Goal: Task Accomplishment & Management: Use online tool/utility

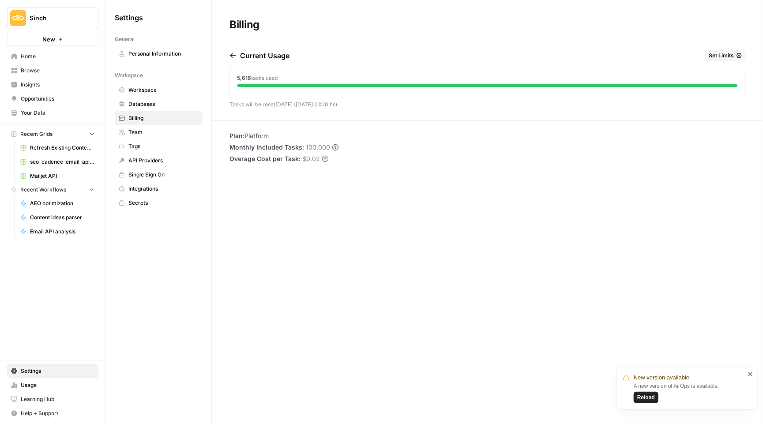
click at [58, 28] on button "Sinch" at bounding box center [52, 18] width 91 height 22
click at [70, 79] on span "Mailjet" at bounding box center [85, 80] width 117 height 9
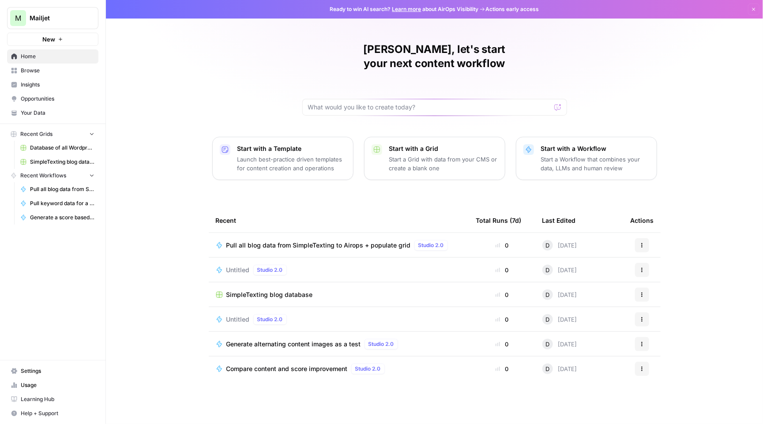
click at [294, 241] on span "Pull all blog data from SimpleTexting to Airops + populate grid" at bounding box center [318, 245] width 185 height 9
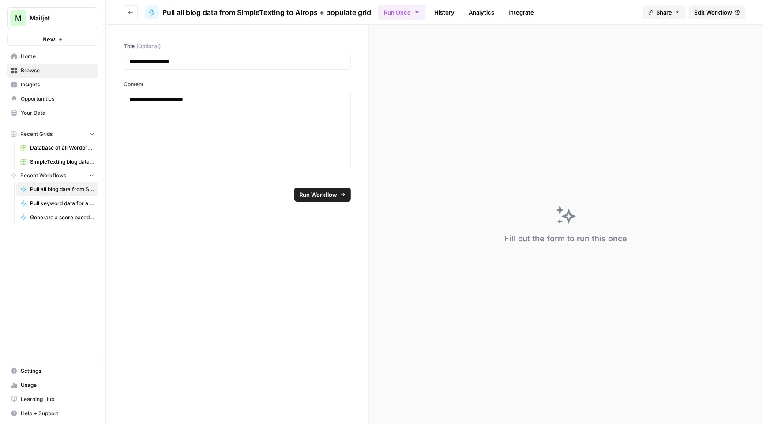
click at [694, 13] on span "Edit Workflow" at bounding box center [713, 12] width 38 height 9
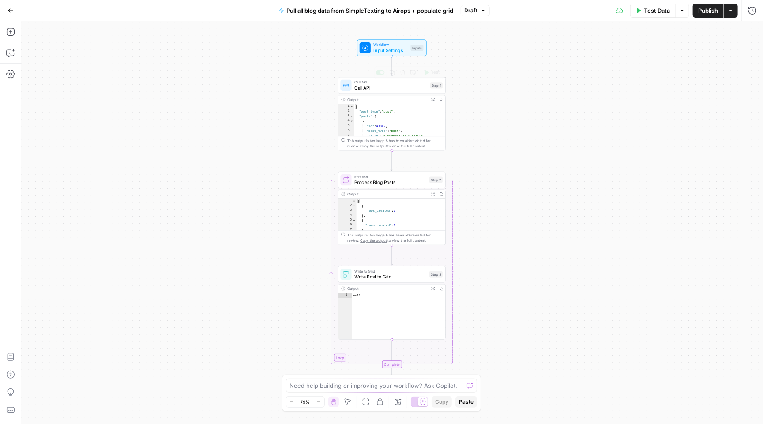
click at [394, 89] on span "Call API" at bounding box center [391, 87] width 73 height 7
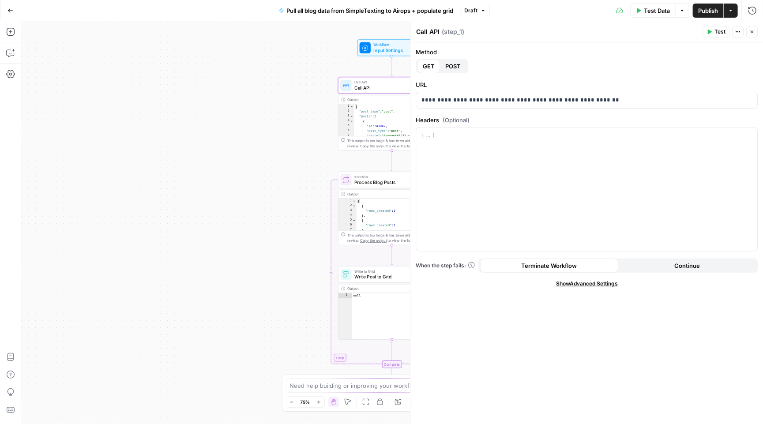
click at [719, 31] on span "Test" at bounding box center [720, 32] width 11 height 8
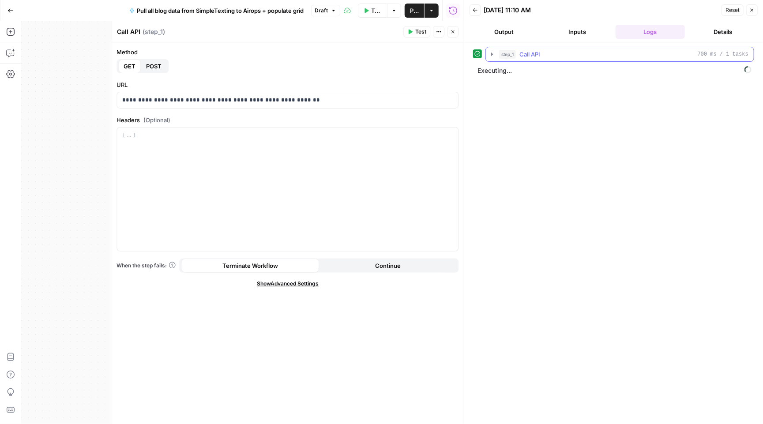
click at [494, 53] on icon "button" at bounding box center [492, 54] width 7 height 7
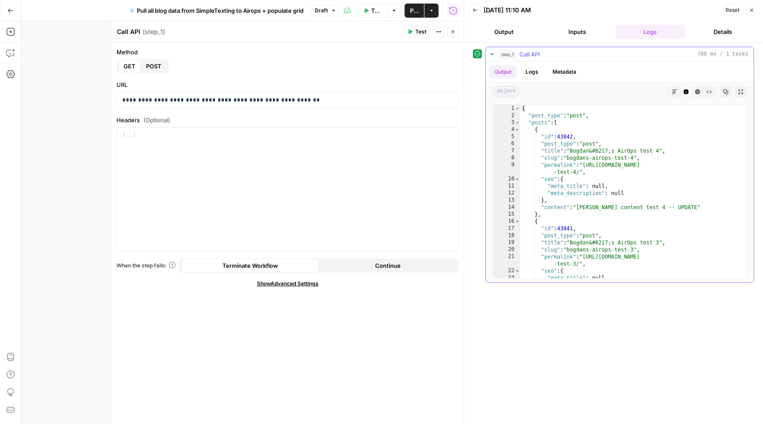
click at [493, 52] on icon "button" at bounding box center [492, 54] width 7 height 7
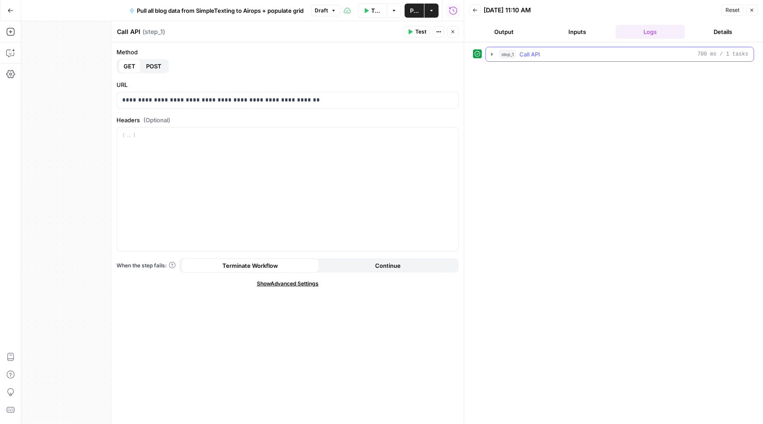
click at [493, 52] on icon "button" at bounding box center [492, 54] width 7 height 7
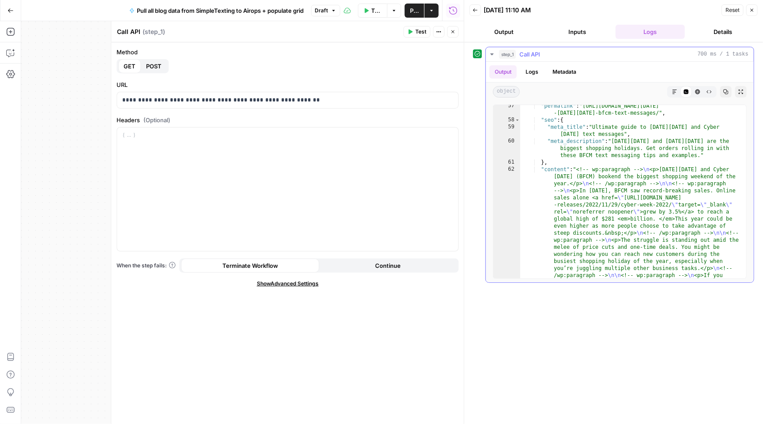
scroll to position [6, 0]
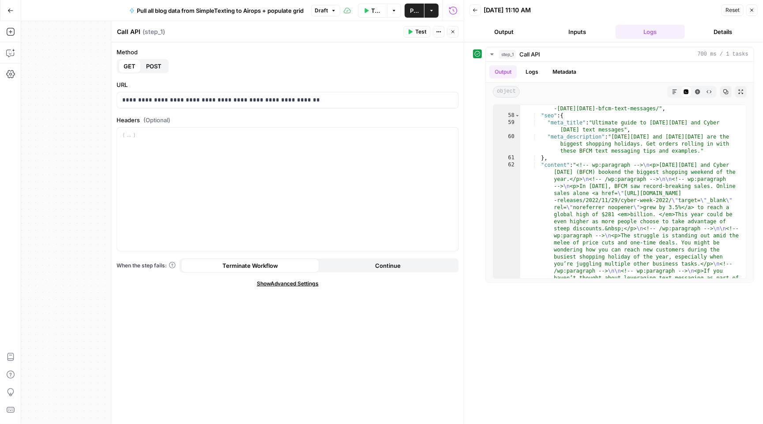
click at [476, 8] on icon "button" at bounding box center [475, 10] width 5 height 5
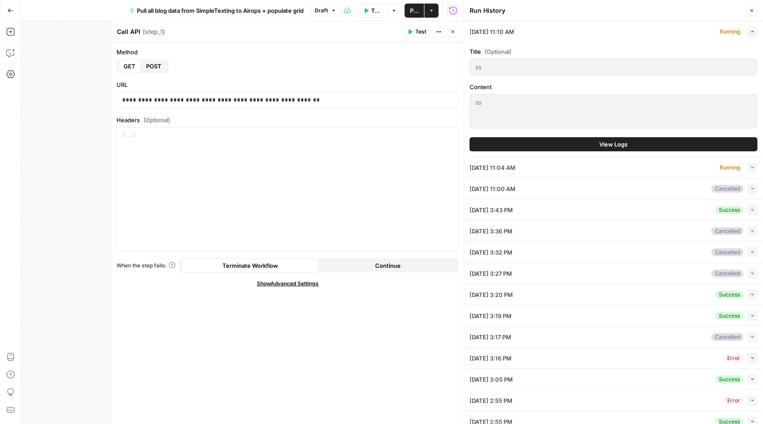
click at [755, 12] on button "Close" at bounding box center [752, 10] width 11 height 11
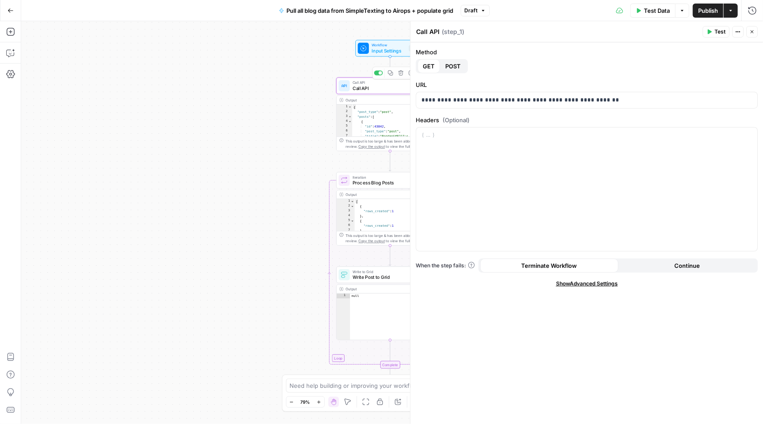
drag, startPoint x: 332, startPoint y: 86, endPoint x: 258, endPoint y: 84, distance: 73.7
click at [258, 84] on div "Workflow Input Settings Inputs Call API Call API Step 1 Copy step Delete step A…" at bounding box center [392, 222] width 742 height 403
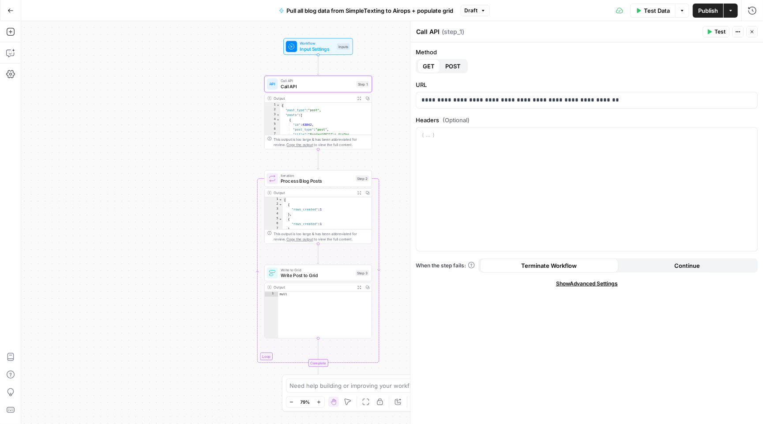
click at [330, 88] on span "Call API" at bounding box center [317, 86] width 73 height 7
click at [526, 97] on p "**********" at bounding box center [587, 100] width 331 height 9
click at [756, 30] on button "Close" at bounding box center [752, 31] width 11 height 11
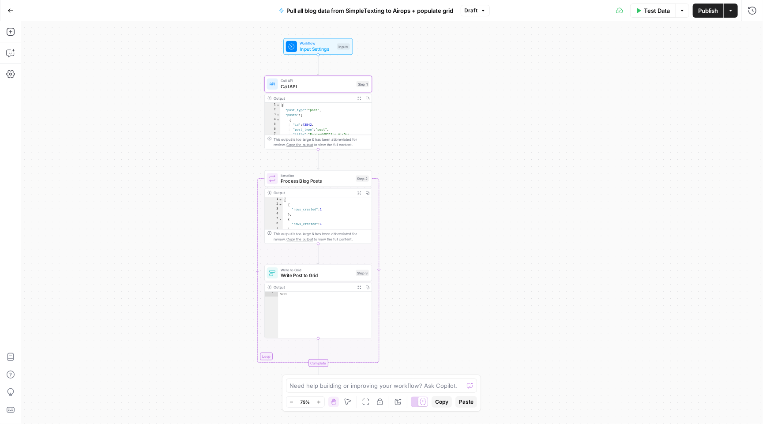
click at [333, 178] on span "Process Blog Posts" at bounding box center [317, 180] width 72 height 7
click at [335, 99] on div "Output" at bounding box center [313, 98] width 79 height 6
click at [358, 98] on icon "button" at bounding box center [360, 98] width 4 height 4
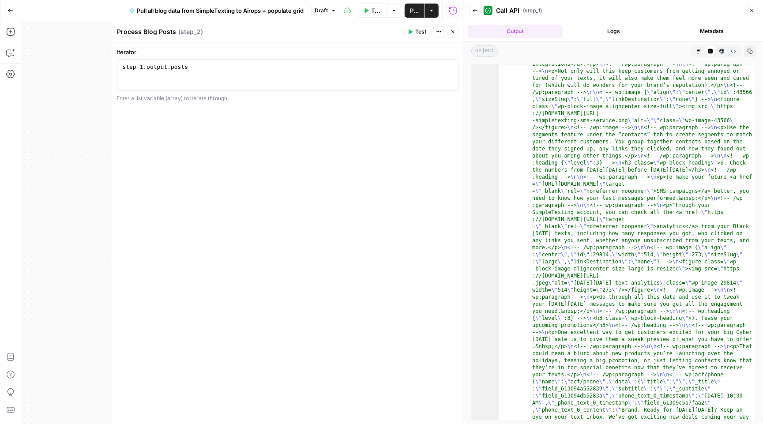
scroll to position [54, 0]
click at [755, 6] on button "Close" at bounding box center [752, 10] width 11 height 11
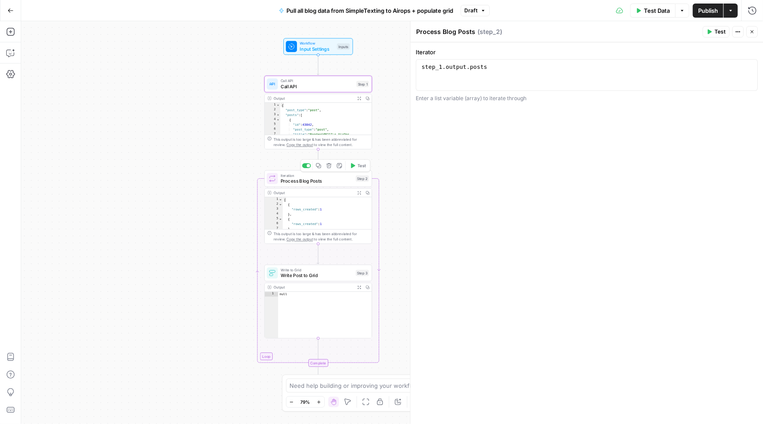
click at [319, 184] on span "Process Blog Posts" at bounding box center [317, 180] width 72 height 7
click at [719, 30] on span "Test" at bounding box center [720, 32] width 11 height 8
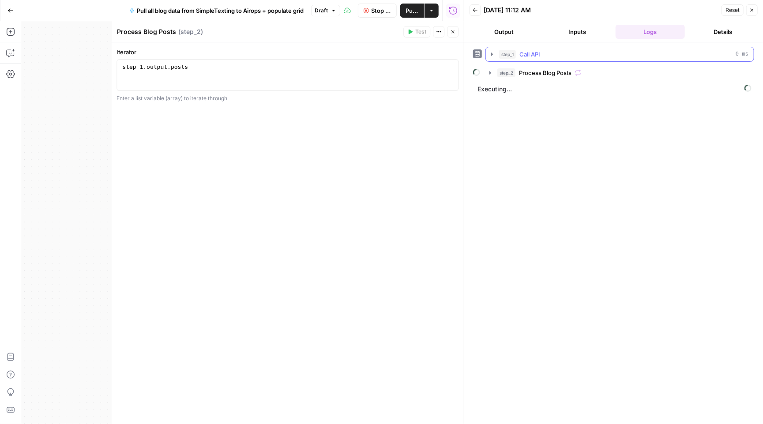
click at [497, 52] on button "step_1 Call API 0 ms" at bounding box center [620, 54] width 268 height 14
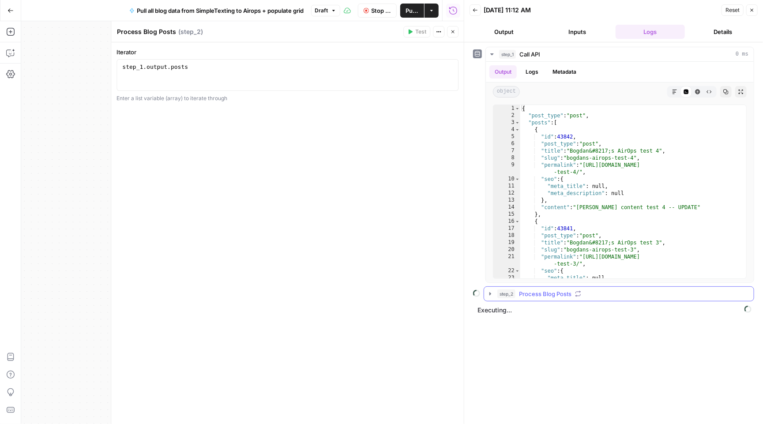
click at [490, 294] on icon "button" at bounding box center [491, 293] width 2 height 3
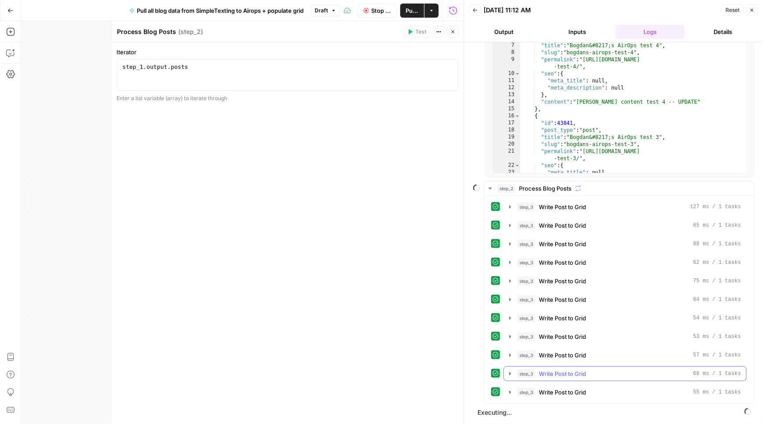
scroll to position [110, 0]
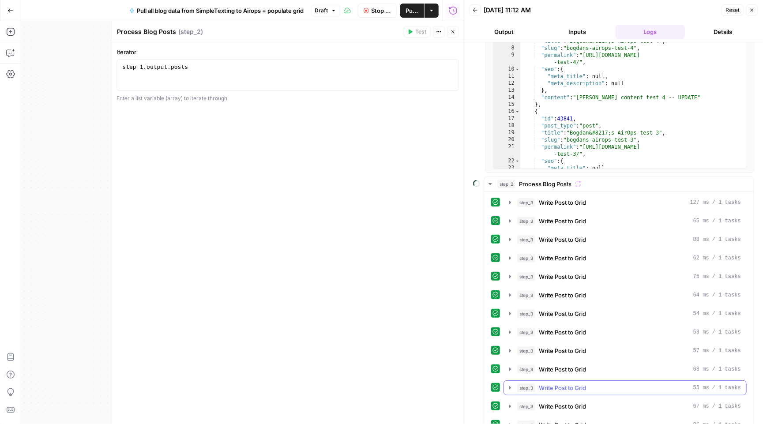
click at [511, 392] on icon "button" at bounding box center [510, 388] width 7 height 7
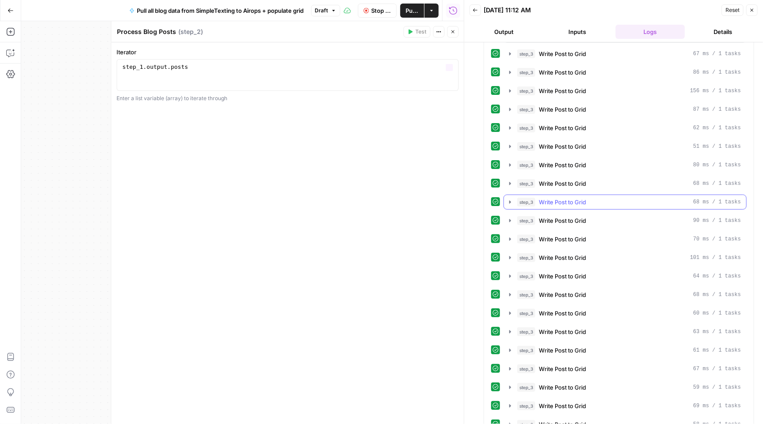
scroll to position [736, 0]
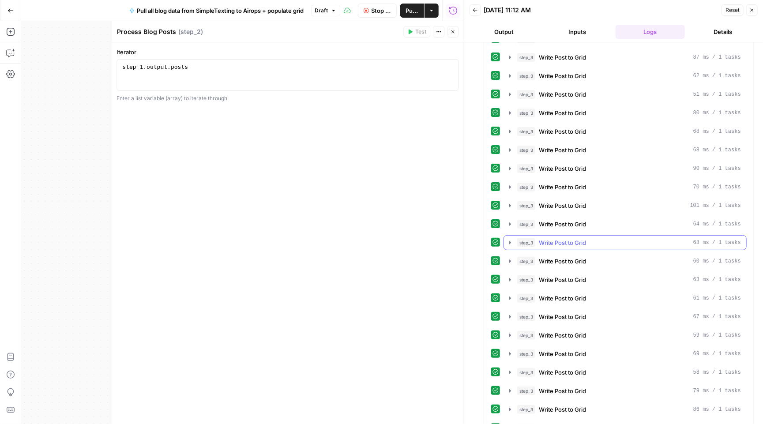
click at [511, 226] on icon "button" at bounding box center [510, 224] width 7 height 7
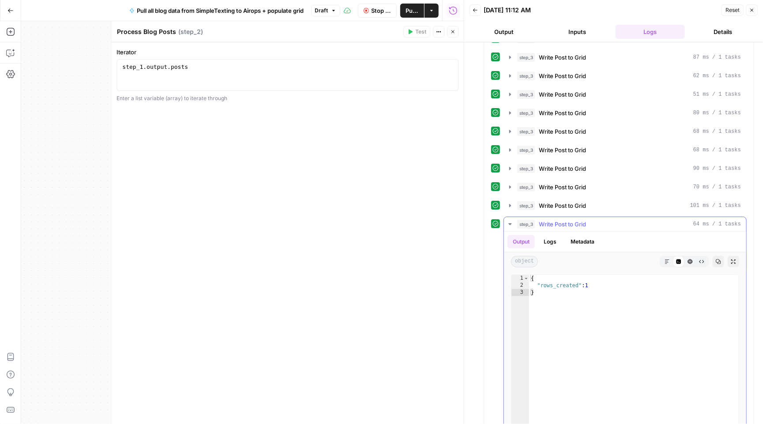
click at [555, 242] on button "Logs" at bounding box center [550, 241] width 23 height 13
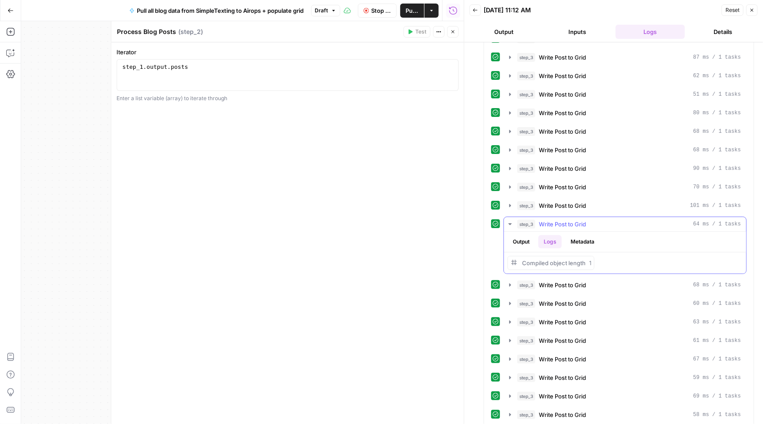
click at [586, 246] on button "Metadata" at bounding box center [583, 241] width 34 height 13
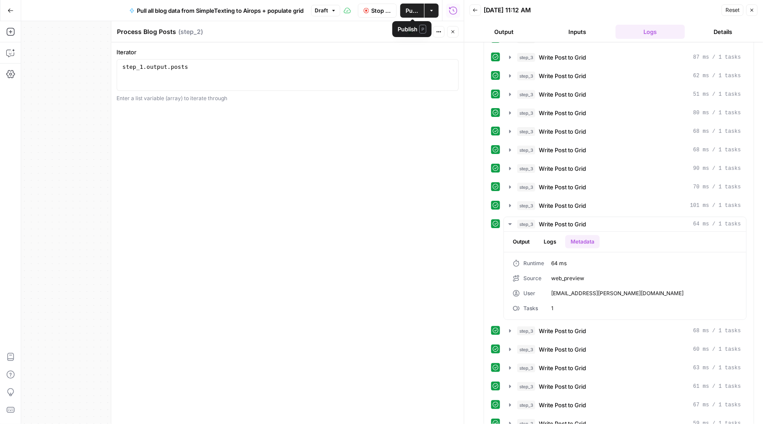
click at [375, 11] on span "Stop Run" at bounding box center [381, 10] width 19 height 9
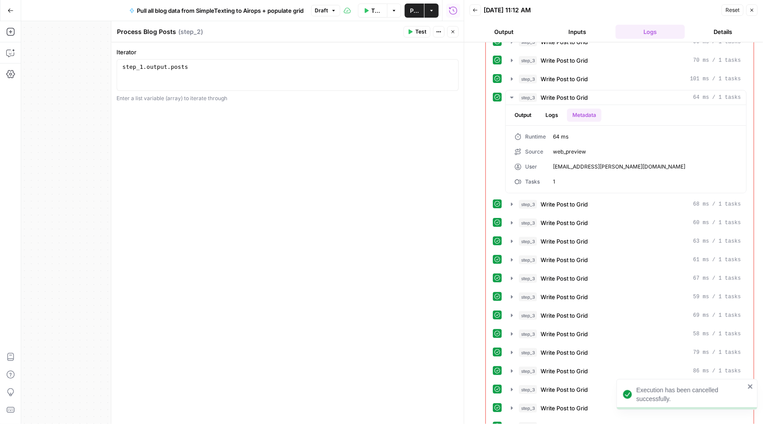
scroll to position [1095, 0]
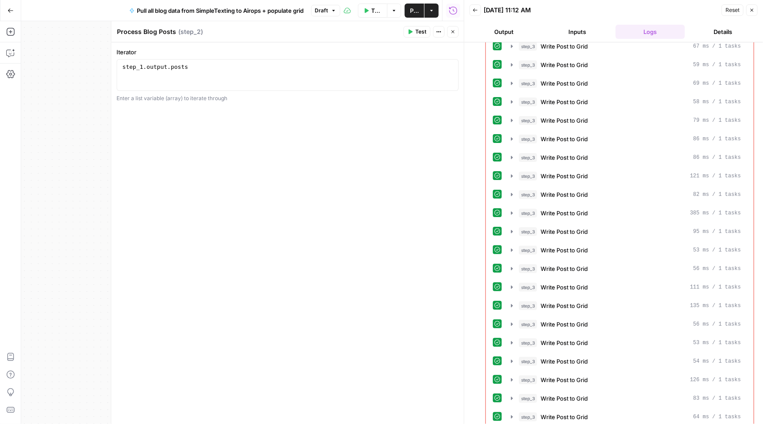
click at [750, 9] on icon "button" at bounding box center [752, 10] width 5 height 5
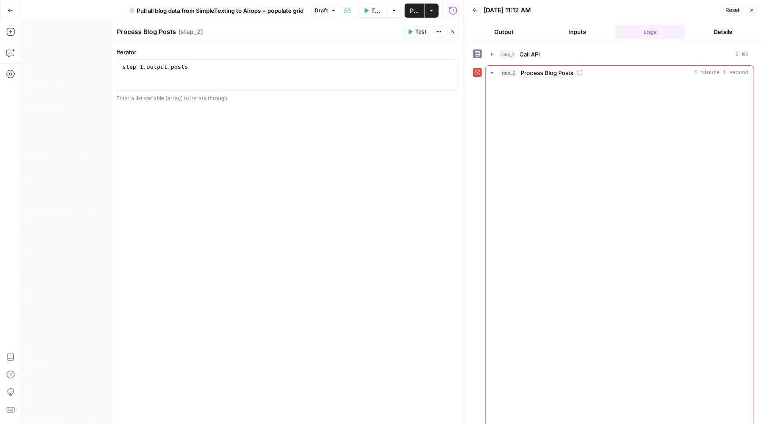
drag, startPoint x: 377, startPoint y: 140, endPoint x: 313, endPoint y: 128, distance: 65.6
click at [313, 128] on body "M Mailjet New Home Browse Insights Opportunities Your Data Recent Grids Databas…" at bounding box center [381, 212] width 763 height 424
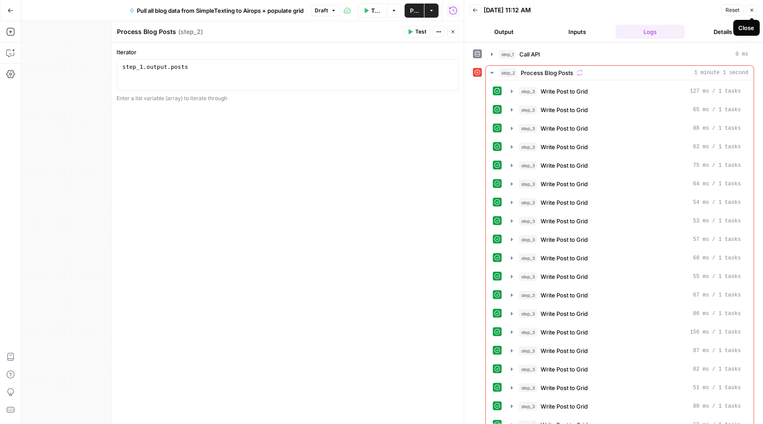
click at [752, 8] on icon "button" at bounding box center [752, 10] width 5 height 5
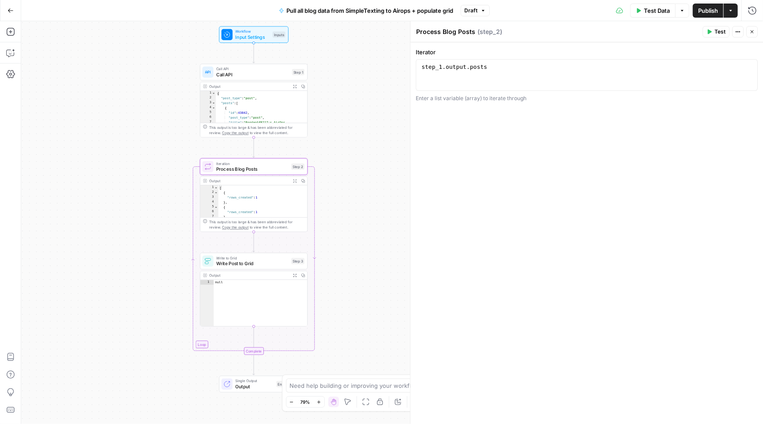
drag, startPoint x: 358, startPoint y: 251, endPoint x: 358, endPoint y: 183, distance: 67.5
click at [358, 183] on div "Workflow Input Settings Inputs Call API Call API Step 1 Output Expand Output Co…" at bounding box center [392, 222] width 742 height 403
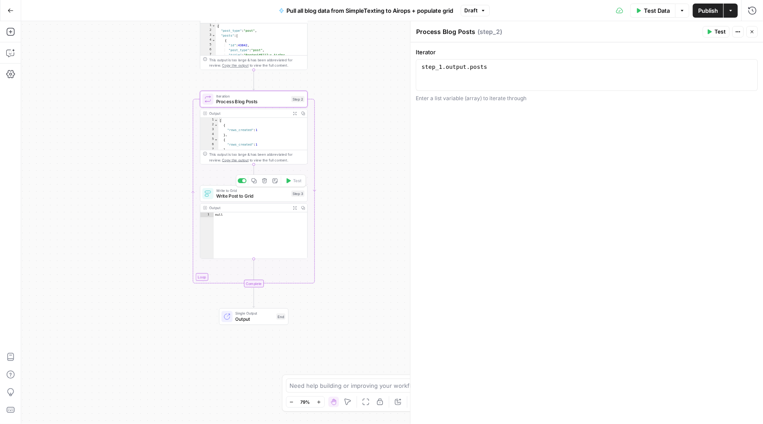
click at [249, 199] on span "Write Post to Grid" at bounding box center [252, 195] width 72 height 7
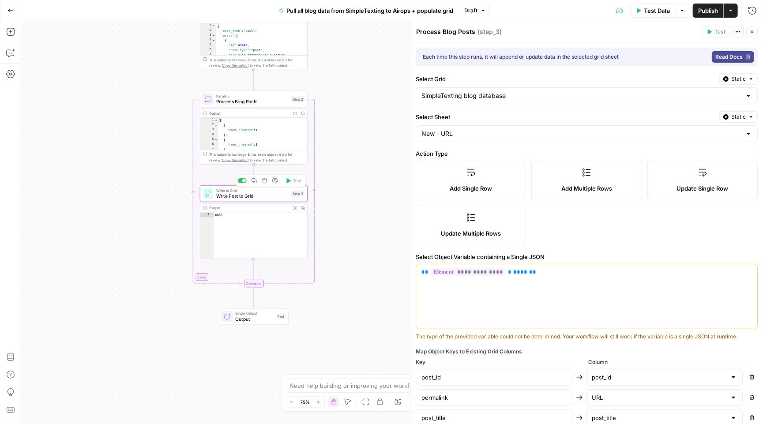
type input "SimpleTexting blog database"
type input "New - URL"
type input "post_id"
type input "URL"
type input "post_title"
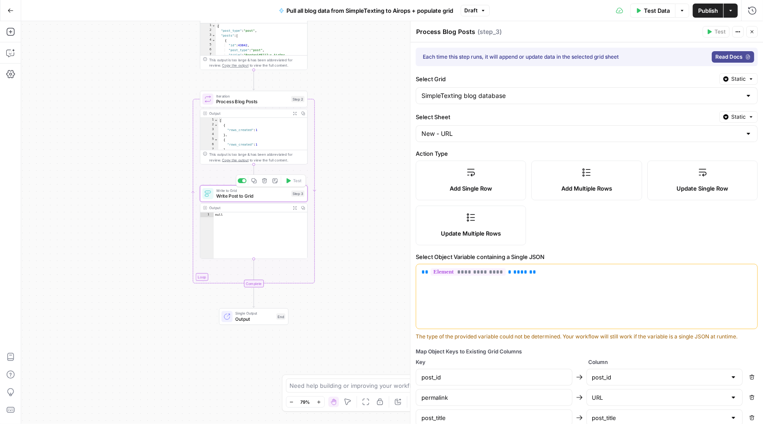
type input "post_content"
type textarea "Write Post to Grid"
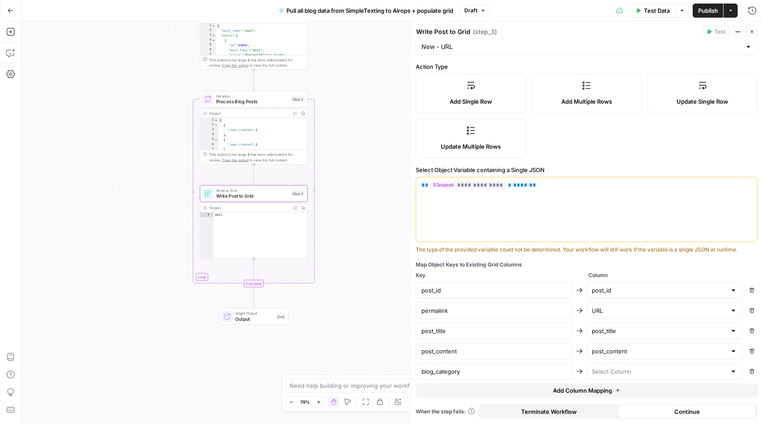
scroll to position [88, 0]
click at [485, 228] on div "**********" at bounding box center [586, 209] width 341 height 64
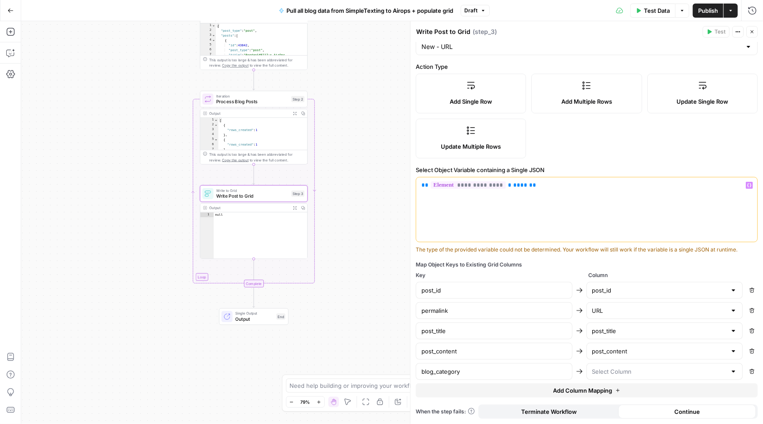
click at [485, 228] on div "**********" at bounding box center [586, 209] width 341 height 64
click at [8, 53] on icon "button" at bounding box center [10, 53] width 9 height 9
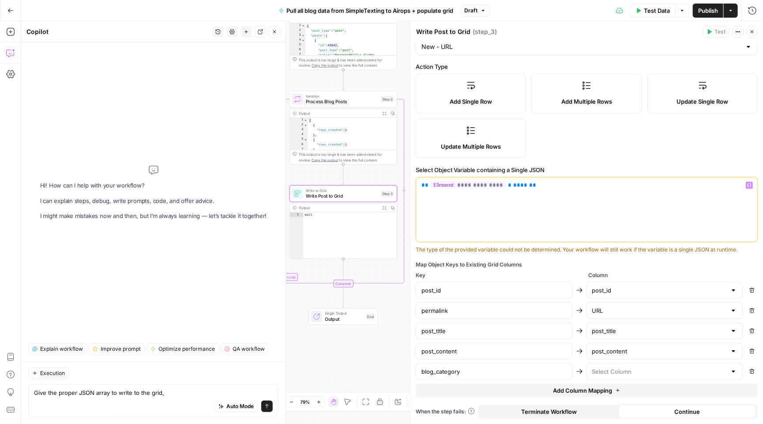
drag, startPoint x: 553, startPoint y: 187, endPoint x: 404, endPoint y: 181, distance: 148.9
click at [404, 181] on body "M Mailjet New Home Browse Insights Opportunities Your Data Recent Grids Databas…" at bounding box center [381, 212] width 763 height 424
click at [188, 390] on textarea "Give the proper JSON array to write to the grid," at bounding box center [153, 393] width 239 height 9
type textarea "Give the proper JSON array to write to the grid"
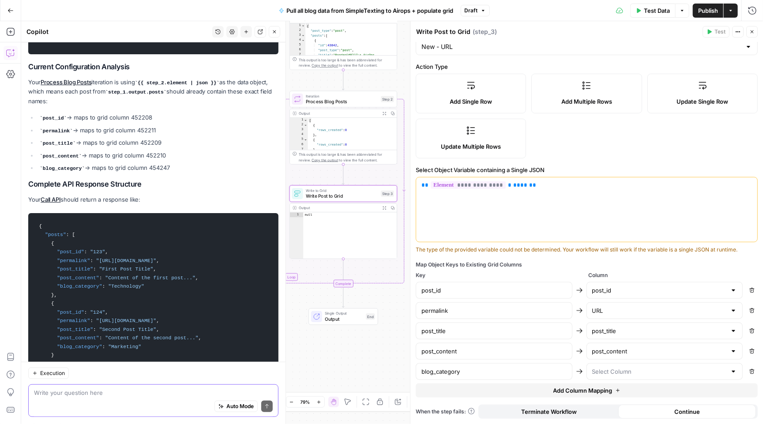
scroll to position [175, 0]
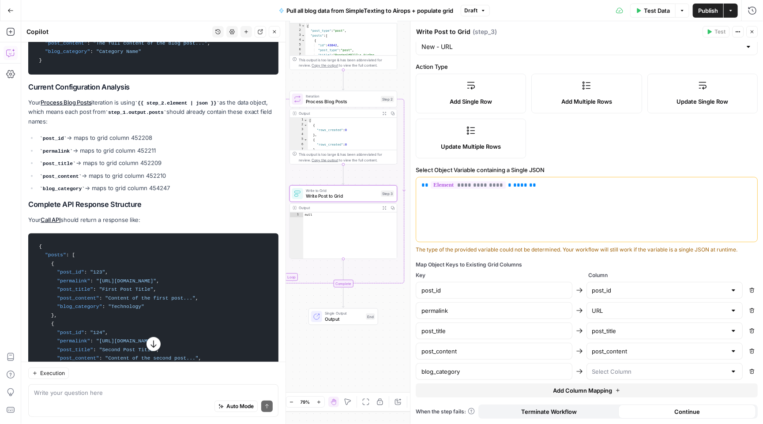
click at [753, 369] on icon "button" at bounding box center [752, 371] width 5 height 5
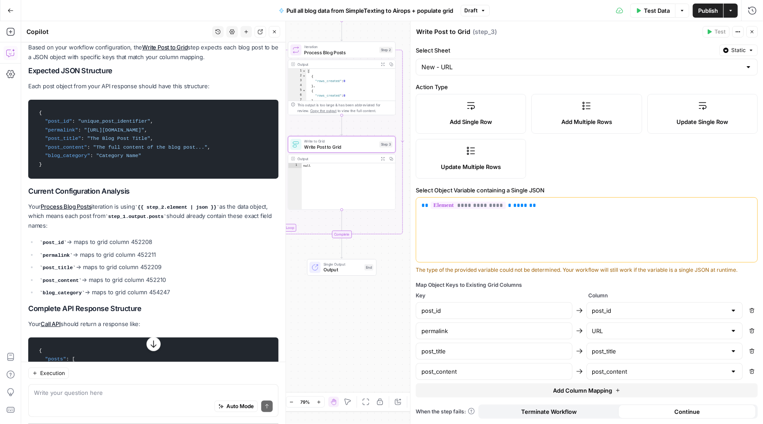
scroll to position [0, 0]
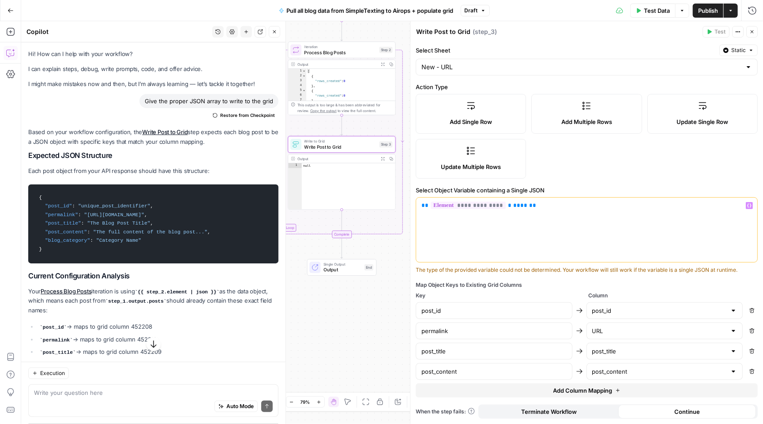
click at [461, 272] on div "The type of the provided variable could not be determined. Your workflow will s…" at bounding box center [587, 270] width 342 height 8
click at [422, 269] on div "The type of the provided variable could not be determined. Your workflow will s…" at bounding box center [587, 270] width 342 height 8
drag, startPoint x: 417, startPoint y: 268, endPoint x: 752, endPoint y: 275, distance: 334.7
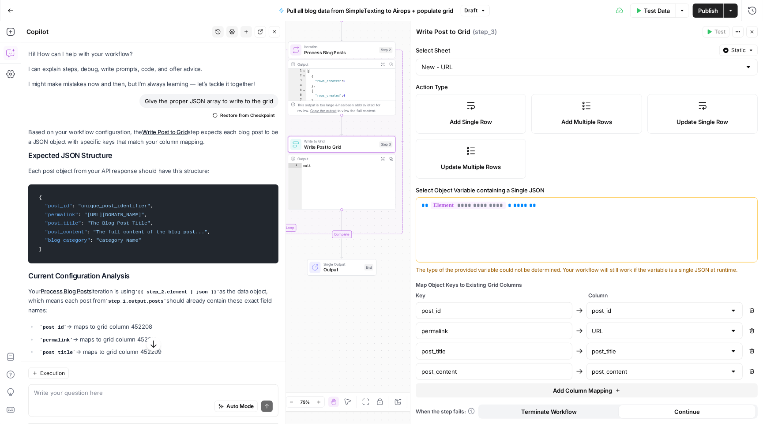
click at [753, 275] on div "**********" at bounding box center [587, 200] width 353 height 449
copy div "The type of the provided variable could not be determined. Your workflow will s…"
click at [87, 390] on textarea at bounding box center [153, 393] width 239 height 9
paste textarea "The type of the provided variable could not be determined. Your workflow will s…"
type textarea "I'm getting this warning: The type of the provided variable could not be determ…"
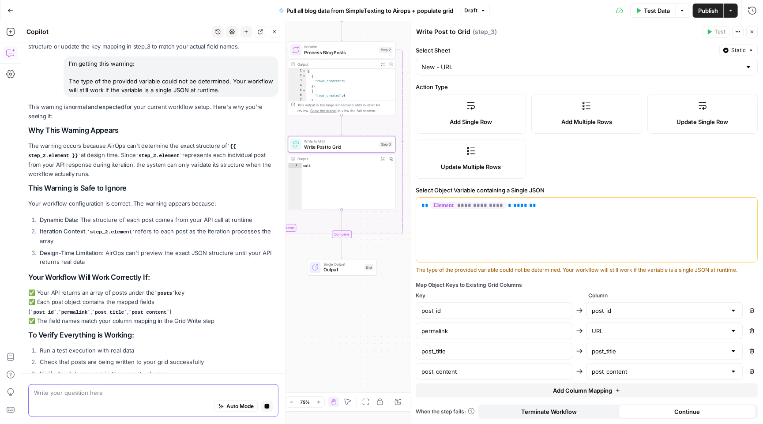
scroll to position [576, 0]
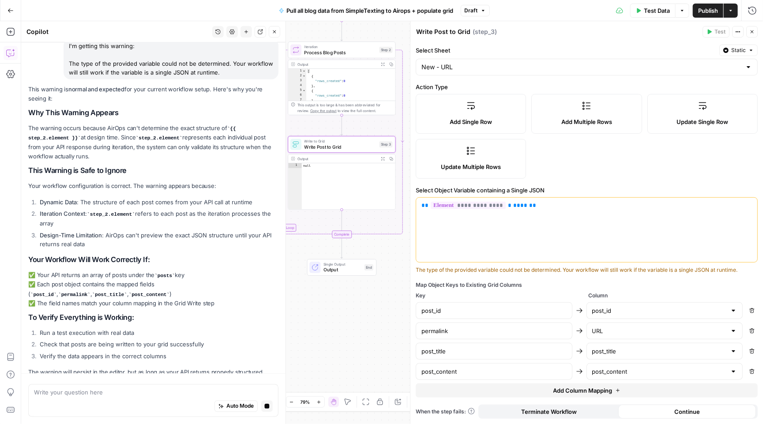
click at [649, 10] on span "Test Data" at bounding box center [657, 10] width 26 height 9
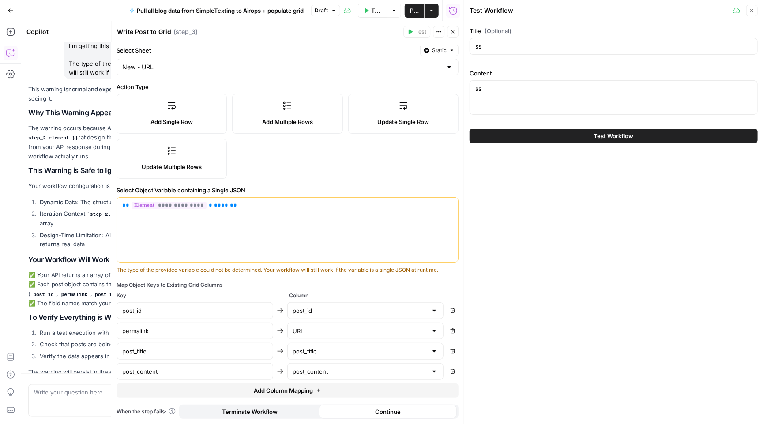
click at [599, 134] on span "Test Workflow" at bounding box center [614, 136] width 40 height 9
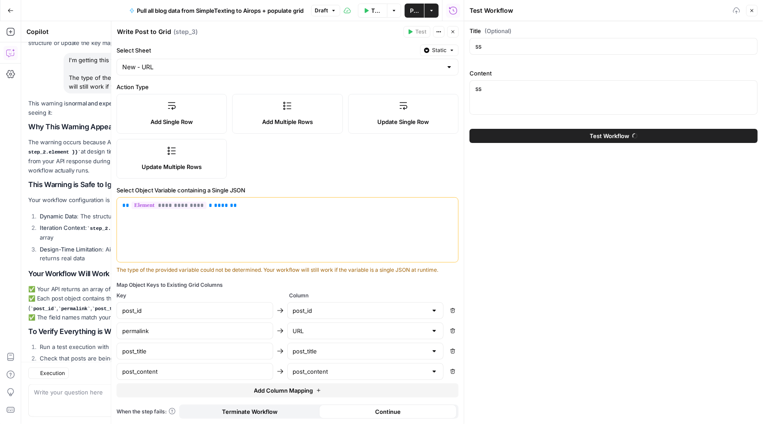
scroll to position [616, 0]
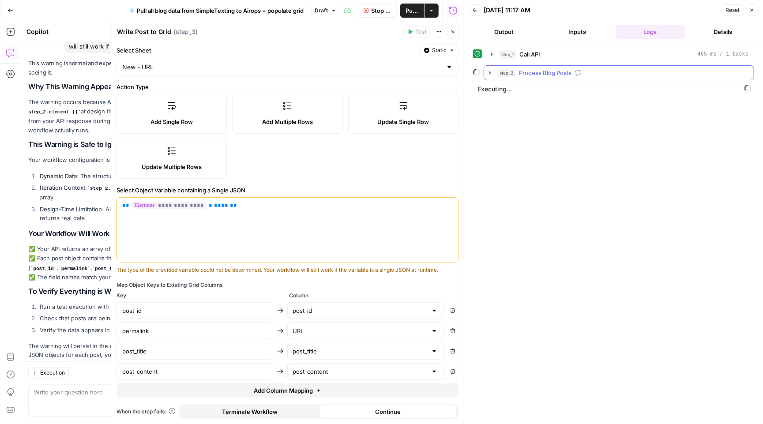
click at [492, 75] on icon "button" at bounding box center [490, 72] width 7 height 7
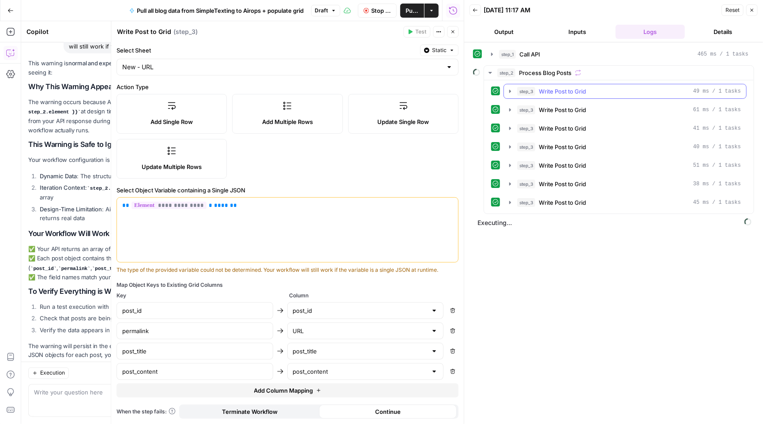
click at [511, 93] on icon "button" at bounding box center [510, 91] width 7 height 7
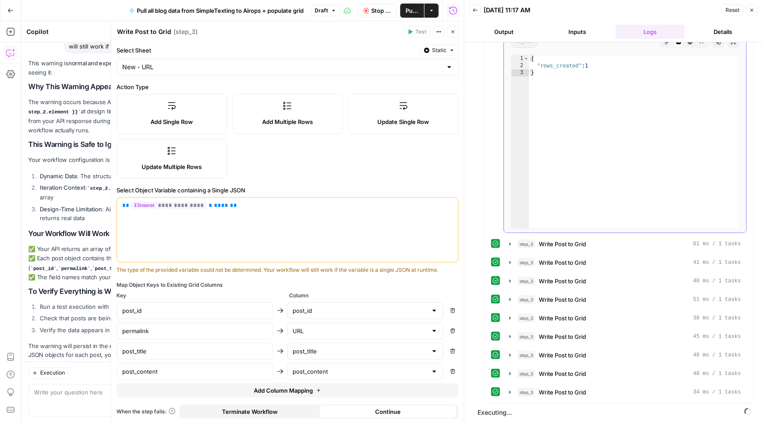
scroll to position [89, 0]
click at [378, 12] on span "Stop Run" at bounding box center [381, 10] width 19 height 9
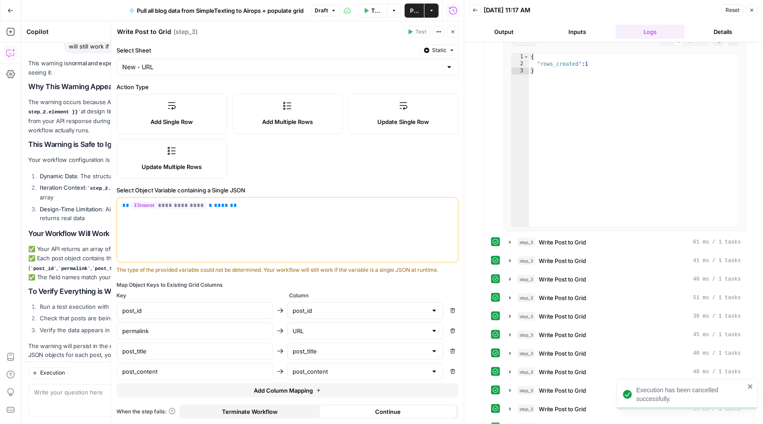
click at [752, 8] on icon "button" at bounding box center [752, 10] width 5 height 5
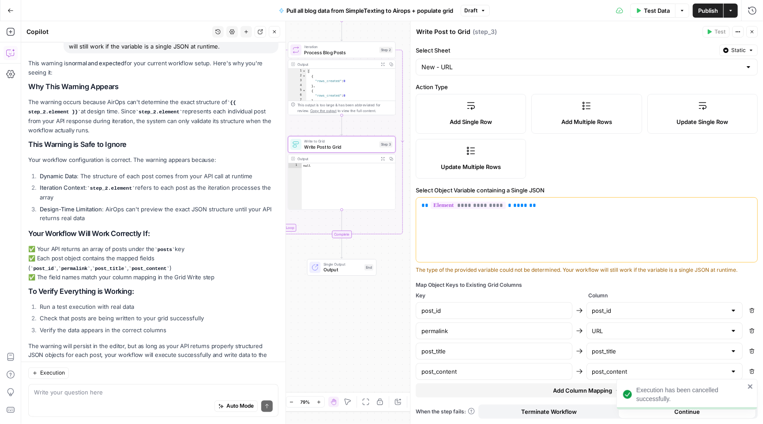
scroll to position [0, 0]
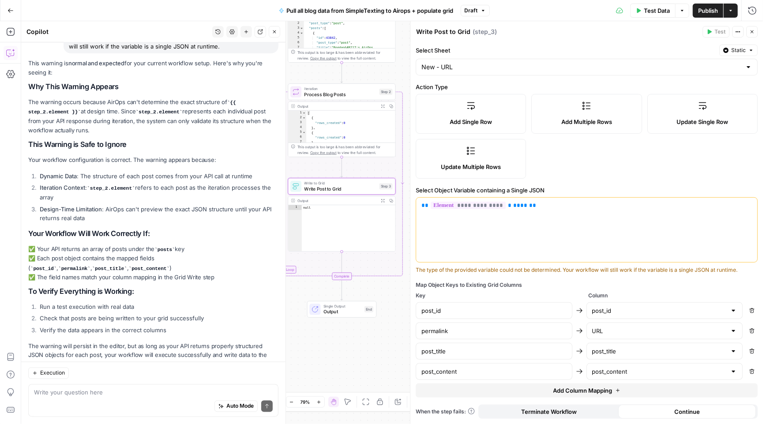
drag, startPoint x: 379, startPoint y: 122, endPoint x: 379, endPoint y: 169, distance: 46.8
click at [379, 168] on div "Workflow Input Settings Inputs Call API Call API Step 1 Output Expand Output Co…" at bounding box center [392, 222] width 742 height 403
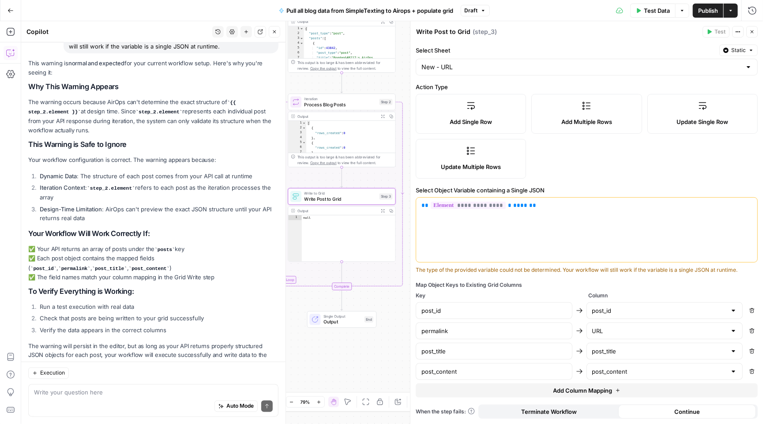
click at [384, 116] on div "Workflow Input Settings Inputs Call API Call API Step 1 Output Expand Output Co…" at bounding box center [392, 222] width 742 height 403
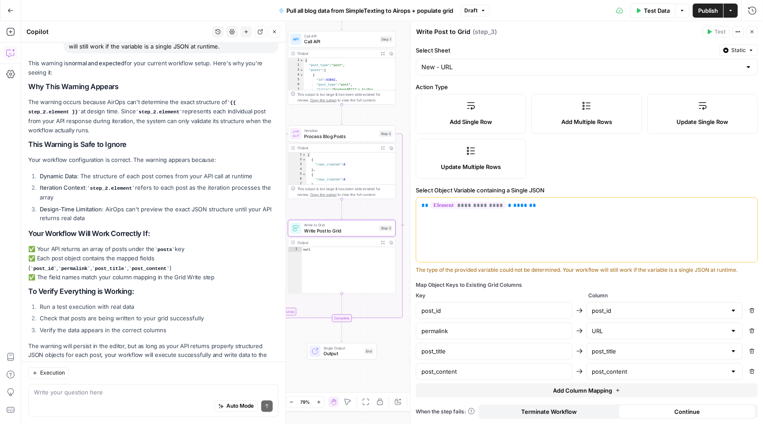
click at [349, 36] on span "Call API" at bounding box center [341, 37] width 73 height 6
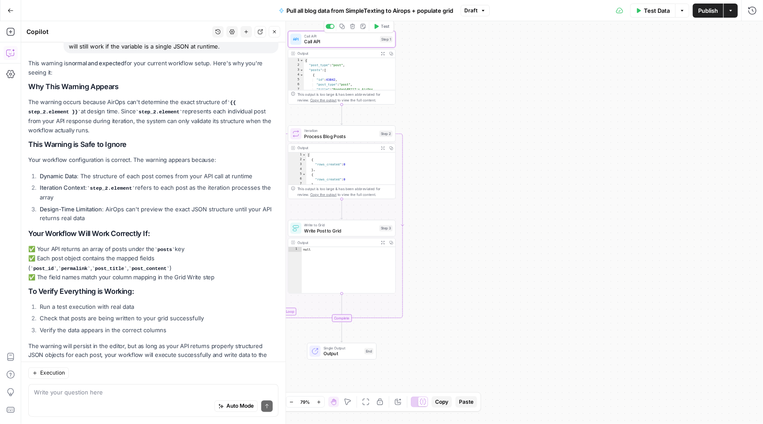
type textarea "Call API"
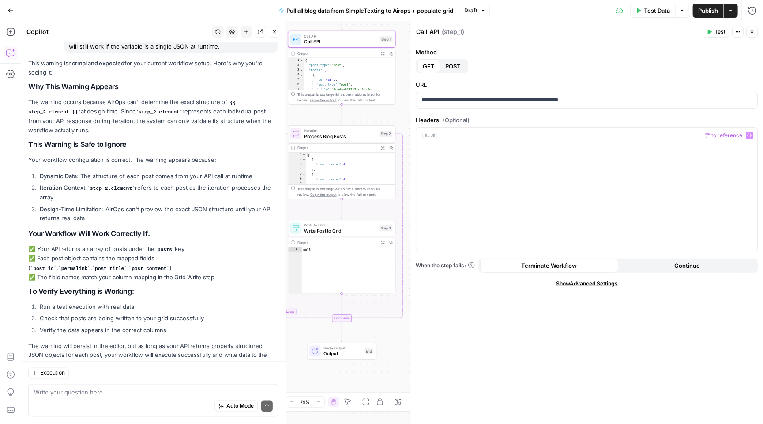
type textarea "**********"
click at [330, 66] on div "{ "post_type" : "post" , "posts" : [ { "id" : 43842 , "post_type" : "post" , "t…" at bounding box center [350, 82] width 92 height 48
click at [332, 53] on div "Output" at bounding box center [337, 54] width 79 height 6
click at [383, 53] on icon "button" at bounding box center [383, 54] width 4 height 4
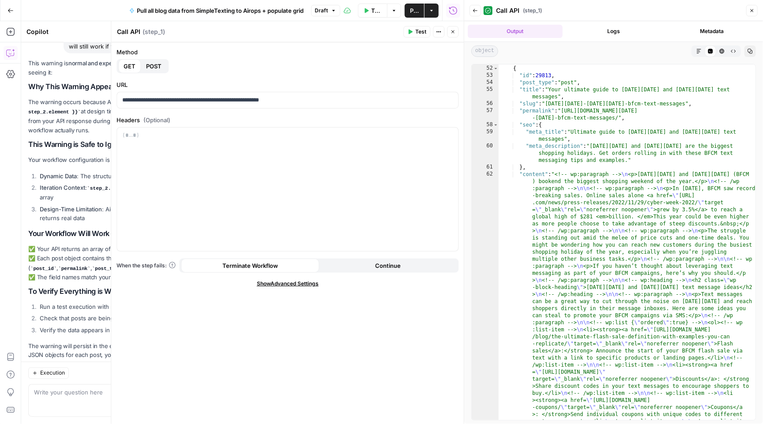
scroll to position [6, 0]
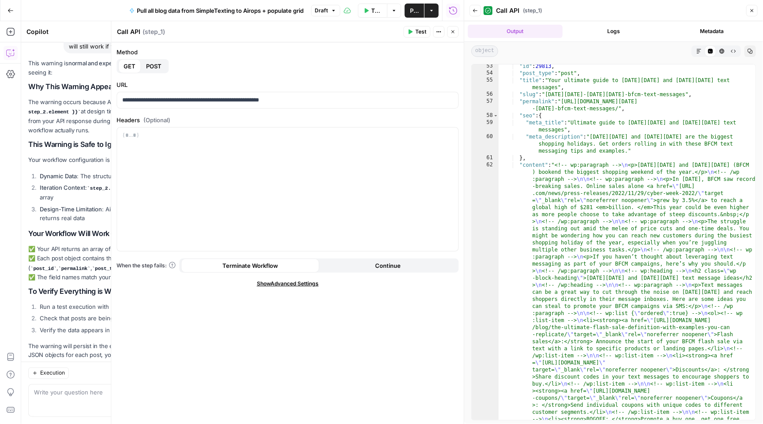
click at [755, 11] on icon "button" at bounding box center [752, 10] width 5 height 5
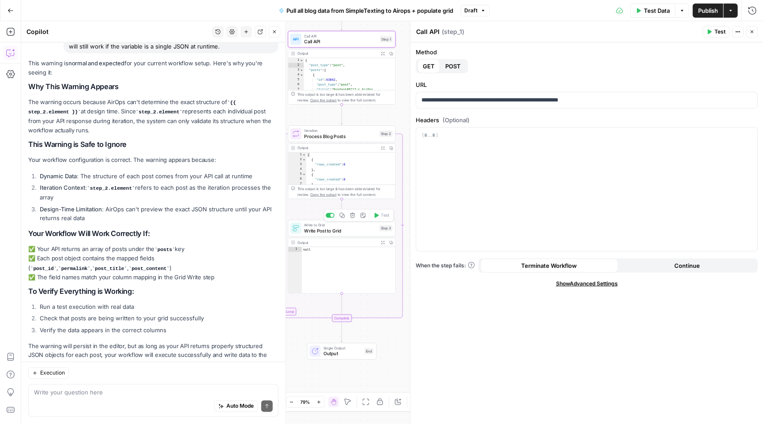
click at [339, 229] on span "Write Post to Grid" at bounding box center [341, 230] width 72 height 7
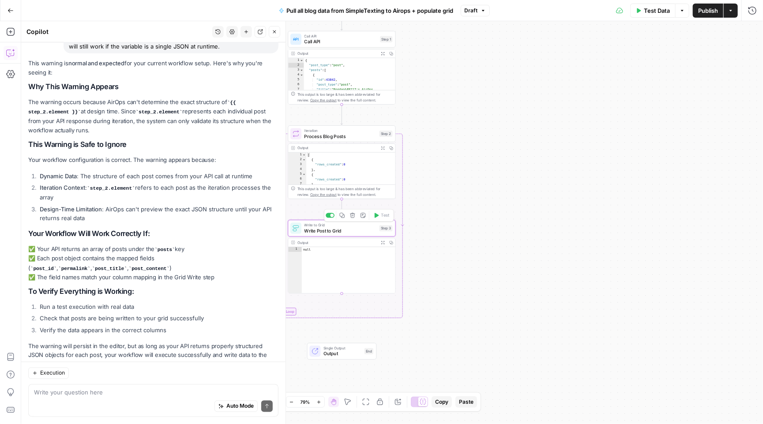
type textarea "Write Post to Grid"
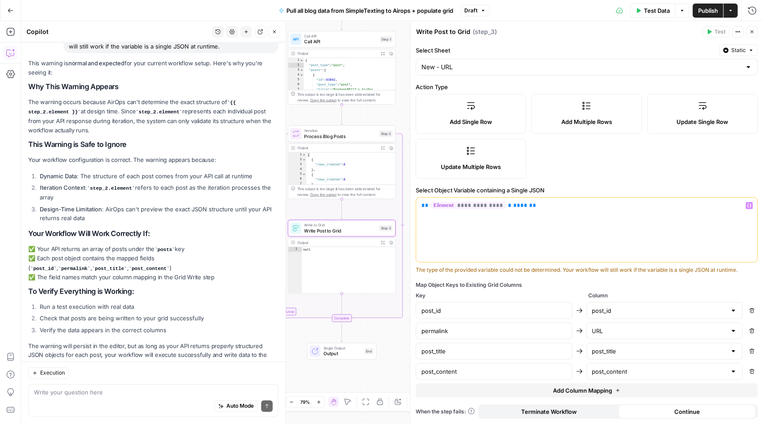
scroll to position [67, 0]
drag, startPoint x: 436, startPoint y: 372, endPoint x: 405, endPoint y: 372, distance: 30.5
click at [405, 372] on body "**********" at bounding box center [381, 212] width 763 height 424
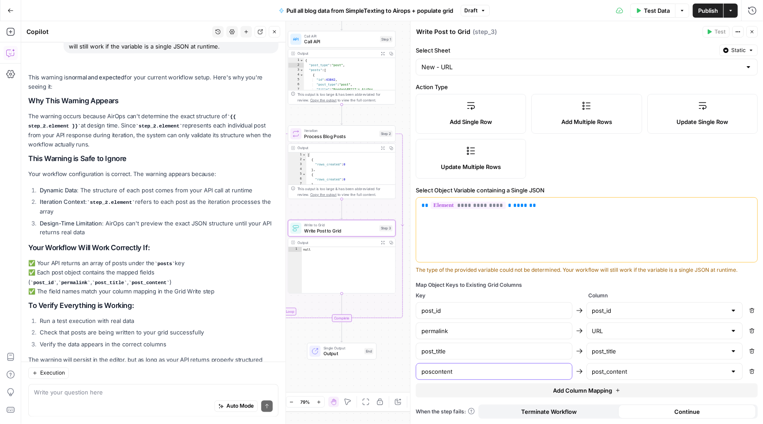
scroll to position [630, 0]
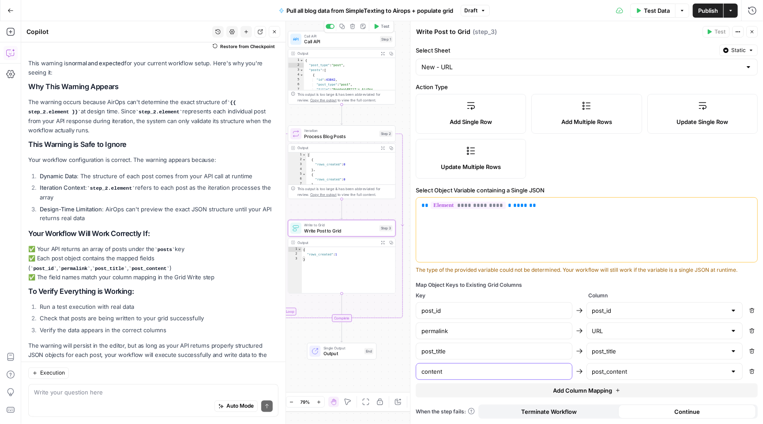
type input "content"
click at [341, 45] on span "Call API" at bounding box center [341, 41] width 73 height 7
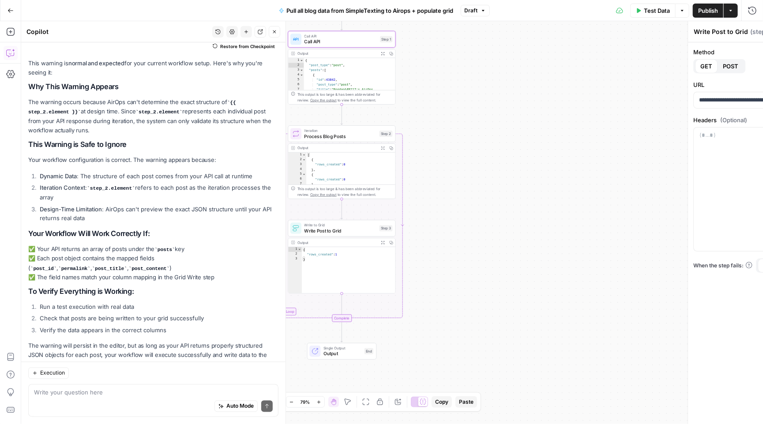
type textarea "Call API"
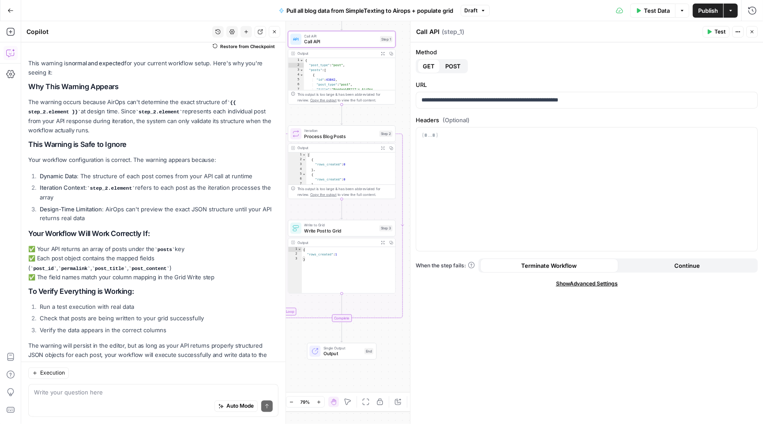
click at [383, 54] on icon "button" at bounding box center [383, 54] width 4 height 4
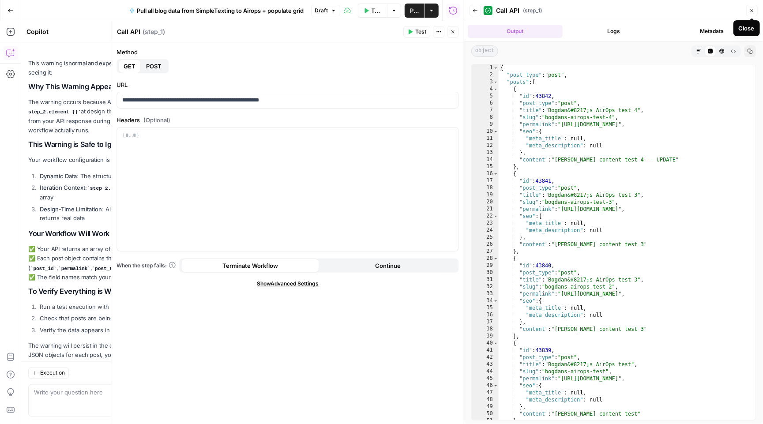
click at [753, 9] on icon "button" at bounding box center [752, 10] width 5 height 5
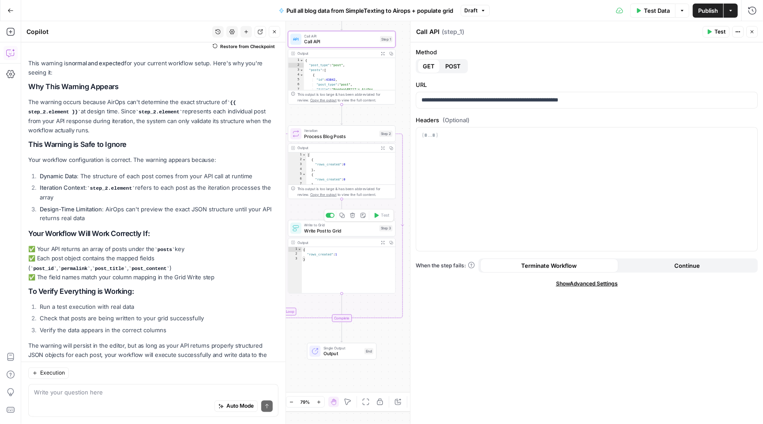
click at [349, 229] on span "Write Post to Grid" at bounding box center [341, 230] width 72 height 7
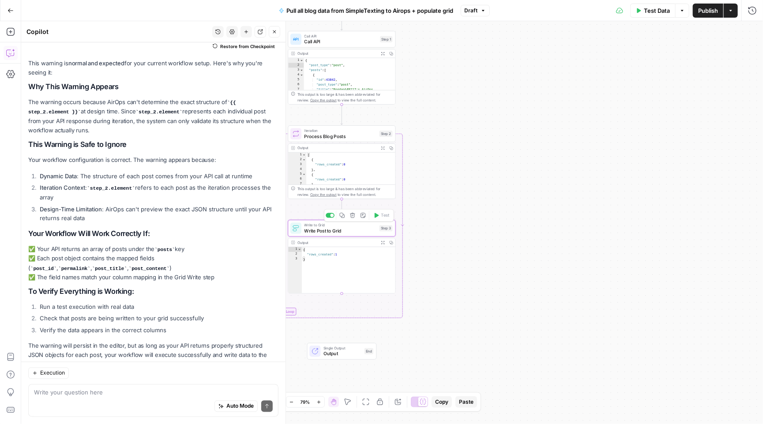
type textarea "Write Post to Grid"
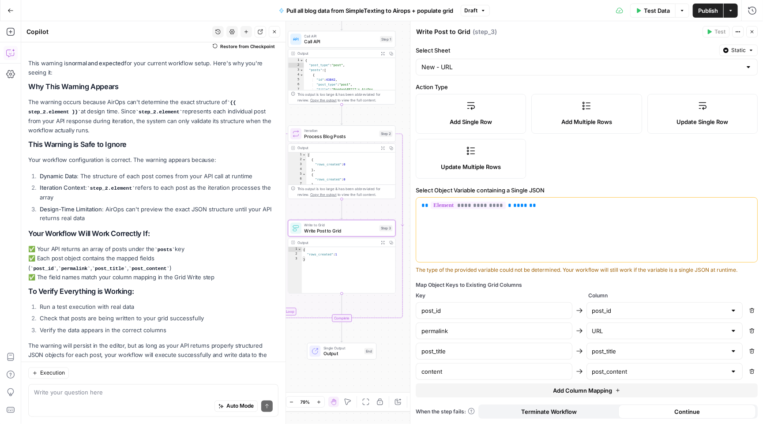
scroll to position [67, 0]
drag, startPoint x: 436, startPoint y: 351, endPoint x: 413, endPoint y: 349, distance: 22.6
click at [413, 349] on div "**********" at bounding box center [586, 222] width 353 height 403
type input "title"
click at [344, 43] on span "Call API" at bounding box center [341, 41] width 73 height 7
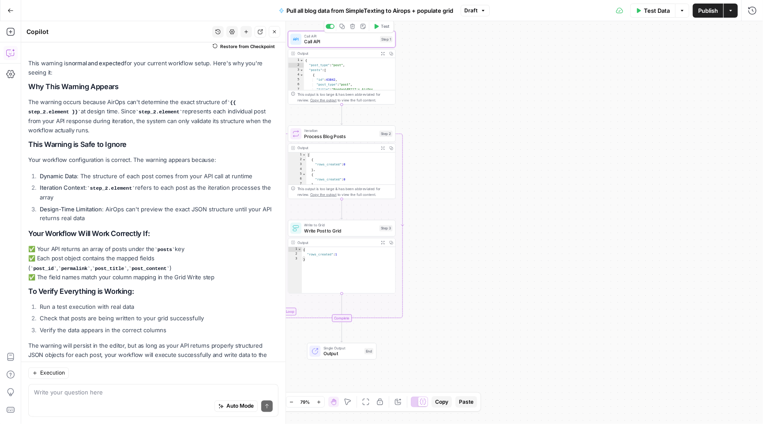
type textarea "Call API"
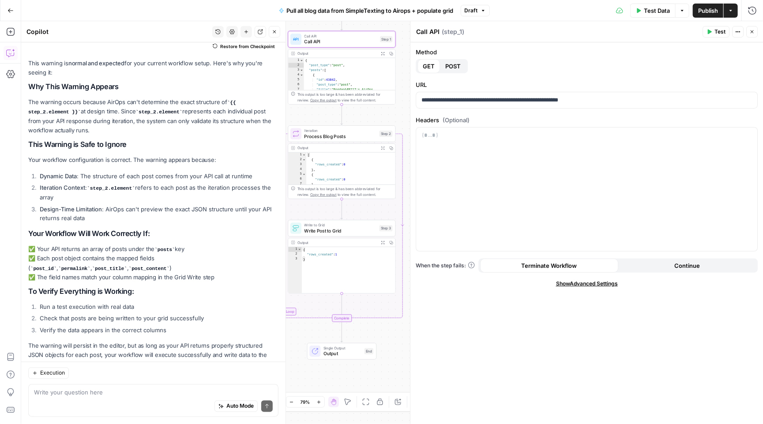
click at [382, 53] on icon "button" at bounding box center [383, 54] width 4 height 4
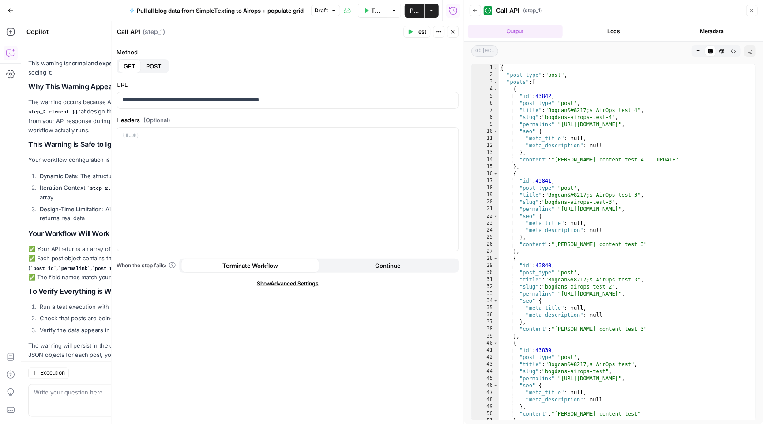
click at [753, 10] on icon "button" at bounding box center [752, 10] width 3 height 3
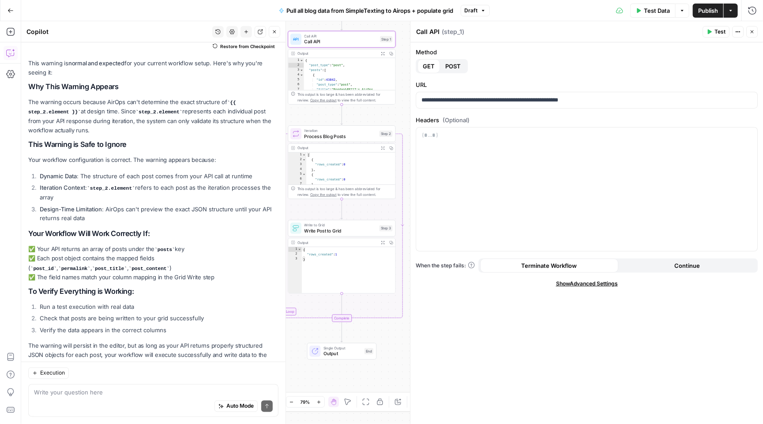
click at [340, 228] on span "Write Post to Grid" at bounding box center [341, 230] width 72 height 7
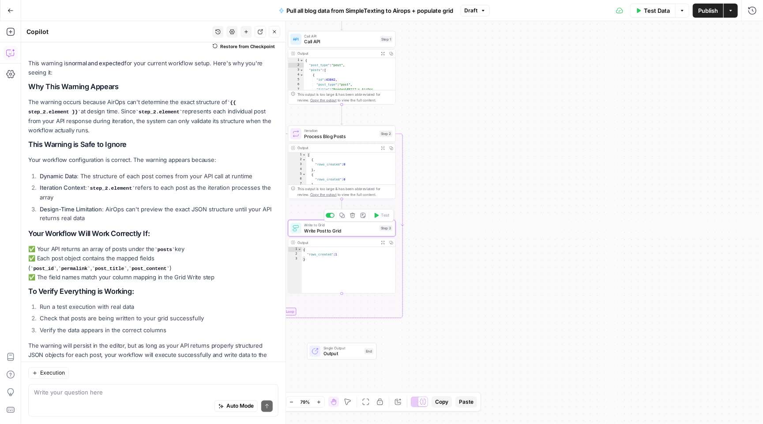
type textarea "Write Post to Grid"
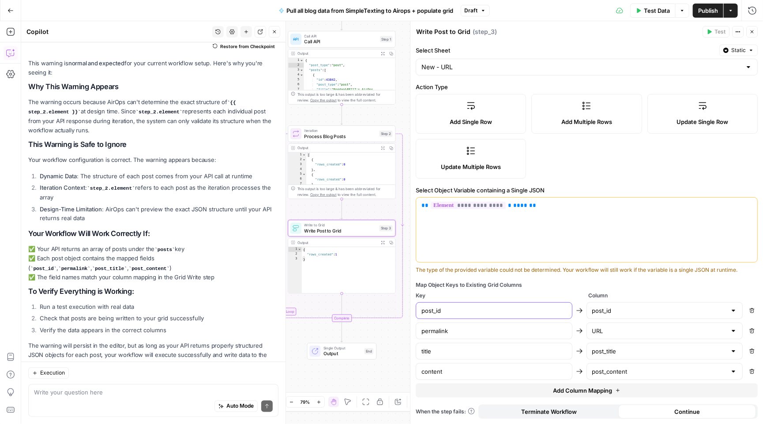
drag, startPoint x: 437, startPoint y: 308, endPoint x: 399, endPoint y: 307, distance: 38.0
click at [399, 307] on body "**********" at bounding box center [381, 212] width 763 height 424
type input "id"
click at [641, 145] on div "Add Single Row Add Multiple Rows Update Single Row Update Multiple Rows" at bounding box center [587, 136] width 342 height 85
click at [652, 11] on span "Test Data" at bounding box center [657, 10] width 26 height 9
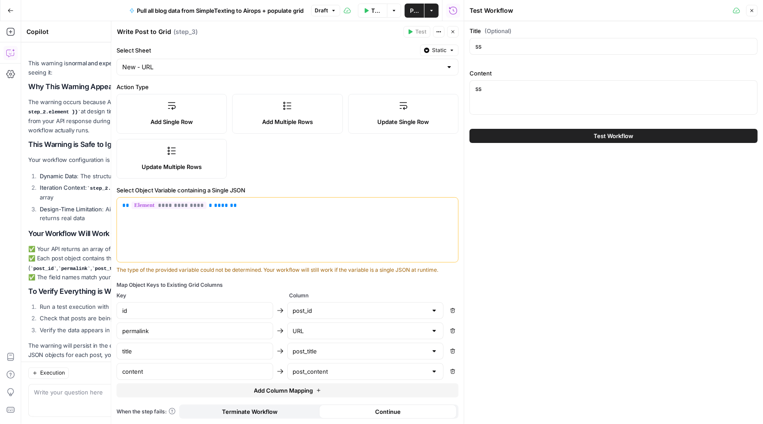
click at [607, 130] on button "Test Workflow" at bounding box center [614, 136] width 288 height 14
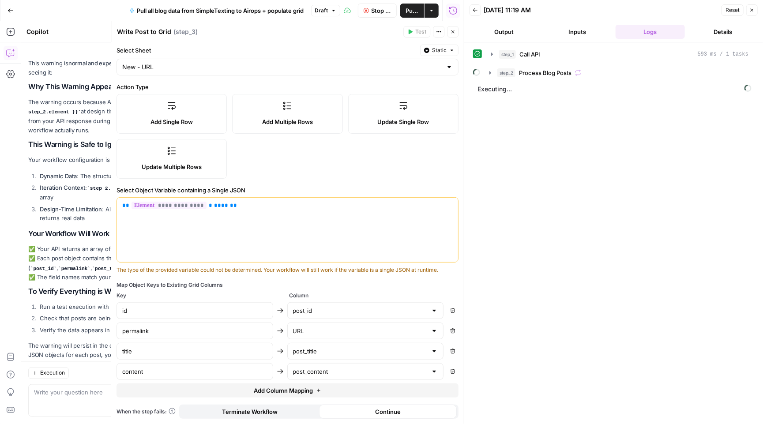
click at [494, 67] on button "step_2 Process Blog Posts" at bounding box center [619, 73] width 270 height 14
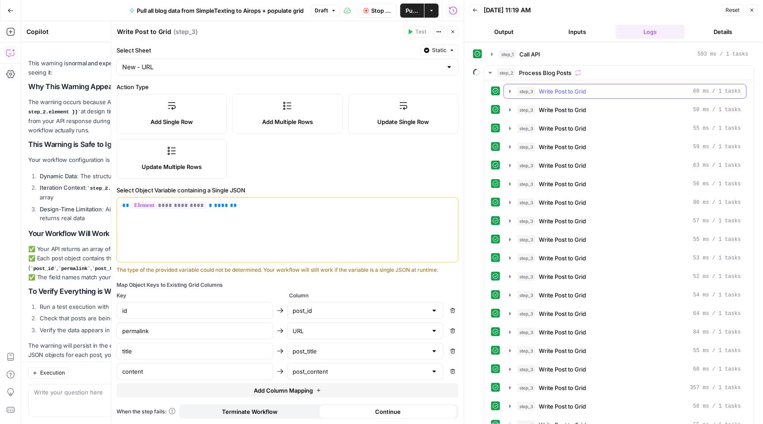
click at [508, 92] on icon "button" at bounding box center [510, 91] width 7 height 7
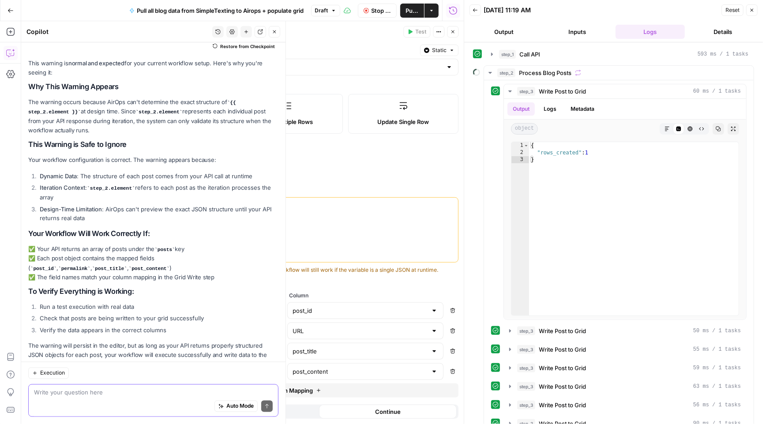
click at [74, 396] on textarea at bounding box center [153, 393] width 239 height 9
type textarea "It's just writing the permalink and nothing else"
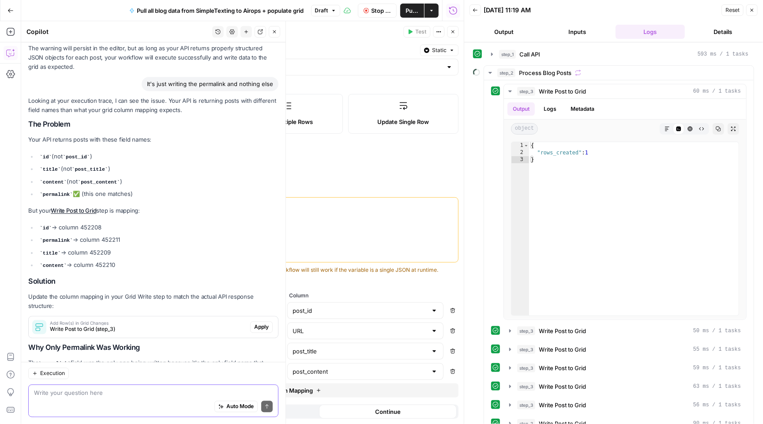
scroll to position [981, 0]
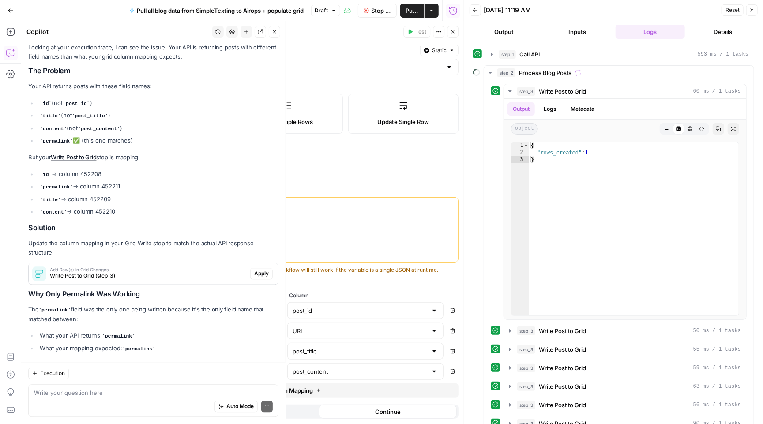
click at [257, 270] on span "Apply" at bounding box center [261, 274] width 15 height 8
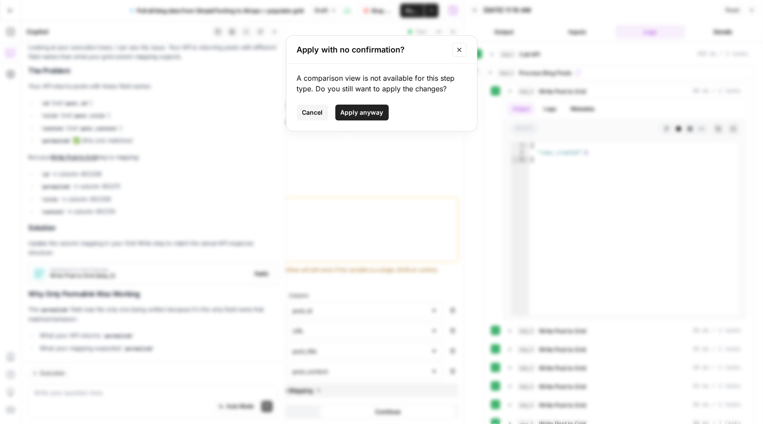
click at [367, 114] on span "Apply anyway" at bounding box center [362, 112] width 43 height 9
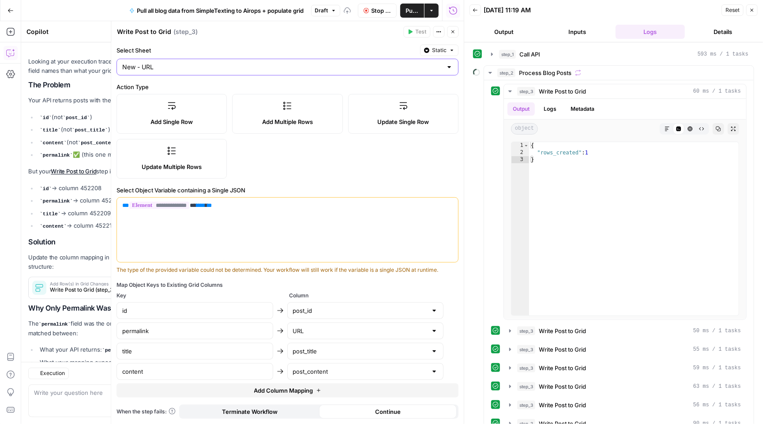
scroll to position [22, 0]
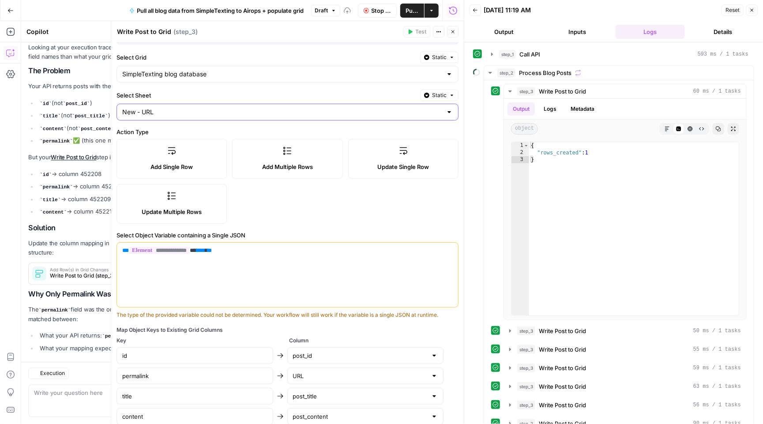
click at [372, 113] on input "New - URL" at bounding box center [282, 112] width 320 height 9
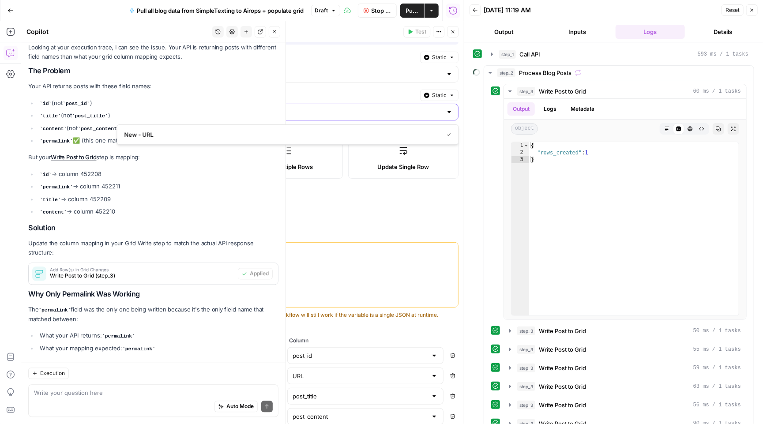
scroll to position [0, 0]
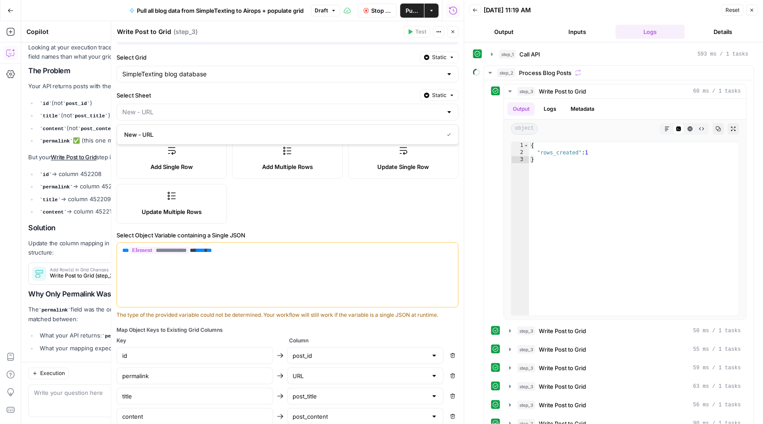
type input "New - URL"
click at [386, 12] on span "Stop Run" at bounding box center [381, 10] width 19 height 9
click at [370, 8] on button "Test Data" at bounding box center [373, 11] width 30 height 14
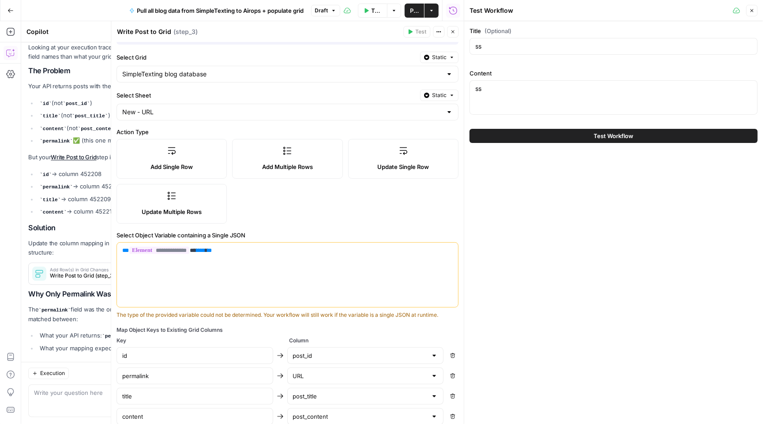
click at [552, 136] on button "Test Workflow" at bounding box center [614, 136] width 288 height 14
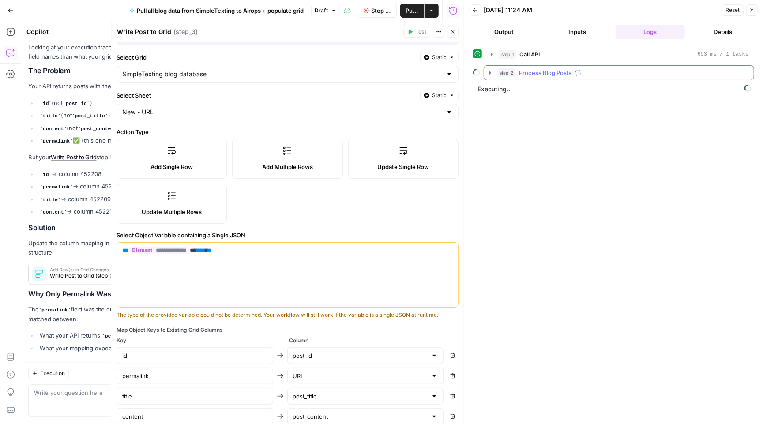
click at [492, 72] on icon "button" at bounding box center [490, 72] width 7 height 7
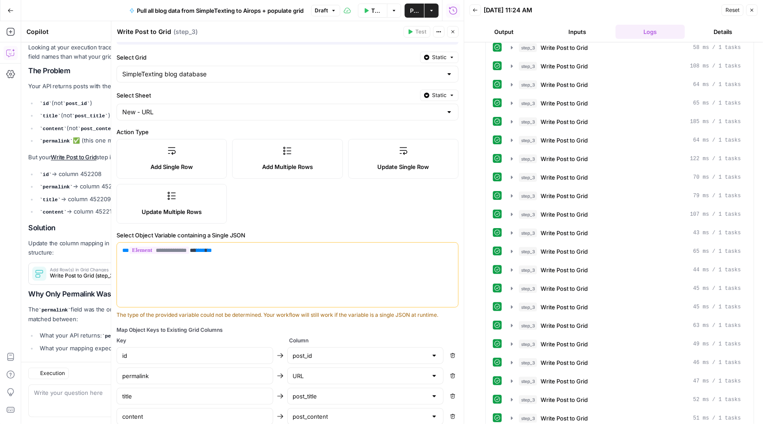
scroll to position [996, 0]
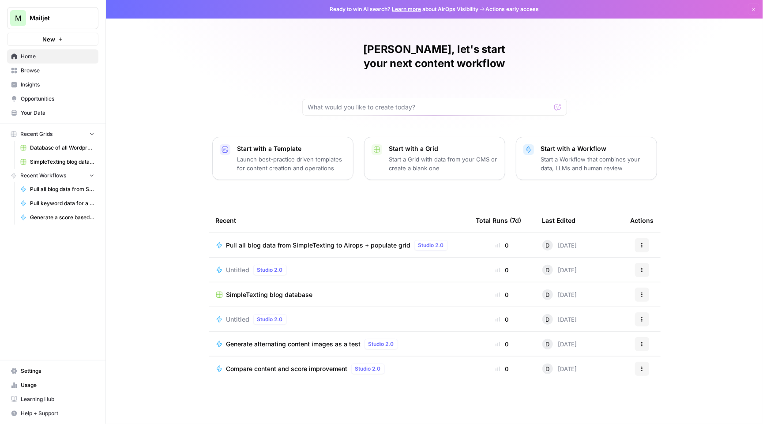
click at [287, 290] on span "SimpleTexting blog database" at bounding box center [269, 294] width 87 height 9
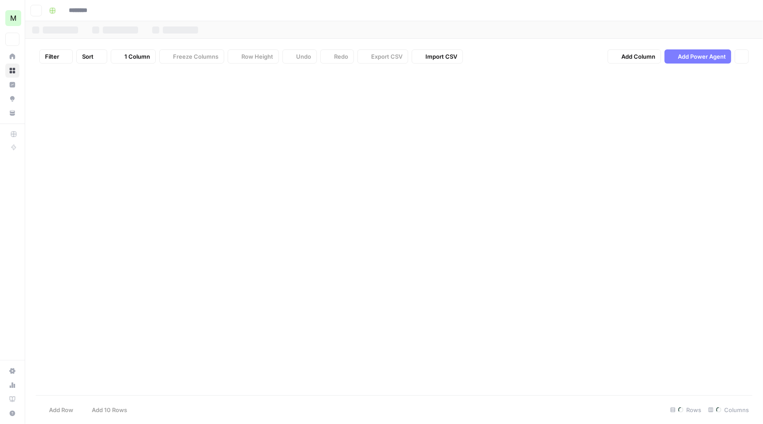
type input "**********"
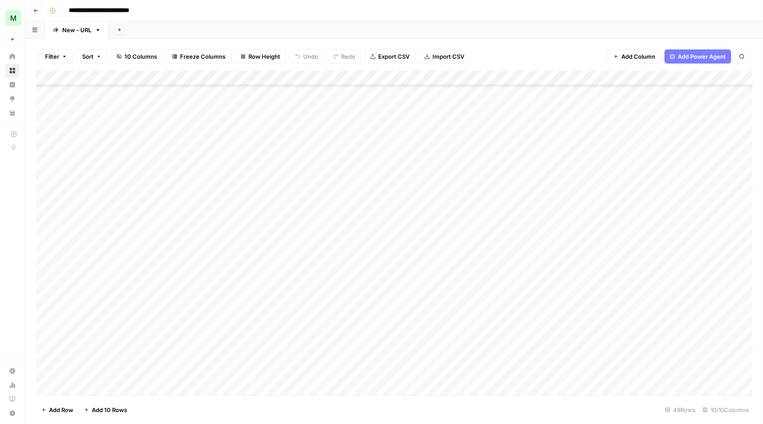
scroll to position [151, 0]
click at [396, 272] on div "Add Column" at bounding box center [394, 234] width 717 height 327
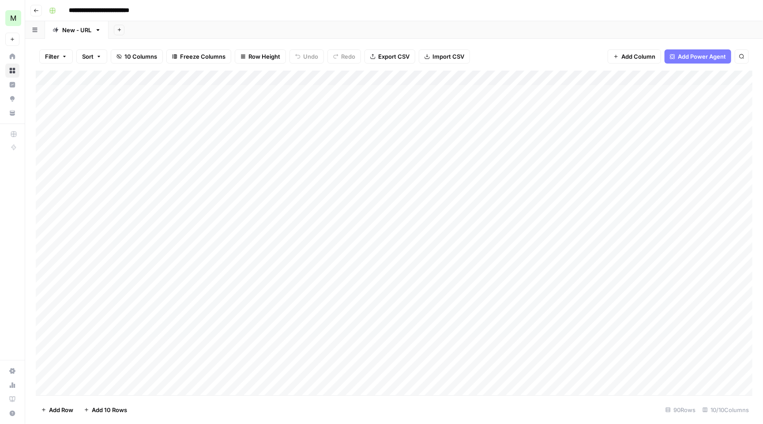
click at [50, 74] on div "Add Column" at bounding box center [394, 234] width 717 height 327
click at [83, 408] on span "Delete 90 Rows" at bounding box center [62, 410] width 43 height 9
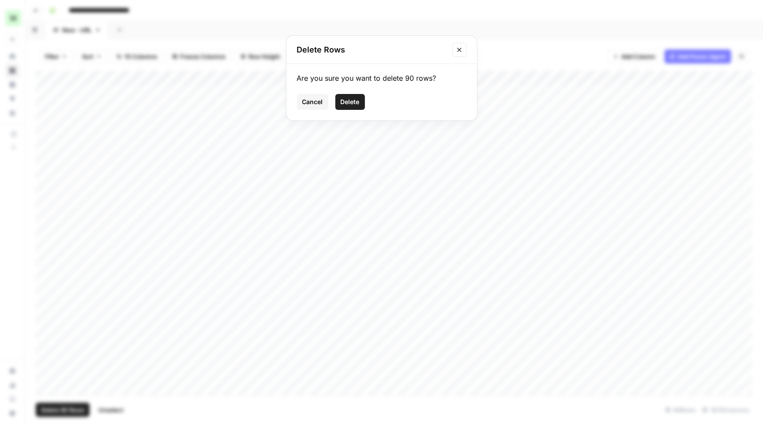
click at [357, 101] on span "Delete" at bounding box center [350, 102] width 19 height 9
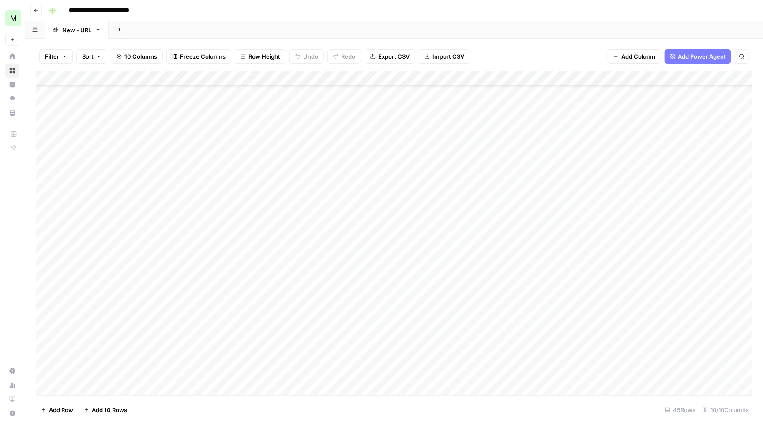
scroll to position [378, 0]
click at [49, 73] on div "Add Column" at bounding box center [394, 234] width 717 height 327
click at [61, 415] on button "Delete 45 Rows" at bounding box center [63, 410] width 54 height 14
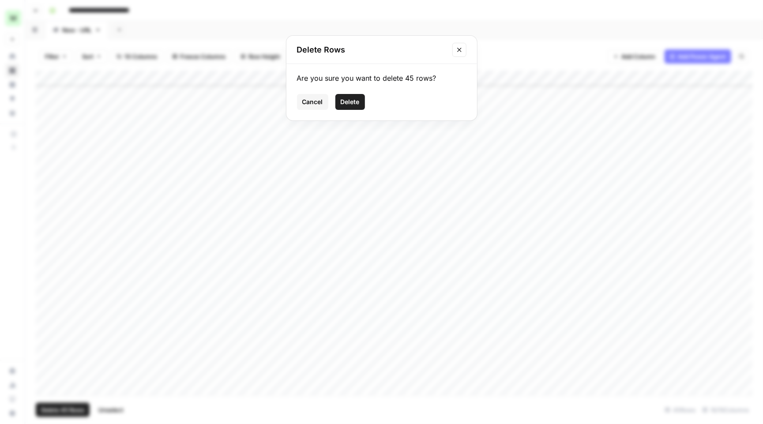
click at [356, 104] on span "Delete" at bounding box center [350, 102] width 19 height 9
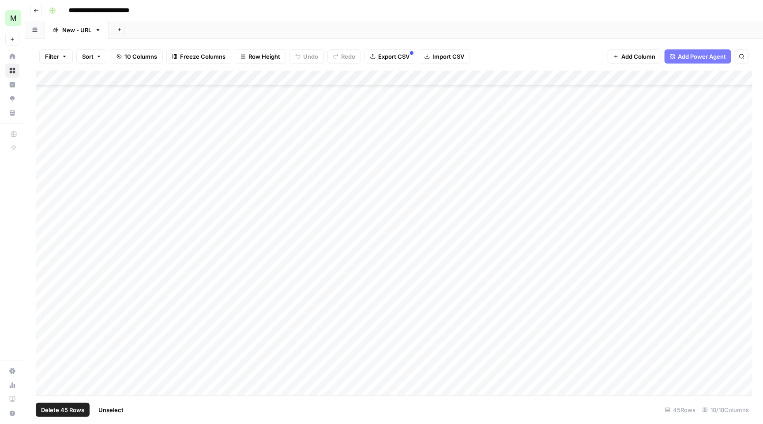
scroll to position [0, 0]
click at [342, 88] on div "Add Column" at bounding box center [394, 234] width 717 height 327
click at [49, 72] on div "Add Column" at bounding box center [394, 234] width 717 height 327
click at [78, 411] on span "Delete 302 Rows" at bounding box center [64, 410] width 47 height 9
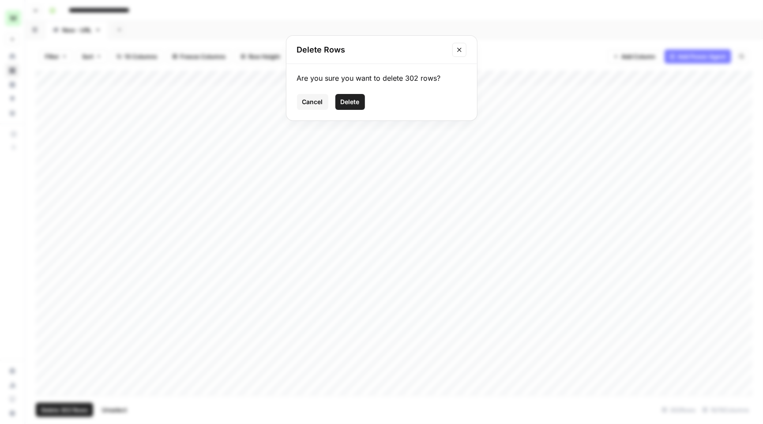
click at [356, 101] on span "Delete" at bounding box center [350, 102] width 19 height 9
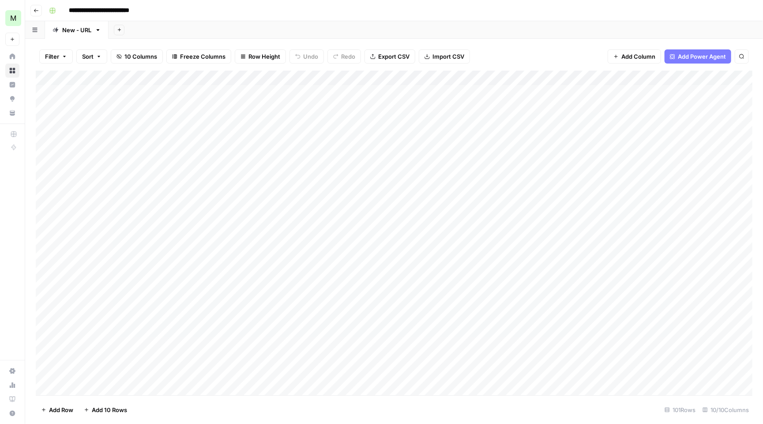
click at [52, 75] on div "Add Column" at bounding box center [394, 234] width 717 height 327
click at [70, 413] on span "Delete 101 Rows" at bounding box center [63, 410] width 45 height 9
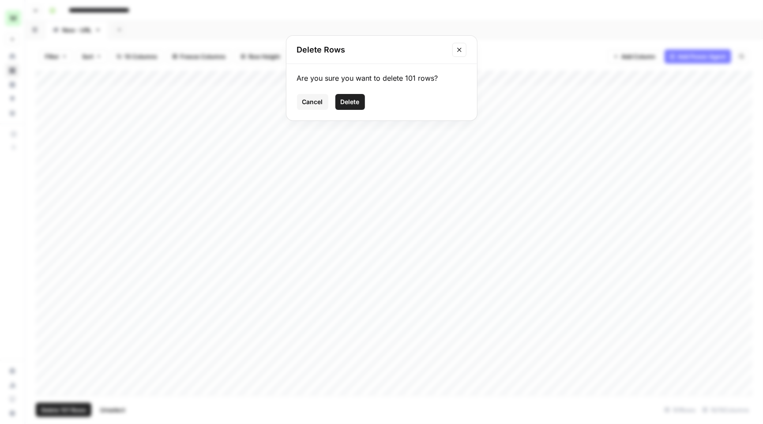
click at [361, 97] on button "Delete" at bounding box center [351, 102] width 30 height 16
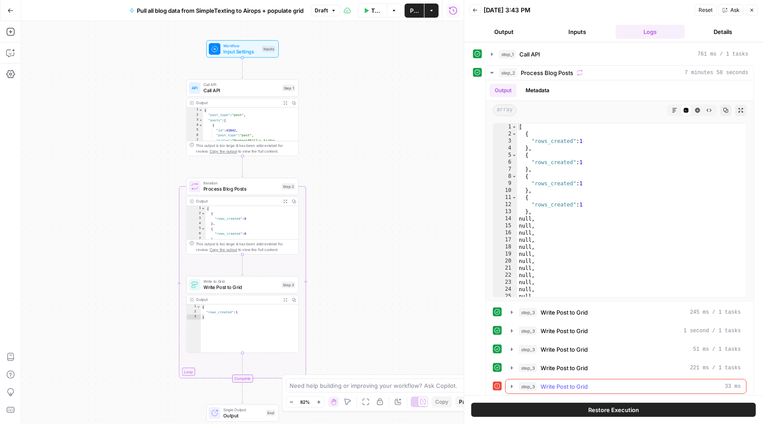
click at [512, 383] on button "step_3 Write Post to Grid 33 ms" at bounding box center [626, 387] width 241 height 14
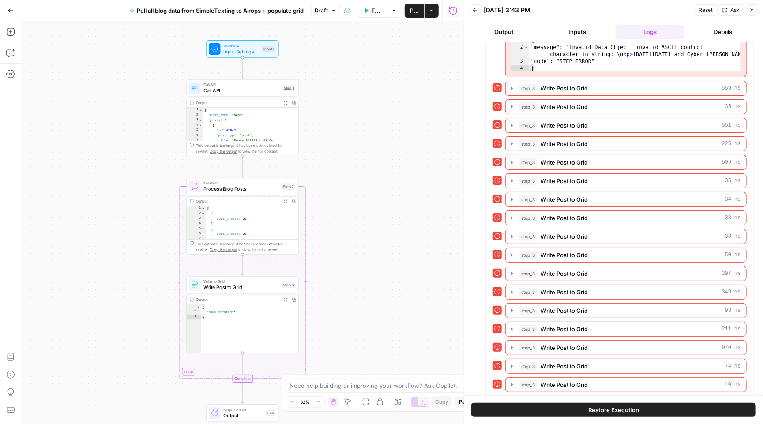
scroll to position [189, 0]
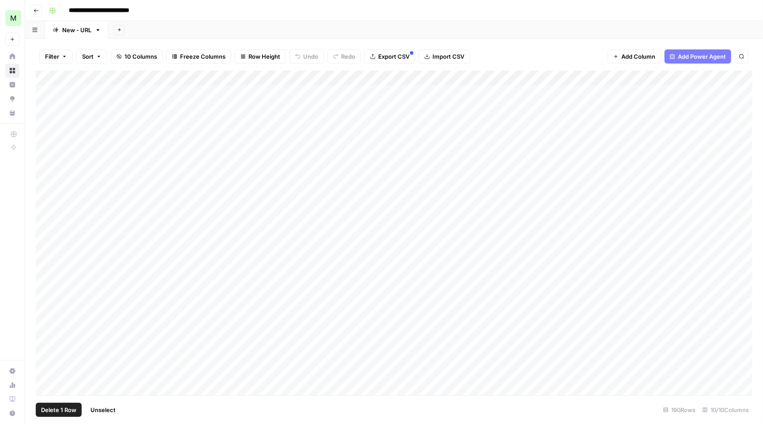
click at [47, 88] on div "Add Column" at bounding box center [394, 234] width 717 height 327
click at [48, 102] on div "Add Column" at bounding box center [394, 234] width 717 height 327
click at [48, 117] on div "Add Column" at bounding box center [394, 234] width 717 height 327
click at [46, 130] on div "Add Column" at bounding box center [394, 234] width 717 height 327
click at [45, 134] on div "Add Column" at bounding box center [394, 234] width 717 height 327
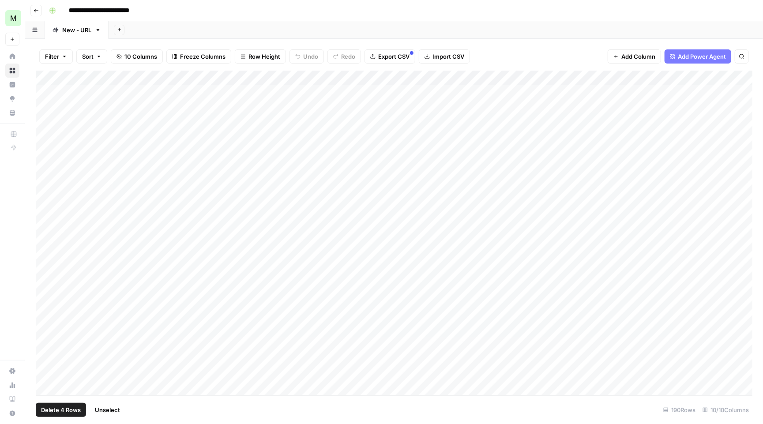
click at [70, 410] on span "Delete 4 Rows" at bounding box center [61, 410] width 40 height 9
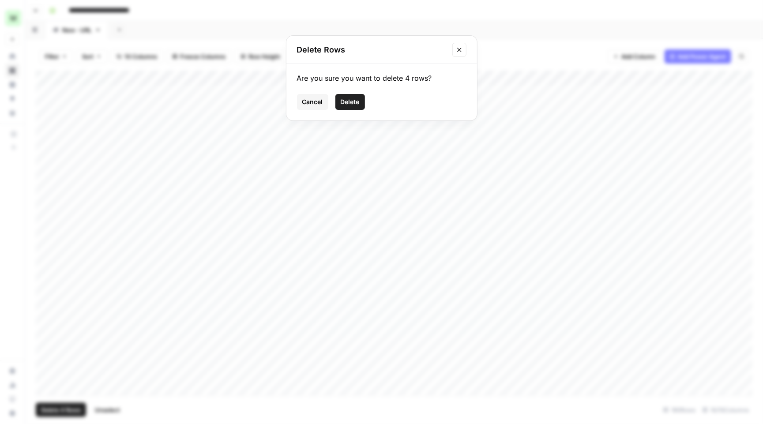
click at [355, 101] on span "Delete" at bounding box center [350, 102] width 19 height 9
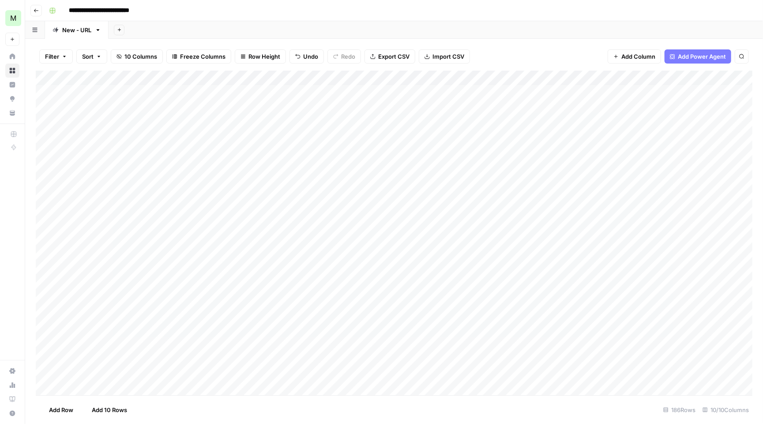
scroll to position [0, 124]
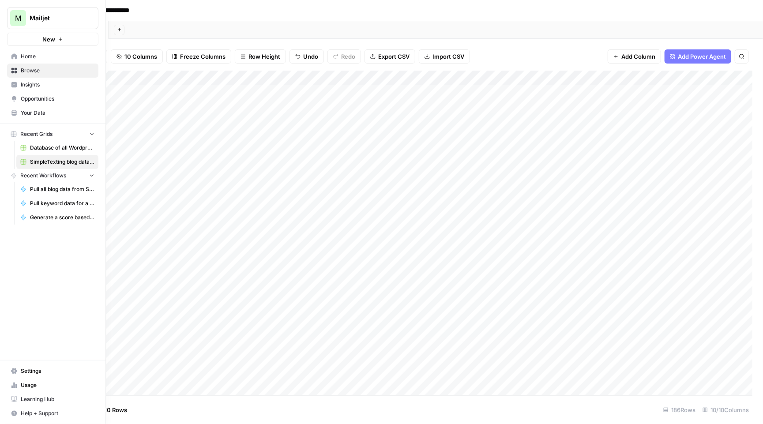
click at [17, 52] on link "Home" at bounding box center [52, 56] width 91 height 14
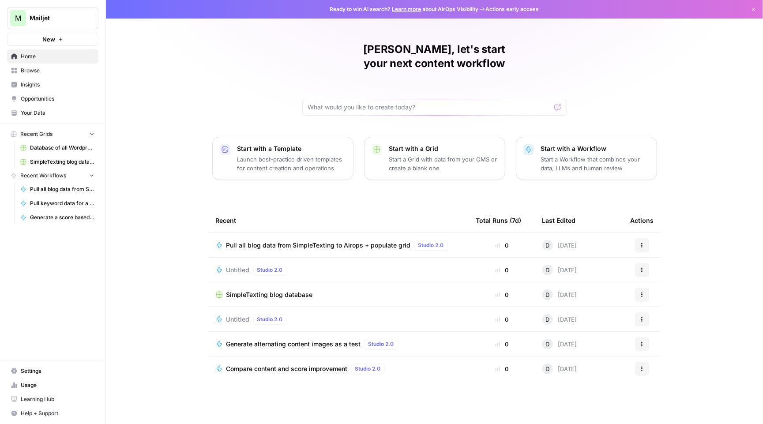
click at [28, 68] on span "Browse" at bounding box center [58, 71] width 74 height 8
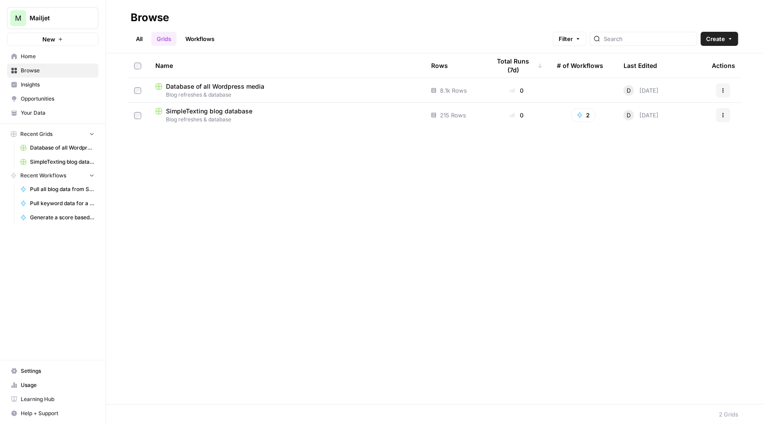
click at [209, 40] on link "Workflows" at bounding box center [200, 39] width 40 height 14
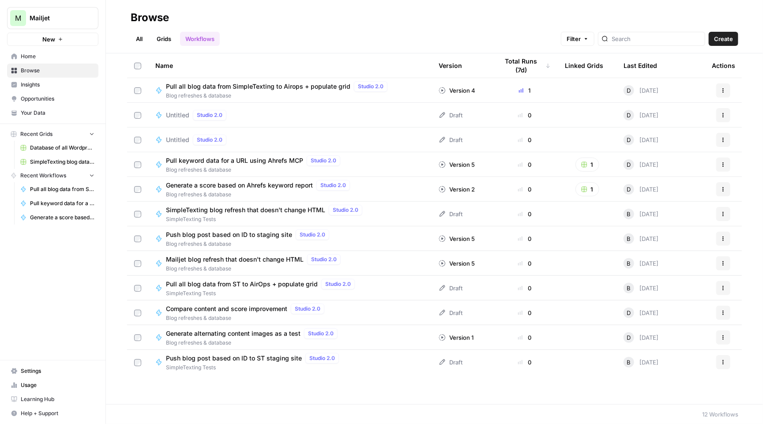
click at [287, 164] on span "Pull keyword data for a URL using Ahrefs MCP" at bounding box center [234, 160] width 137 height 9
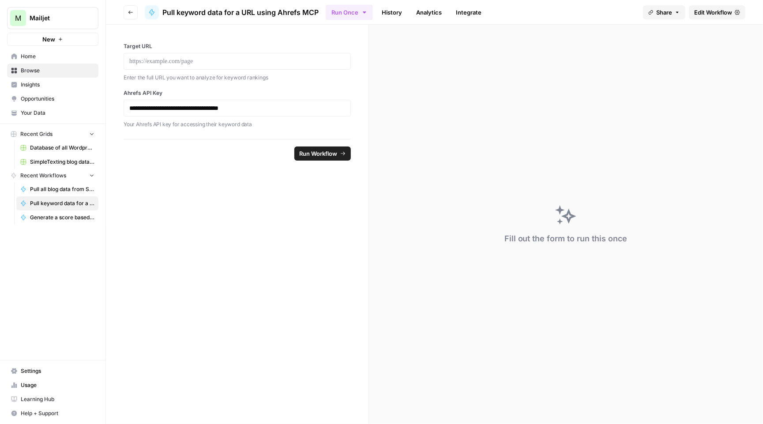
click at [388, 14] on link "History" at bounding box center [392, 12] width 31 height 14
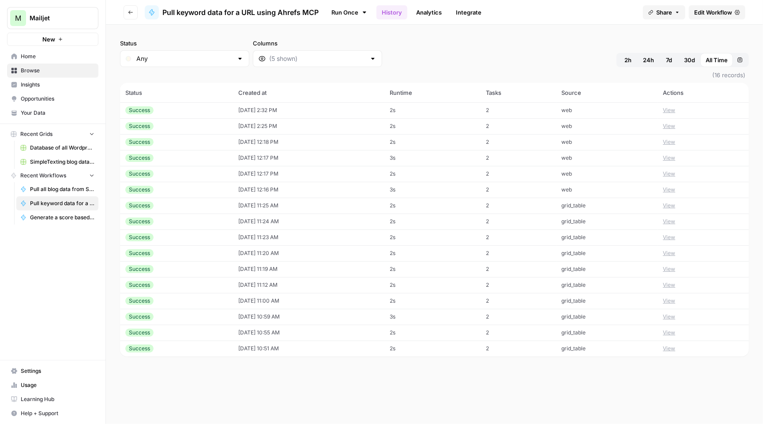
click at [707, 10] on span "Edit Workflow" at bounding box center [713, 12] width 38 height 9
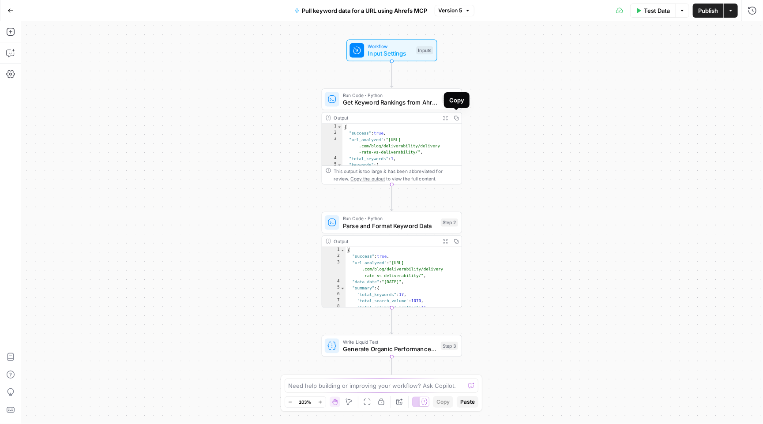
click at [444, 116] on icon "button" at bounding box center [446, 118] width 4 height 4
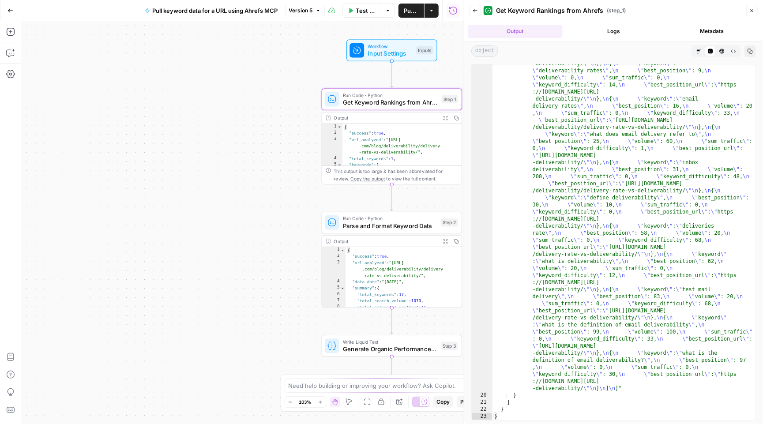
scroll to position [901, 0]
click at [754, 12] on icon "button" at bounding box center [752, 10] width 3 height 3
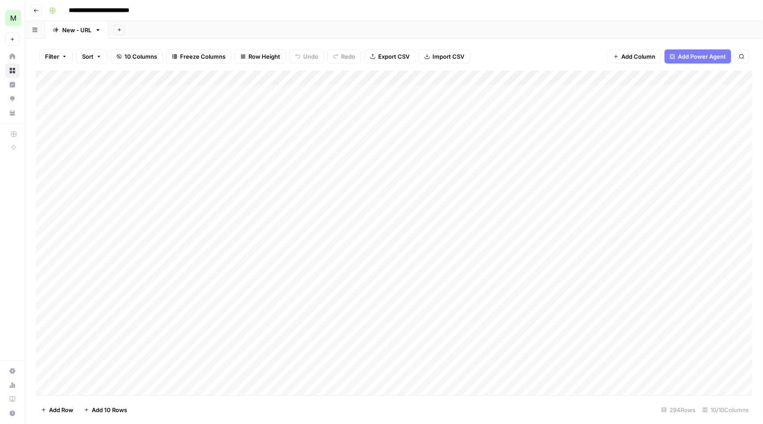
click at [648, 74] on div "Add Column" at bounding box center [394, 234] width 717 height 327
click at [607, 192] on span "Remove Column" at bounding box center [630, 195] width 77 height 9
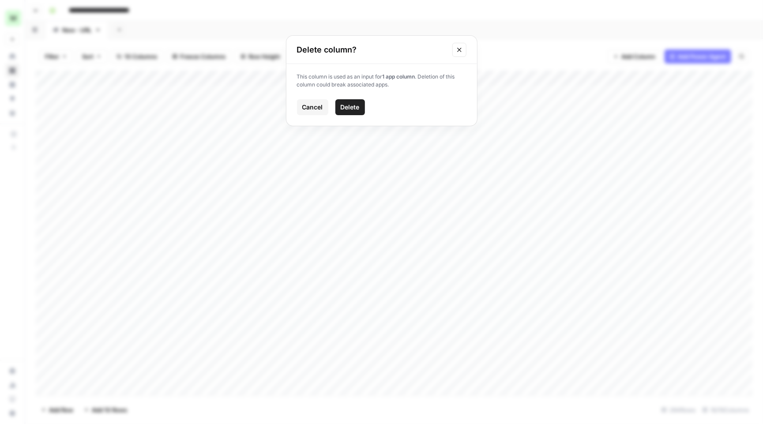
click at [360, 107] on button "Delete" at bounding box center [351, 107] width 30 height 16
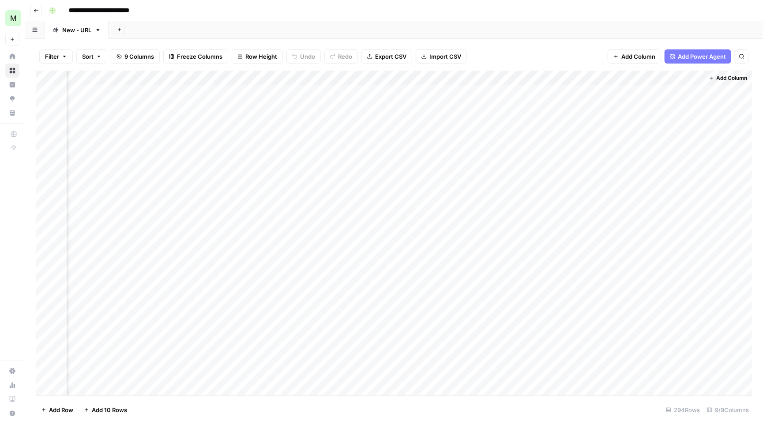
scroll to position [0, 294]
click at [731, 74] on span "Add Column" at bounding box center [732, 78] width 31 height 8
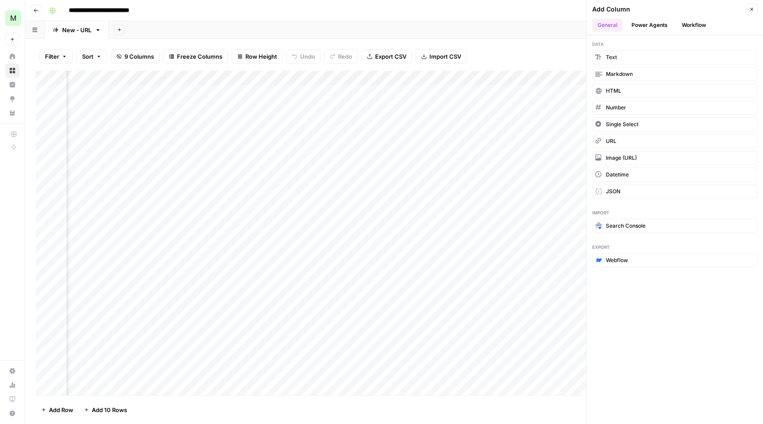
click at [701, 30] on button "Workflow" at bounding box center [694, 25] width 35 height 13
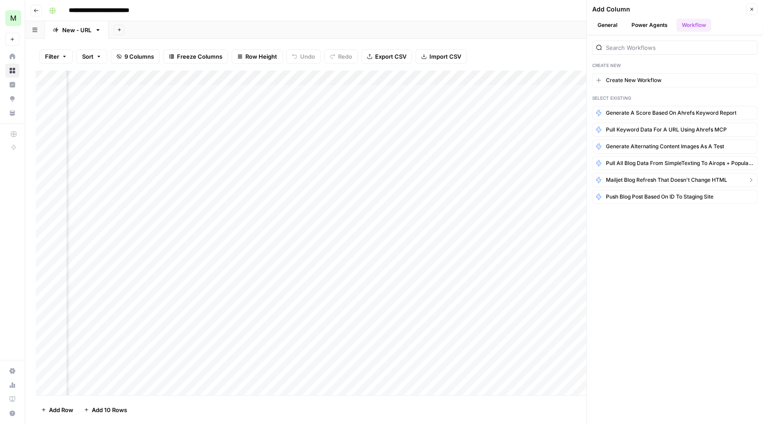
click at [655, 181] on span "Mailjet blog refresh that doesn't change HTML" at bounding box center [666, 180] width 121 height 8
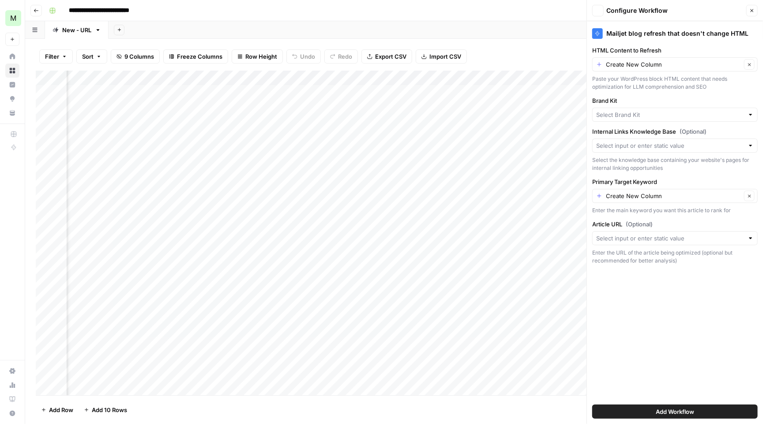
type input "Mailjet"
click at [635, 113] on input "Brand Kit" at bounding box center [668, 114] width 145 height 9
type input "Mailjet"
click at [637, 106] on div "Brand Kit Mailjet Clear" at bounding box center [675, 109] width 166 height 26
click at [645, 58] on div "Create New Column Clear" at bounding box center [675, 64] width 166 height 14
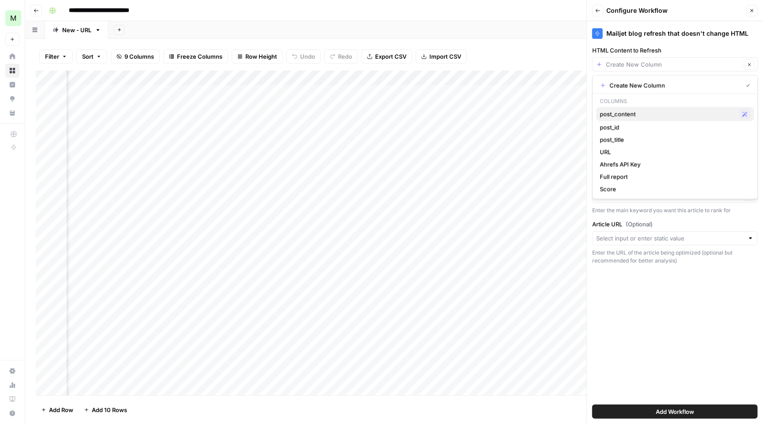
click at [641, 110] on span "post_content" at bounding box center [668, 114] width 136 height 9
type input "post_content"
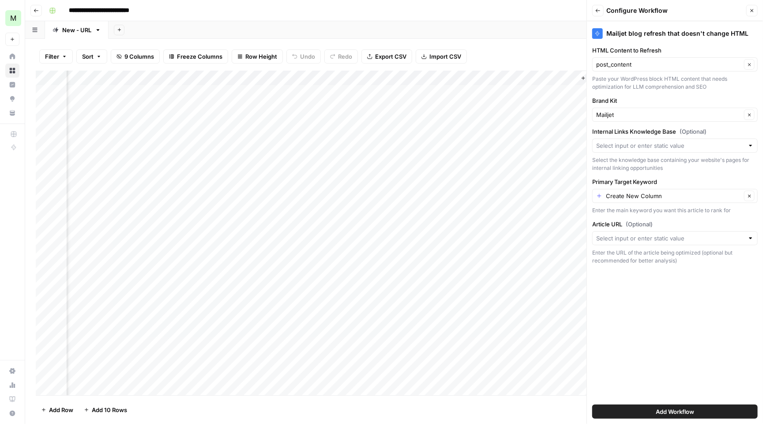
scroll to position [0, 422]
click at [654, 146] on input "Internal Links Knowledge Base (Optional)" at bounding box center [670, 145] width 148 height 9
click at [654, 123] on div "Mailjet blog refresh that doesn't change HTML HTML Content to Refresh post_cont…" at bounding box center [675, 222] width 176 height 403
click at [604, 198] on div "Create New Column Clear" at bounding box center [675, 196] width 166 height 14
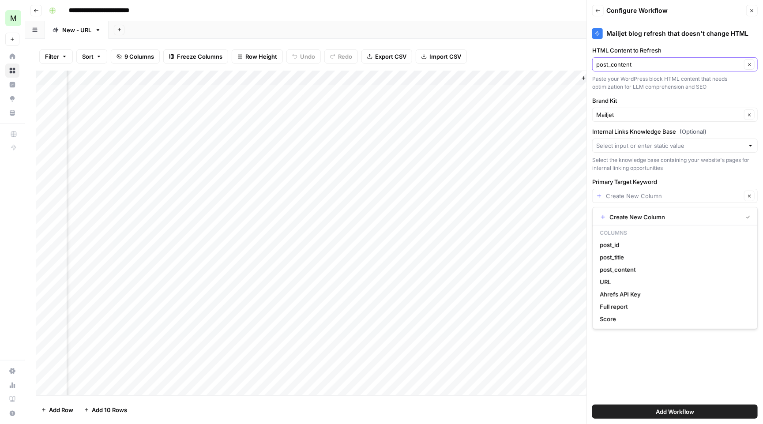
type input "Create New Column"
click at [714, 63] on input "HTML Content to Refresh" at bounding box center [668, 64] width 145 height 9
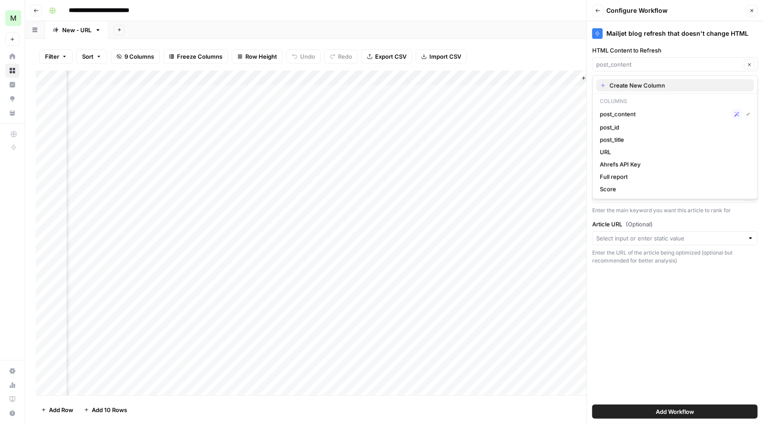
click at [676, 86] on span "Create New Column" at bounding box center [678, 85] width 137 height 9
type input "Create New Column"
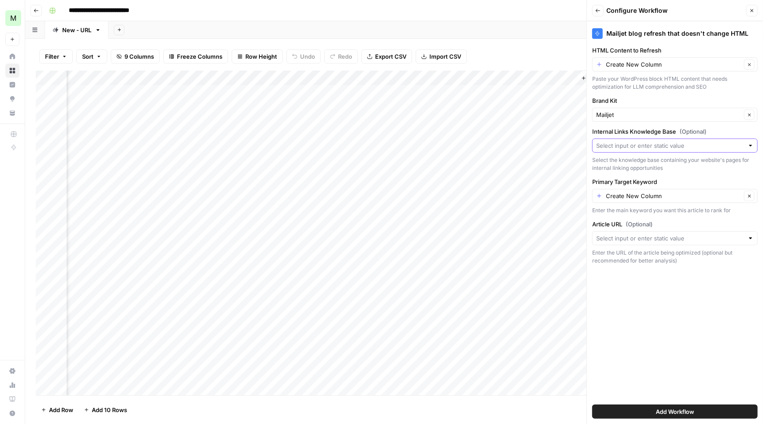
click at [649, 145] on input "Internal Links Knowledge Base (Optional)" at bounding box center [670, 145] width 148 height 9
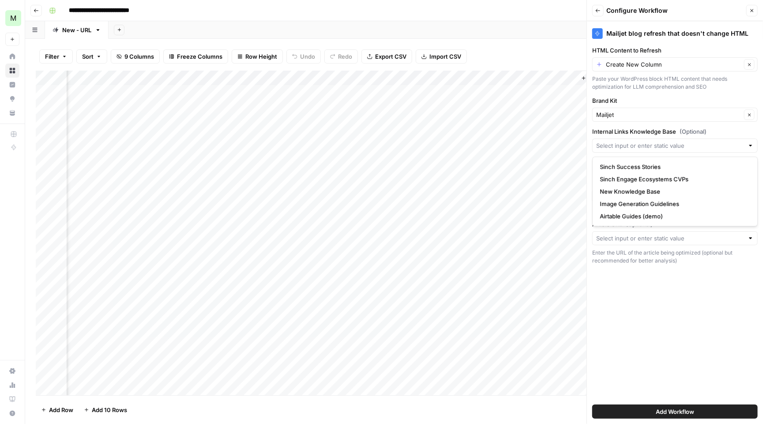
click at [665, 280] on div "Mailjet blog refresh that doesn't change HTML HTML Content to Refresh Create Ne…" at bounding box center [675, 222] width 176 height 403
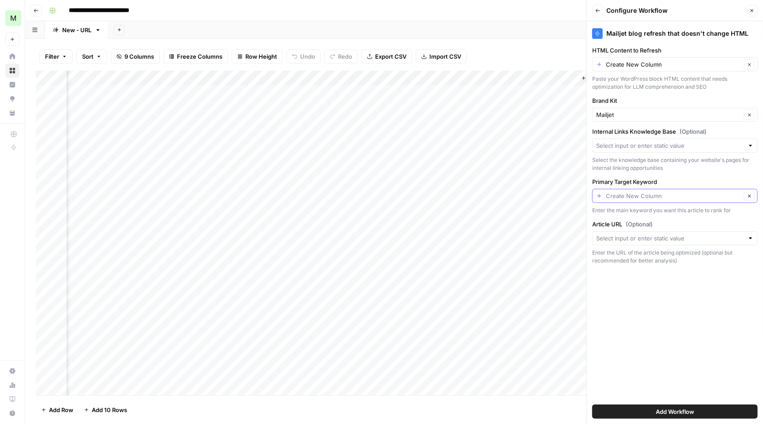
click at [643, 193] on input "Primary Target Keyword" at bounding box center [674, 196] width 136 height 9
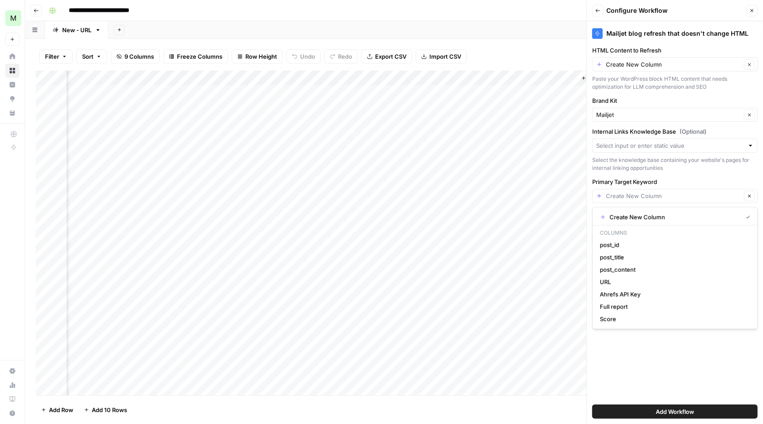
click at [600, 195] on div "Clear" at bounding box center [675, 196] width 166 height 14
click at [619, 217] on span "Create New Column" at bounding box center [674, 217] width 129 height 9
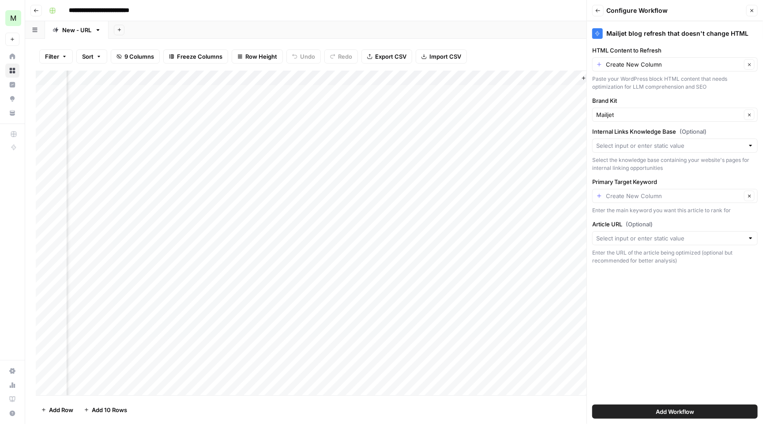
type input "Create New Column"
click at [632, 239] on input "Article URL (Optional)" at bounding box center [670, 238] width 148 height 9
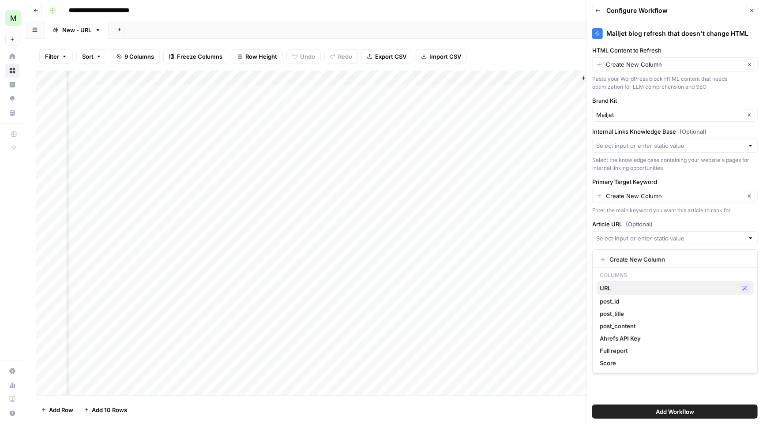
click at [637, 291] on span "URL" at bounding box center [668, 288] width 136 height 9
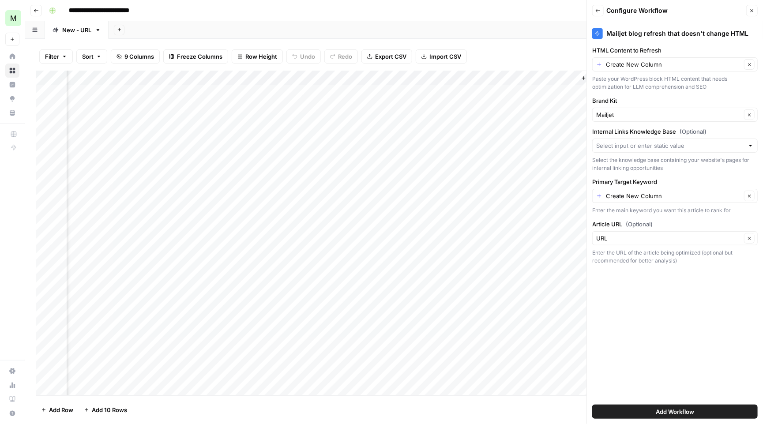
type input "URL"
click at [664, 408] on span "Add Workflow" at bounding box center [675, 411] width 38 height 9
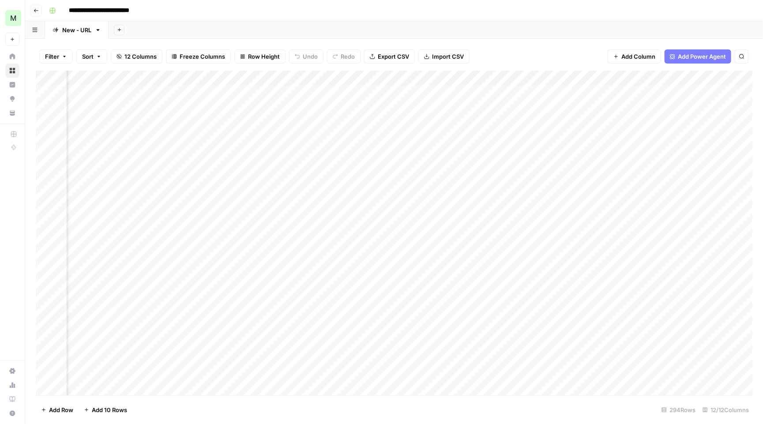
scroll to position [0, 464]
click at [434, 73] on div "Add Column" at bounding box center [394, 234] width 717 height 327
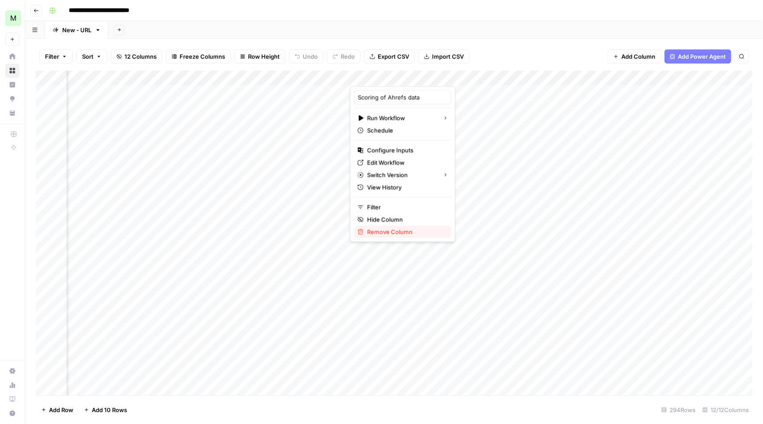
click at [399, 230] on span "Remove Column" at bounding box center [405, 232] width 77 height 9
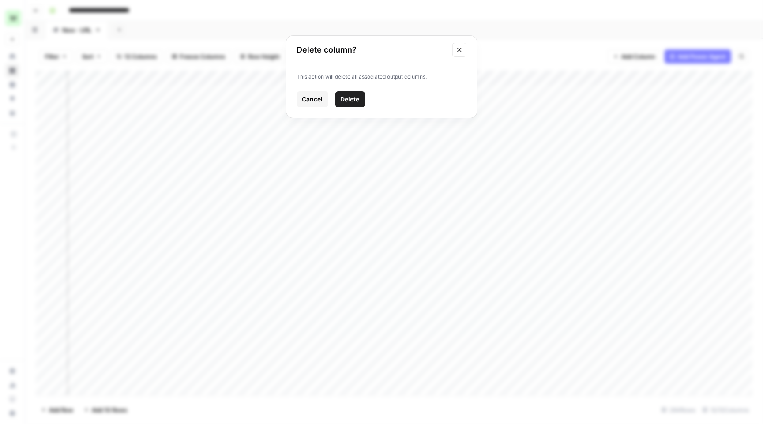
click at [340, 92] on button "Delete" at bounding box center [351, 99] width 30 height 16
click at [340, 72] on div "Add Column" at bounding box center [394, 234] width 717 height 327
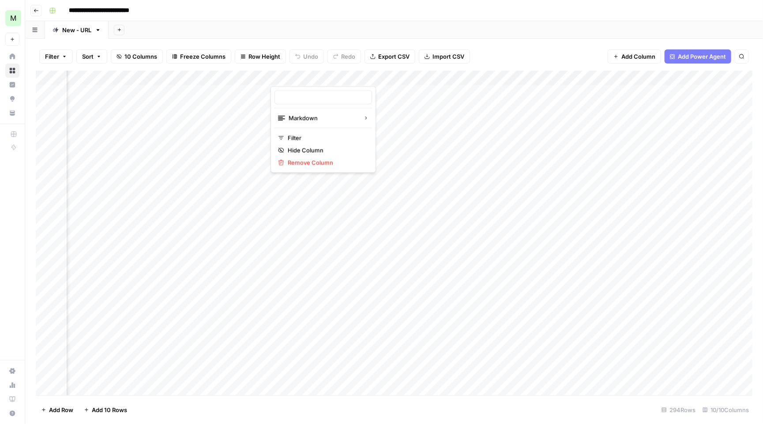
type input "Full report"
click at [322, 155] on button "Hide Column" at bounding box center [324, 150] width 98 height 12
click at [263, 74] on div "Add Column" at bounding box center [394, 234] width 717 height 327
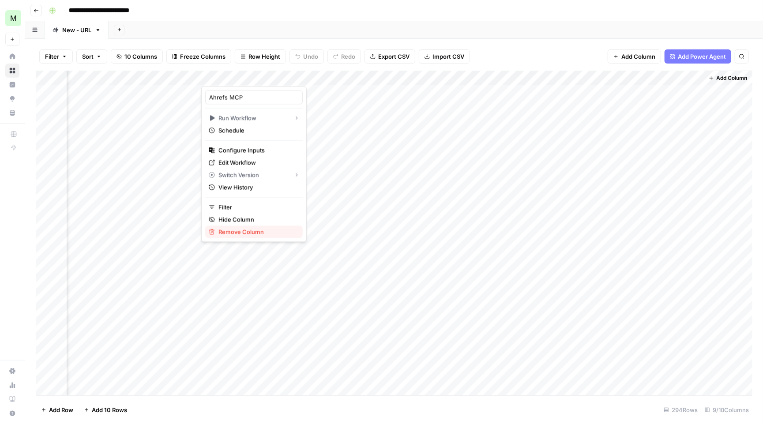
click at [253, 230] on span "Remove Column" at bounding box center [257, 232] width 77 height 9
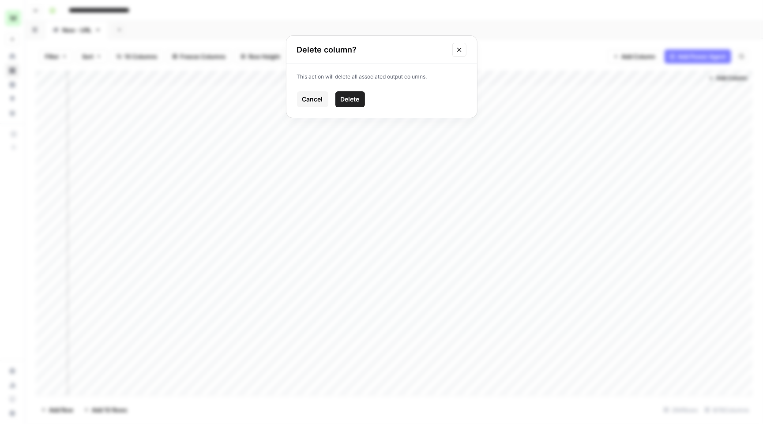
click at [346, 96] on span "Delete" at bounding box center [350, 99] width 19 height 9
click at [194, 75] on div "Add Column" at bounding box center [394, 234] width 717 height 327
click at [269, 75] on div "Add Column" at bounding box center [394, 234] width 717 height 327
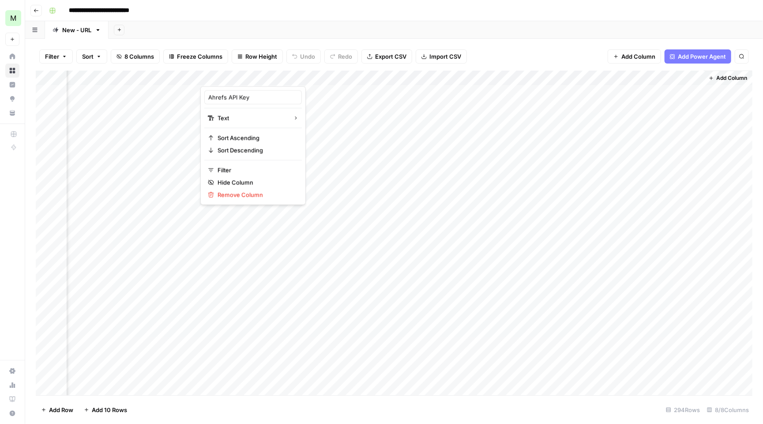
click at [276, 74] on div at bounding box center [240, 78] width 81 height 18
click at [239, 197] on span "Remove Column" at bounding box center [256, 195] width 77 height 9
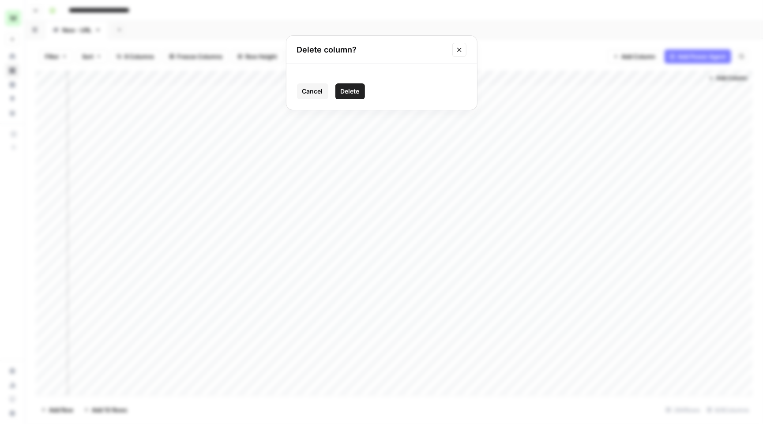
click at [351, 94] on span "Delete" at bounding box center [350, 91] width 19 height 9
click at [400, 74] on div "Add Column" at bounding box center [394, 234] width 717 height 327
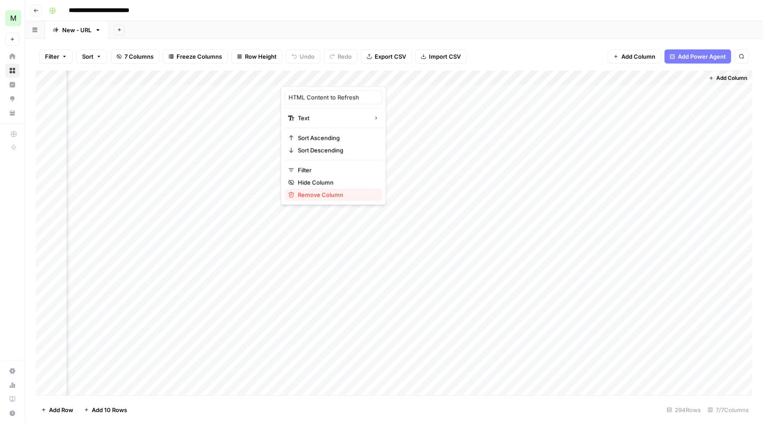
click at [329, 193] on span "Remove Column" at bounding box center [336, 195] width 77 height 9
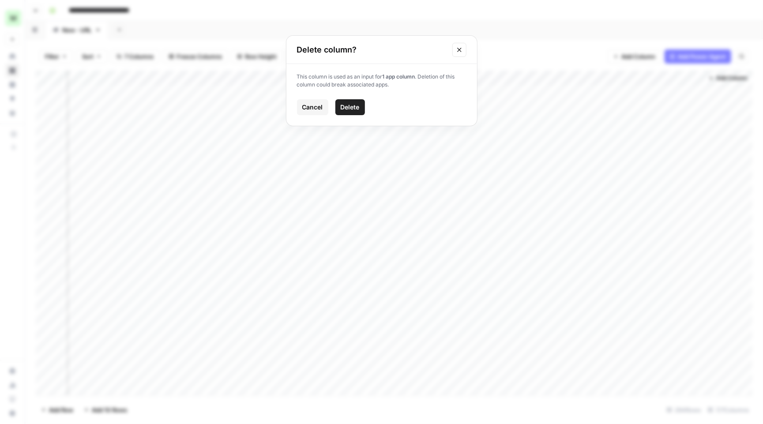
click at [358, 105] on span "Delete" at bounding box center [350, 107] width 19 height 9
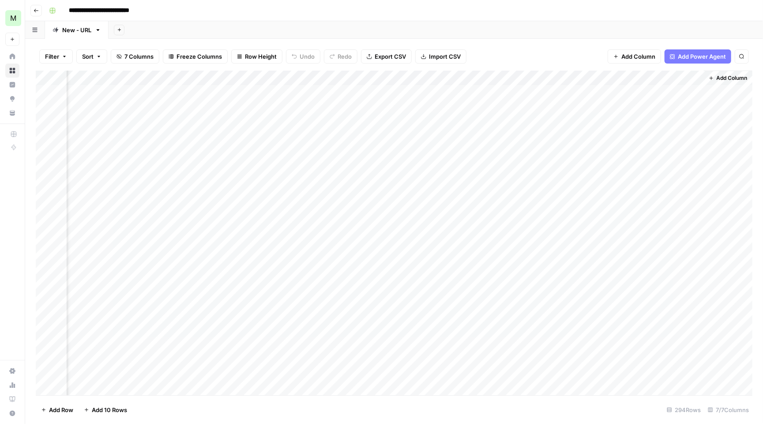
scroll to position [0, 168]
click at [683, 75] on div "Add Column" at bounding box center [394, 234] width 717 height 327
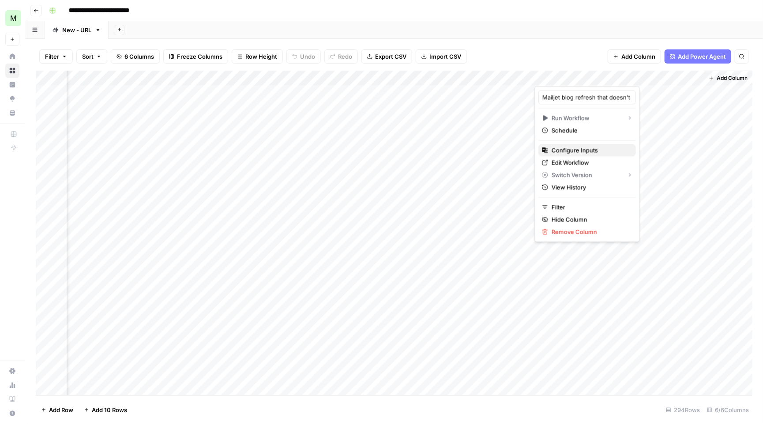
click at [590, 152] on span "Configure Inputs" at bounding box center [590, 150] width 77 height 9
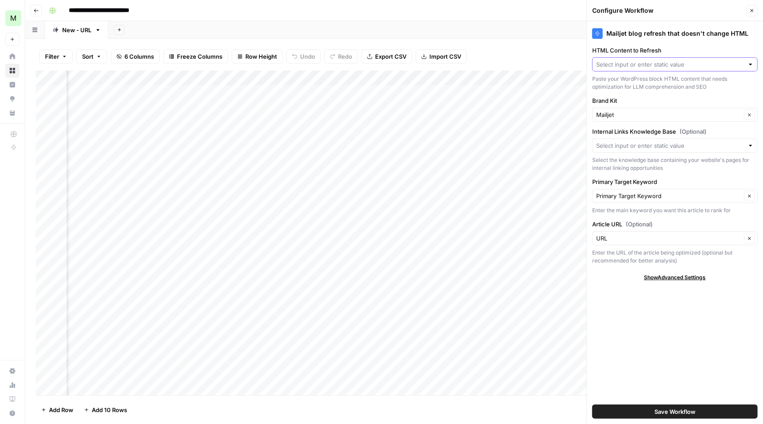
click at [642, 64] on input "HTML Content to Refresh" at bounding box center [670, 64] width 148 height 9
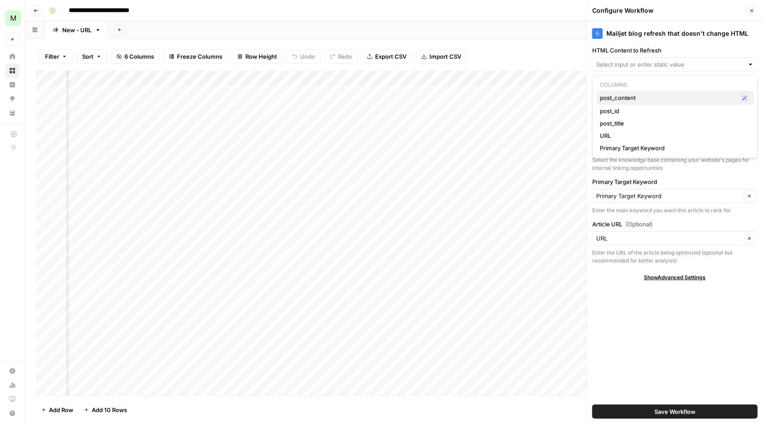
click at [645, 98] on span "post_content" at bounding box center [668, 98] width 136 height 9
type input "post_content"
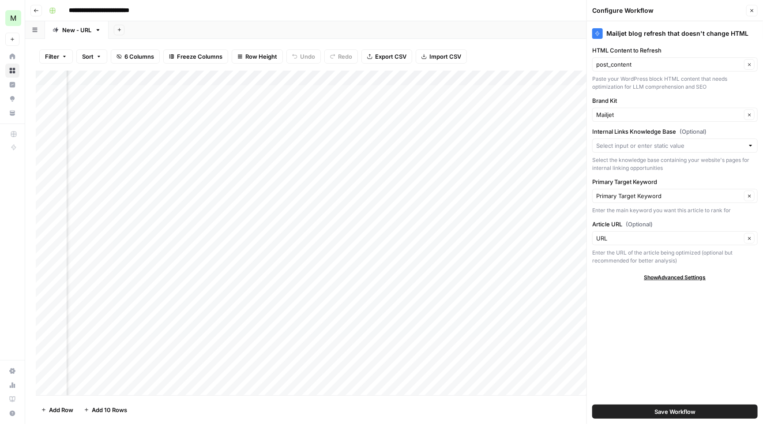
click at [751, 8] on icon "button" at bounding box center [752, 10] width 5 height 5
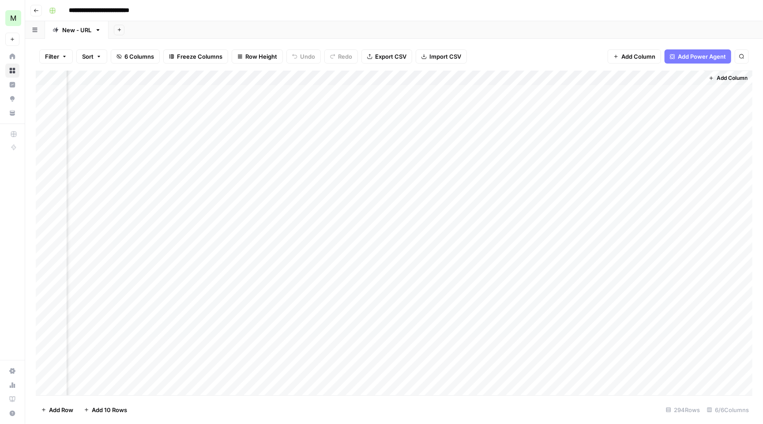
click at [617, 89] on div "Add Column" at bounding box center [394, 234] width 717 height 327
click at [615, 89] on div "Add Column" at bounding box center [394, 234] width 717 height 327
click at [618, 89] on div at bounding box center [619, 90] width 170 height 16
click at [683, 73] on div "Add Column" at bounding box center [394, 234] width 717 height 327
type input "Mailjet blog refresh that doesn't change HTML"
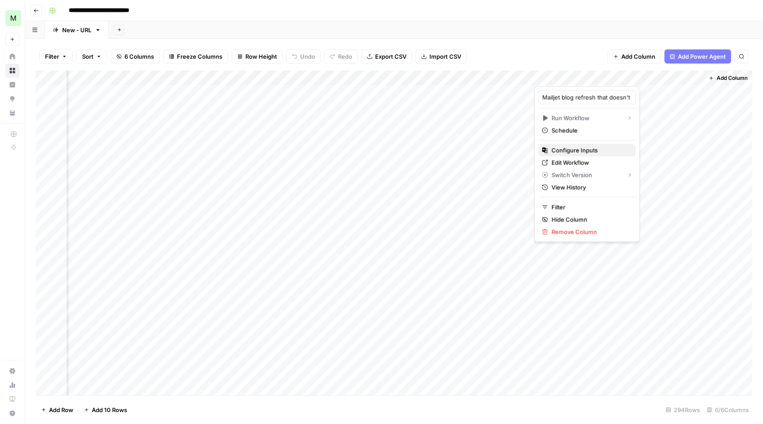
click at [596, 146] on span "Configure Inputs" at bounding box center [590, 150] width 77 height 9
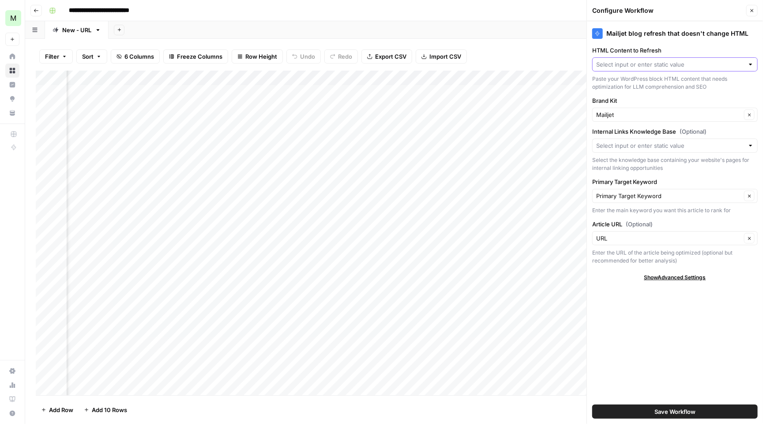
click at [634, 63] on input "HTML Content to Refresh" at bounding box center [670, 64] width 148 height 9
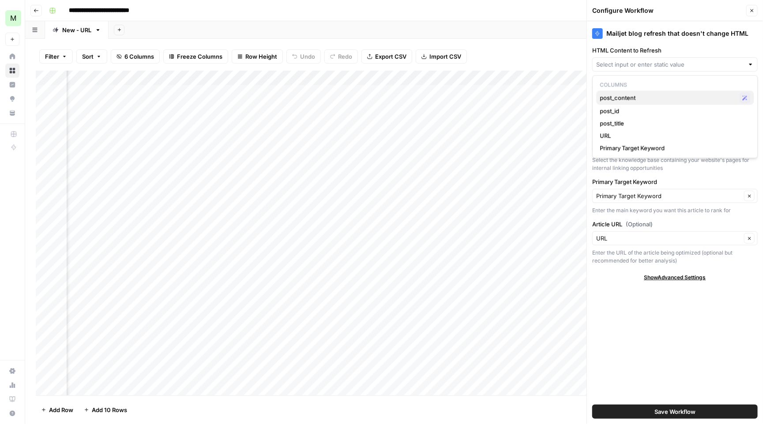
click at [629, 97] on span "post_content" at bounding box center [668, 98] width 136 height 9
type input "post_content"
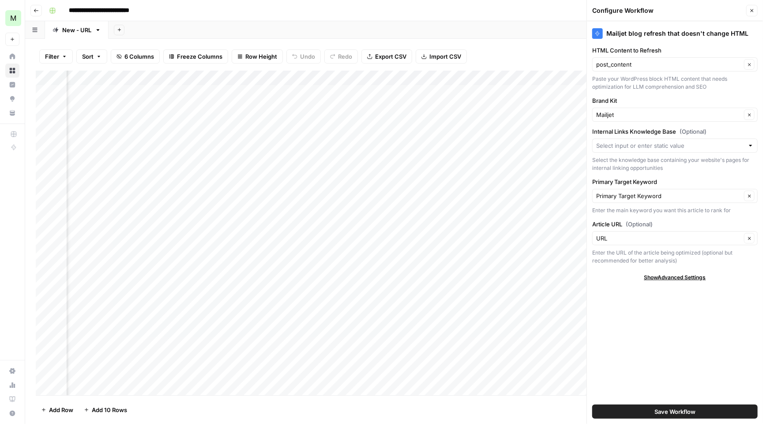
click at [670, 418] on button "Save Workflow" at bounding box center [675, 412] width 166 height 14
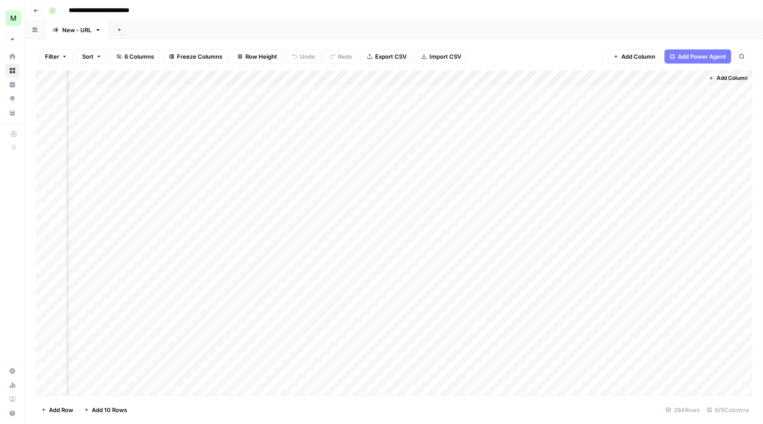
click at [619, 89] on div "Add Column" at bounding box center [394, 234] width 717 height 327
click at [467, 89] on div "Add Column" at bounding box center [394, 234] width 717 height 327
click at [117, 88] on div "Add Column" at bounding box center [394, 234] width 717 height 327
click at [486, 92] on div "Add Column" at bounding box center [394, 234] width 717 height 327
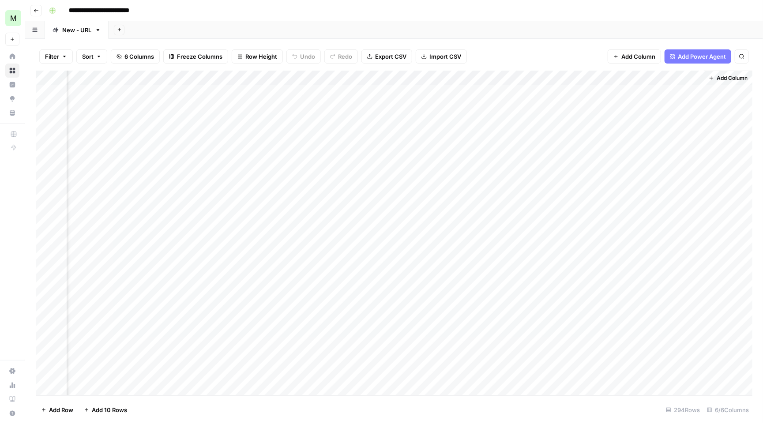
click at [486, 92] on div "Add Column" at bounding box center [394, 234] width 717 height 327
type textarea "**********"
click at [617, 87] on div "Add Column" at bounding box center [394, 234] width 717 height 327
click at [685, 88] on div "Add Column" at bounding box center [394, 234] width 717 height 327
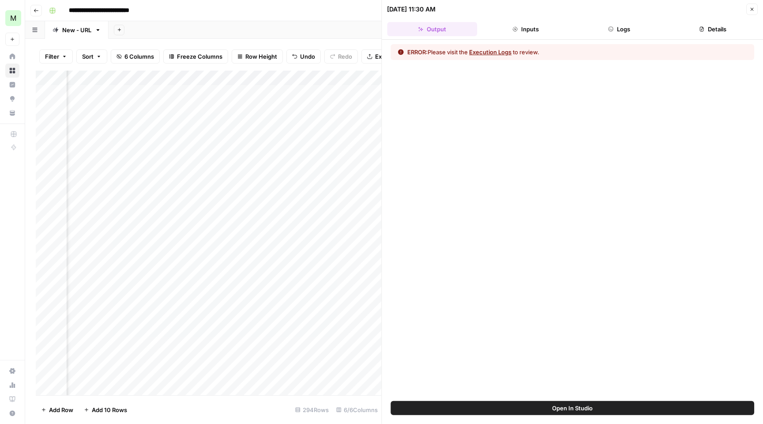
click at [642, 27] on button "Logs" at bounding box center [619, 29] width 90 height 14
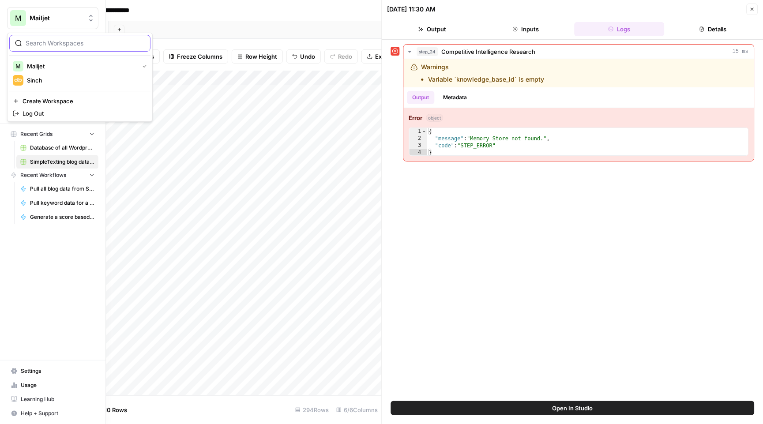
click at [37, 11] on button "M Mailjet" at bounding box center [52, 18] width 91 height 22
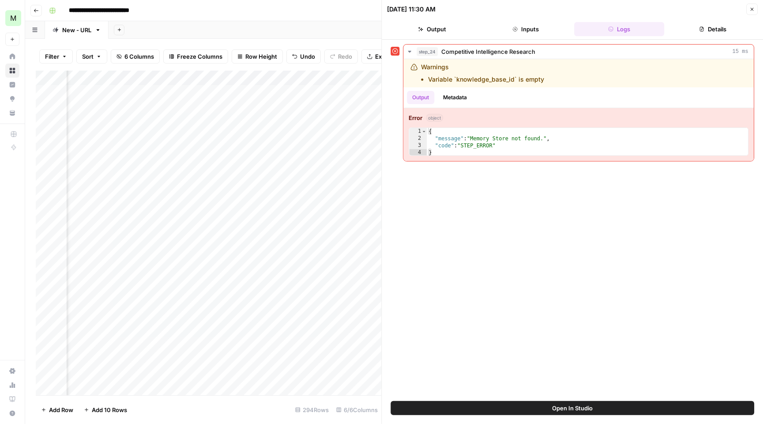
click at [181, 13] on div "**********" at bounding box center [399, 11] width 709 height 14
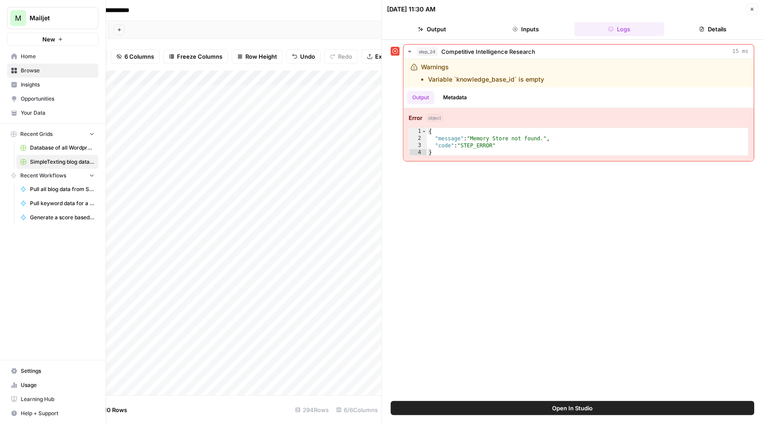
click at [22, 54] on span "Home" at bounding box center [58, 57] width 74 height 8
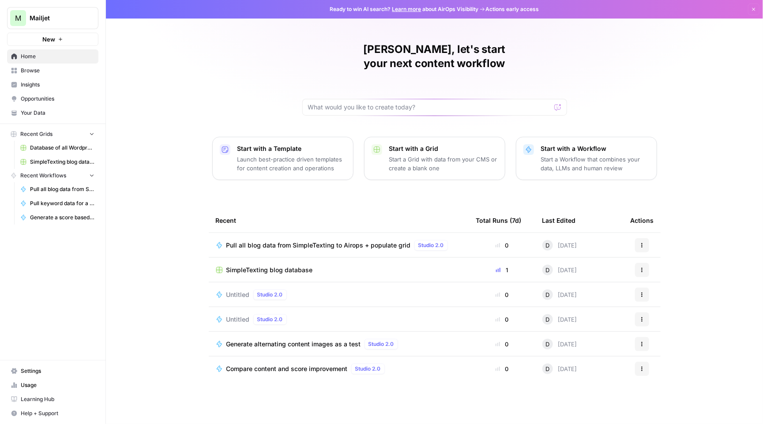
click at [51, 73] on span "Browse" at bounding box center [58, 71] width 74 height 8
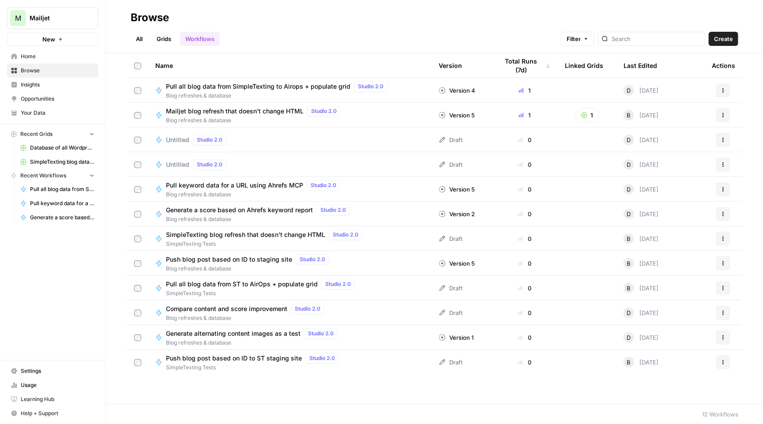
click at [229, 237] on span "SimpleTexting blog refresh that doesn't change HTML" at bounding box center [245, 234] width 159 height 9
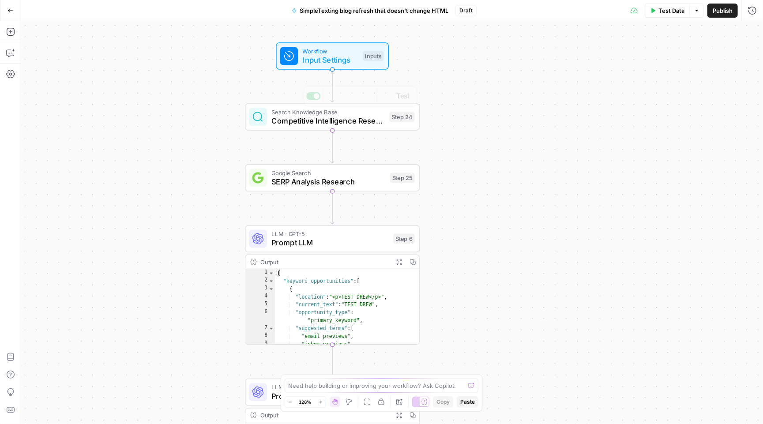
click at [343, 59] on span "Input Settings" at bounding box center [331, 59] width 56 height 11
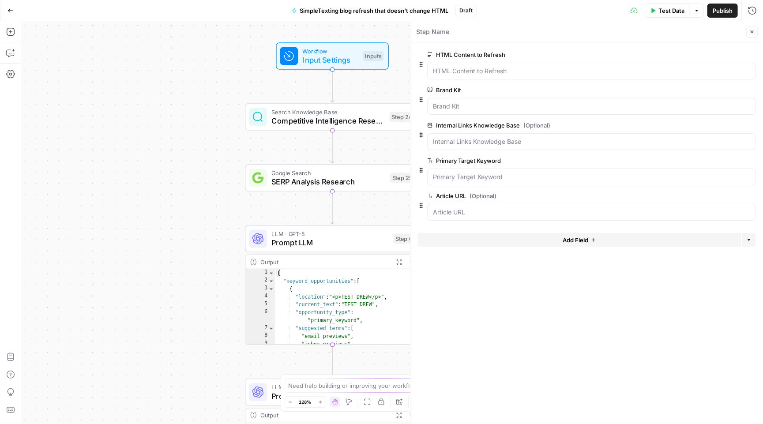
click at [735, 123] on button "edit field" at bounding box center [727, 125] width 34 height 11
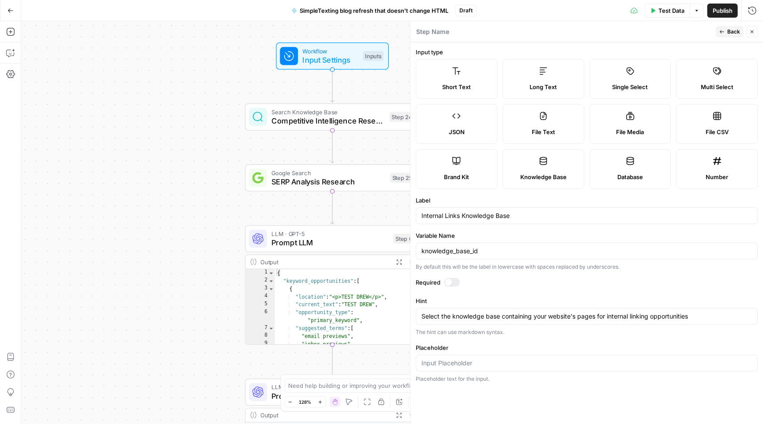
click at [10, 11] on icon "button" at bounding box center [11, 11] width 6 height 6
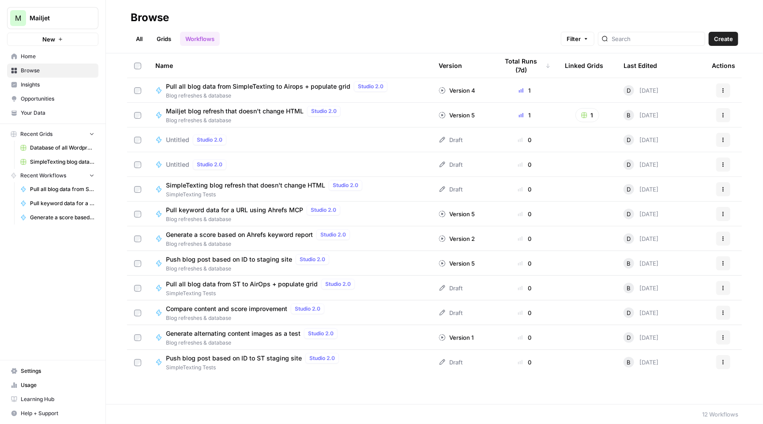
click at [58, 109] on span "Your Data" at bounding box center [58, 113] width 74 height 8
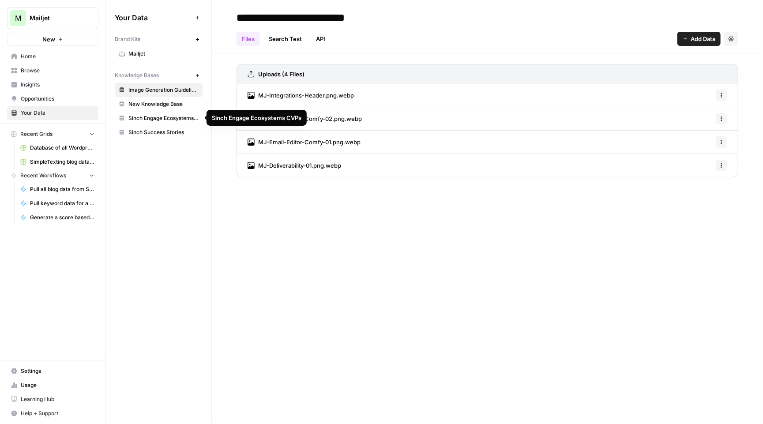
click at [179, 102] on span "New Knowledge Base" at bounding box center [163, 104] width 70 height 8
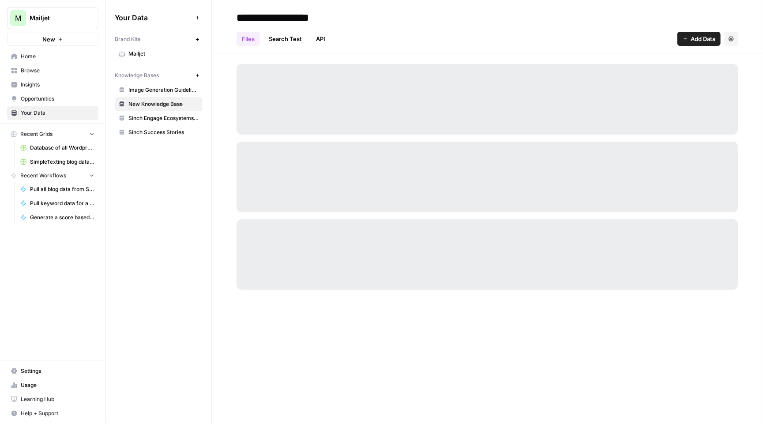
click at [32, 57] on span "Home" at bounding box center [58, 57] width 74 height 8
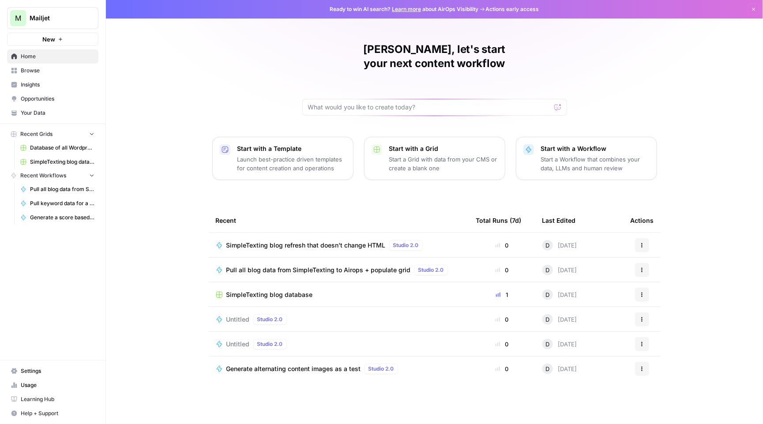
click at [43, 74] on span "Browse" at bounding box center [58, 71] width 74 height 8
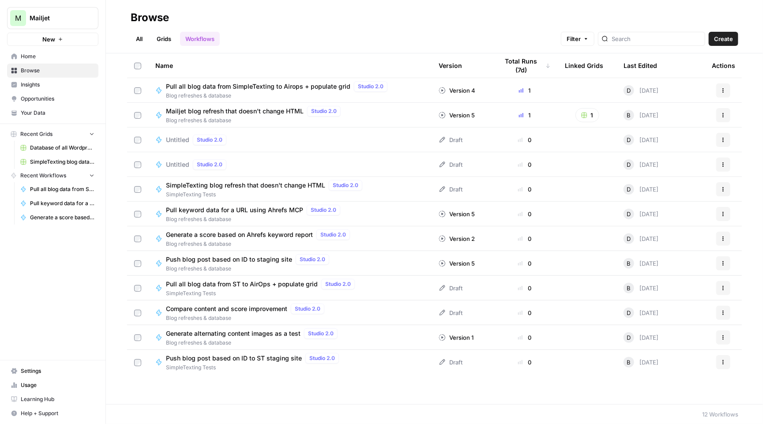
click at [291, 189] on span "SimpleTexting blog refresh that doesn't change HTML" at bounding box center [245, 185] width 159 height 9
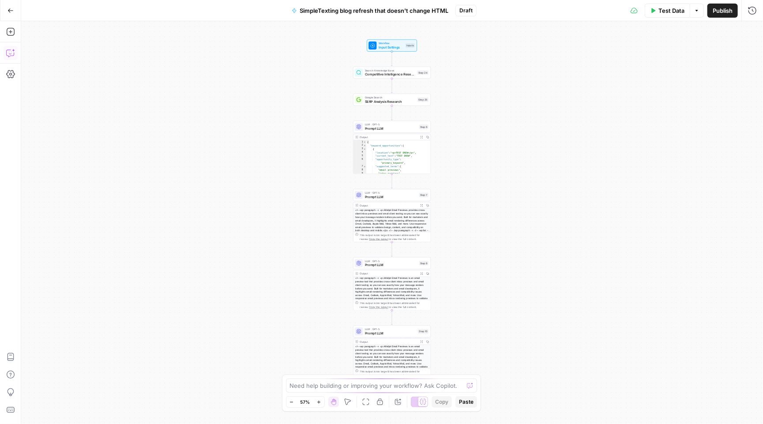
click at [7, 52] on icon "button" at bounding box center [10, 53] width 9 height 9
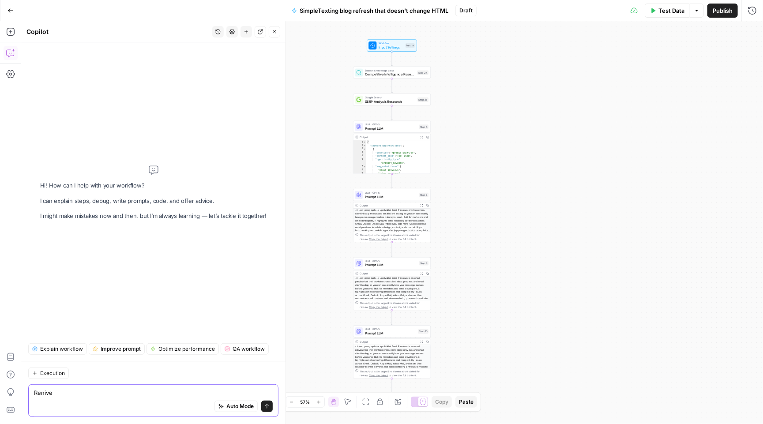
type textarea "Renive"
click at [5, 7] on button "Go Back" at bounding box center [11, 11] width 16 height 16
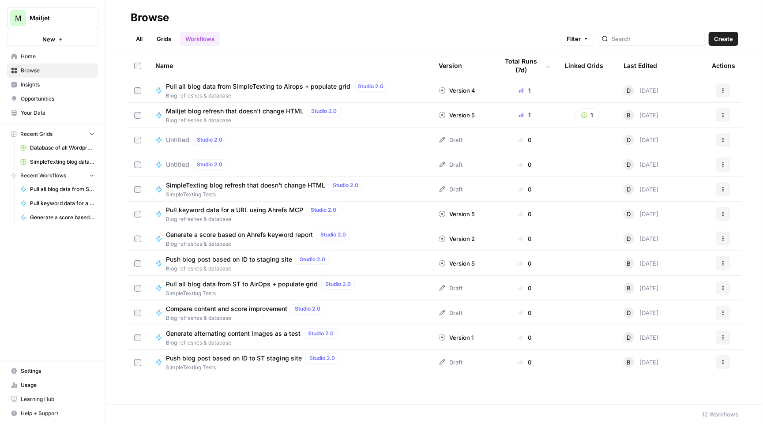
click at [58, 111] on span "Your Data" at bounding box center [58, 113] width 74 height 8
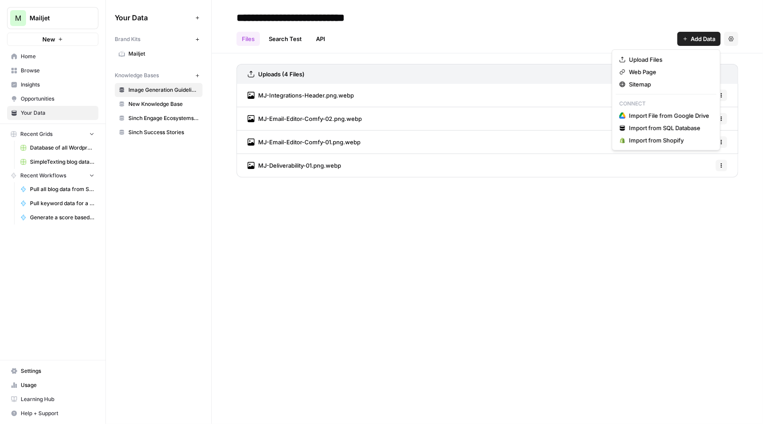
click at [698, 41] on span "Add Data" at bounding box center [703, 38] width 25 height 9
click at [166, 102] on span "New Knowledge Base" at bounding box center [163, 104] width 70 height 8
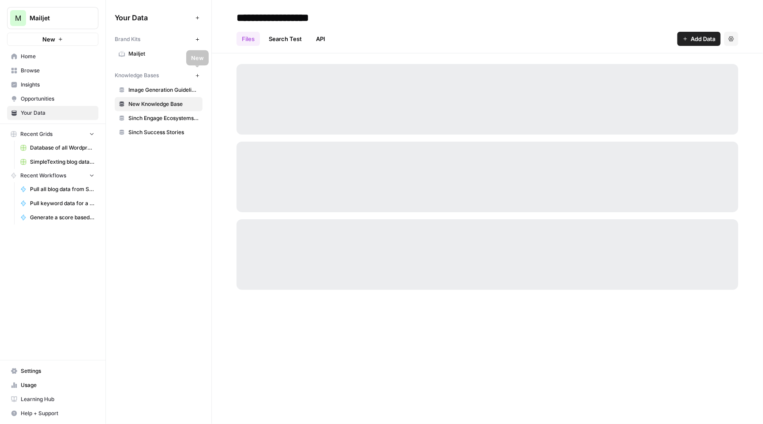
click at [196, 74] on icon "button" at bounding box center [197, 75] width 5 height 5
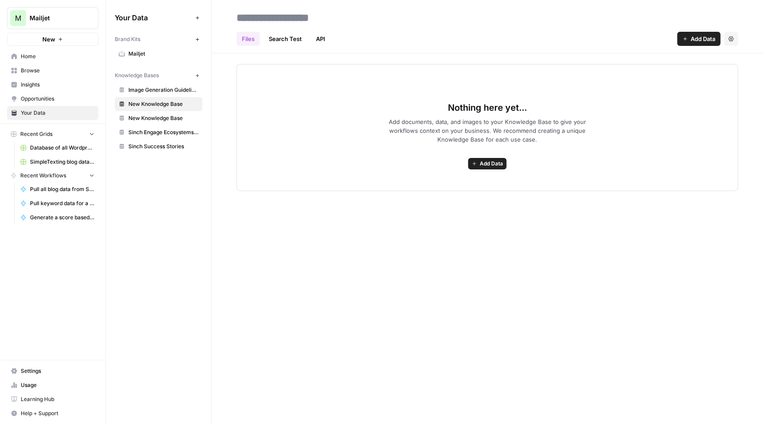
click at [694, 42] on span "Add Data" at bounding box center [703, 38] width 25 height 9
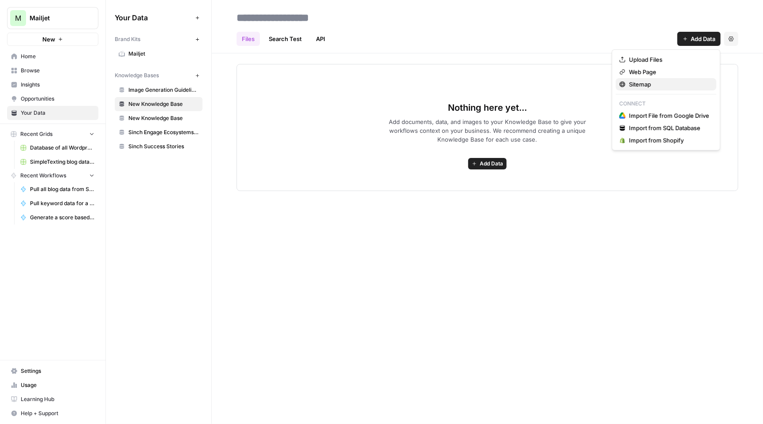
click at [649, 87] on span "Sitemap" at bounding box center [670, 84] width 80 height 9
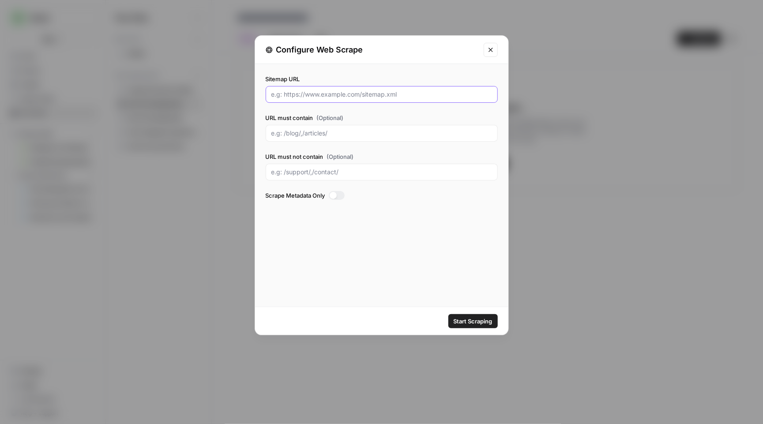
click at [351, 91] on input "Sitemap URL" at bounding box center [382, 94] width 221 height 9
click at [298, 93] on input "www.simp" at bounding box center [382, 94] width 221 height 9
paste input "https://simpletexting.com/sitemap_index.xml"
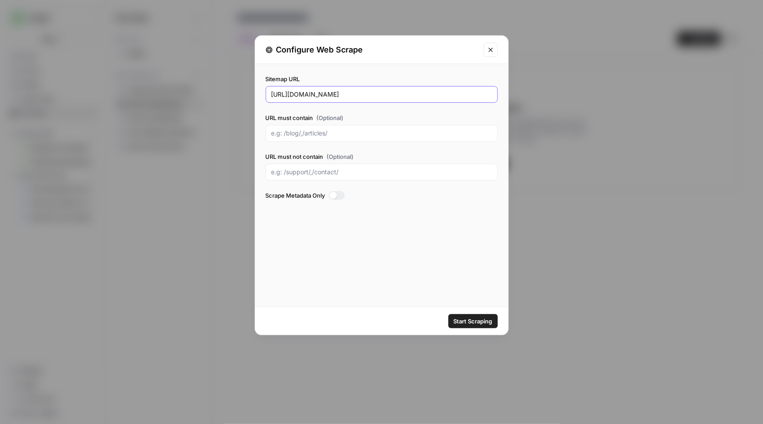
type input "https://simpletexting.com/sitemap_index.xml"
click at [473, 318] on span "Start Scraping" at bounding box center [473, 321] width 39 height 9
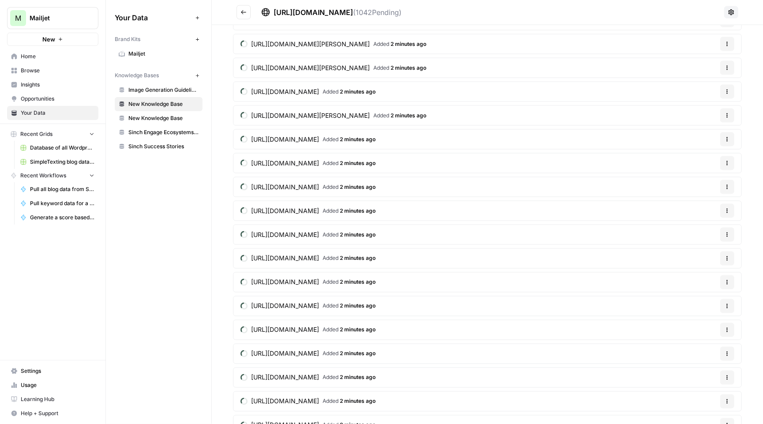
click at [48, 70] on span "Browse" at bounding box center [58, 71] width 74 height 8
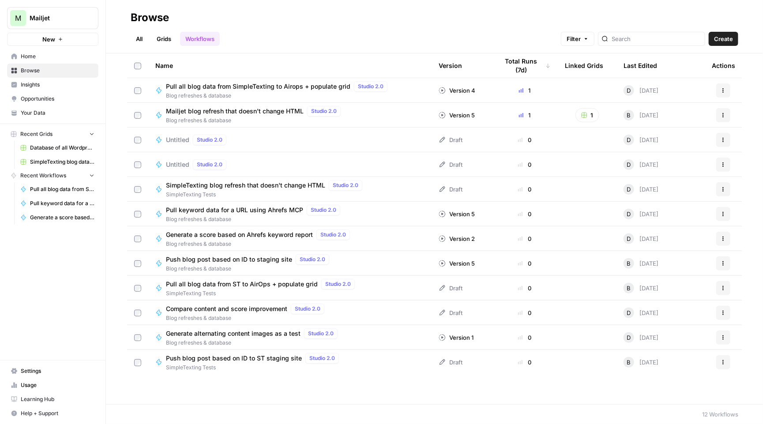
click at [287, 89] on span "Pull all blog data from SimpleTexting to Airops + populate grid" at bounding box center [258, 86] width 185 height 9
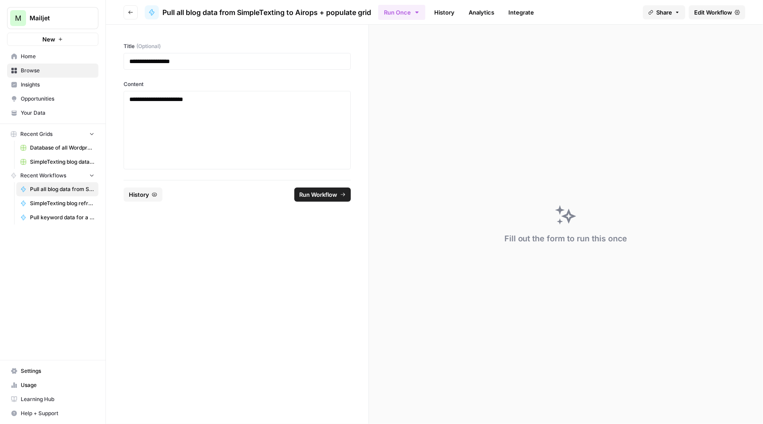
click at [702, 10] on span "Edit Workflow" at bounding box center [713, 12] width 38 height 9
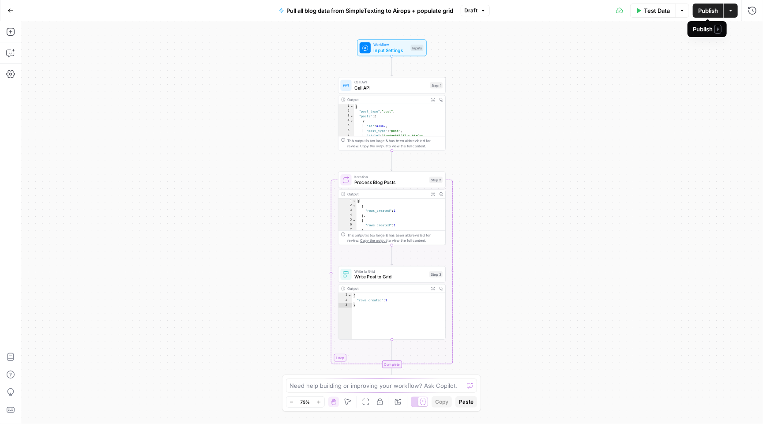
click at [8, 11] on icon "button" at bounding box center [10, 10] width 5 height 4
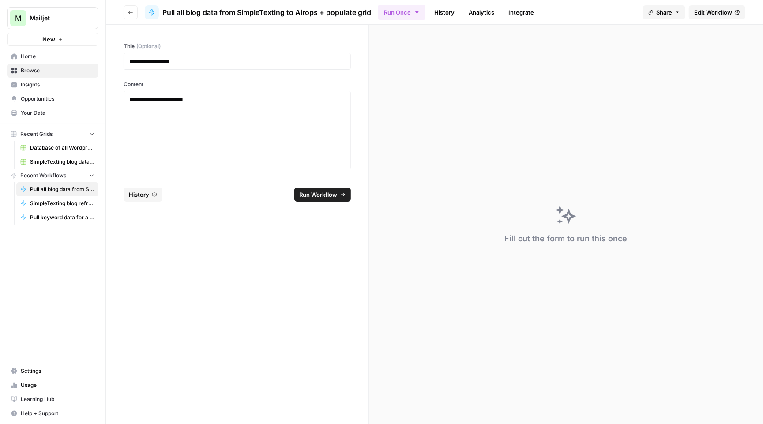
click at [128, 7] on button "Go back" at bounding box center [131, 12] width 14 height 14
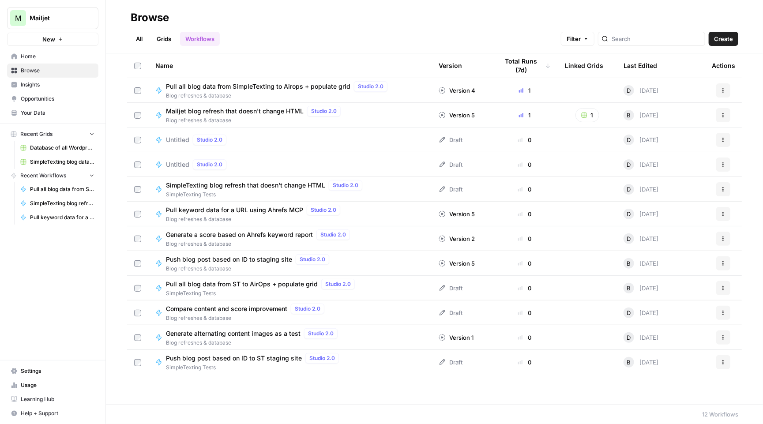
click at [159, 40] on link "Grids" at bounding box center [163, 39] width 25 height 14
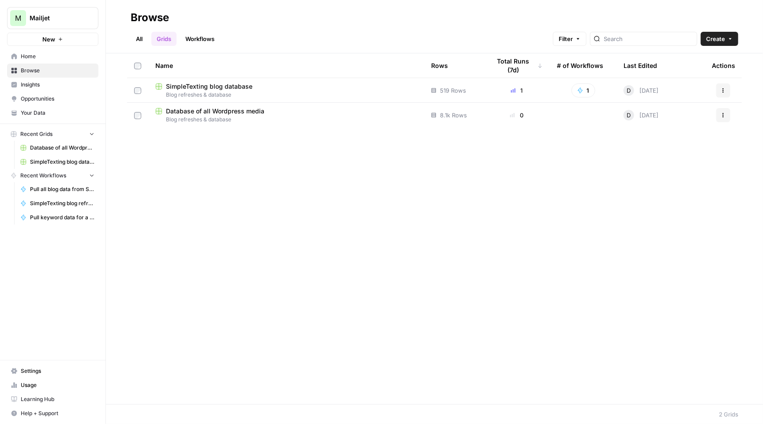
click at [183, 83] on span "SimpleTexting blog database" at bounding box center [209, 86] width 87 height 9
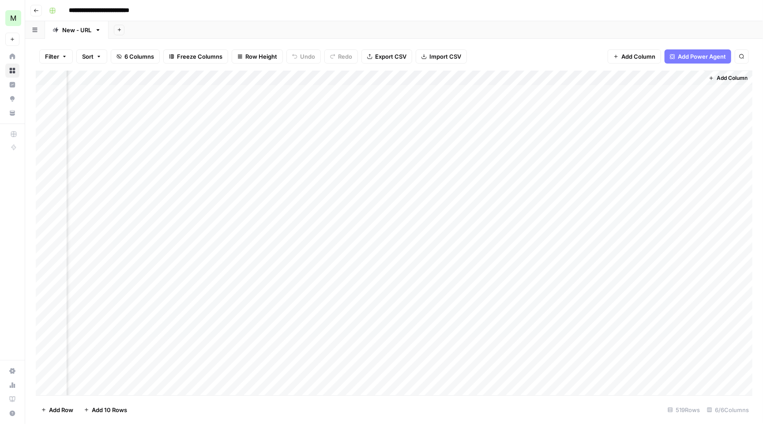
scroll to position [0, 168]
click at [602, 88] on div "Add Column" at bounding box center [394, 234] width 717 height 327
click at [688, 88] on div "Add Column" at bounding box center [394, 234] width 717 height 327
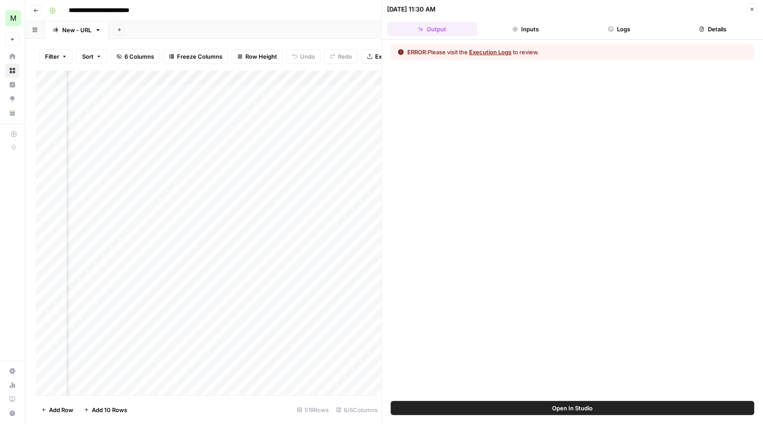
click at [551, 34] on button "Inputs" at bounding box center [526, 29] width 90 height 14
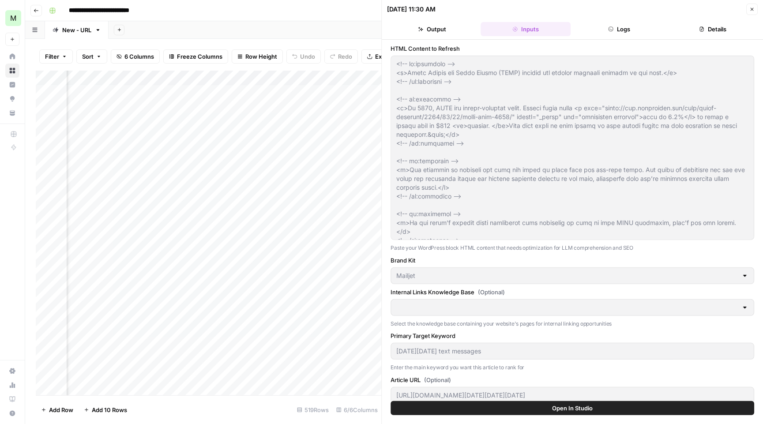
click at [635, 24] on button "Logs" at bounding box center [619, 29] width 90 height 14
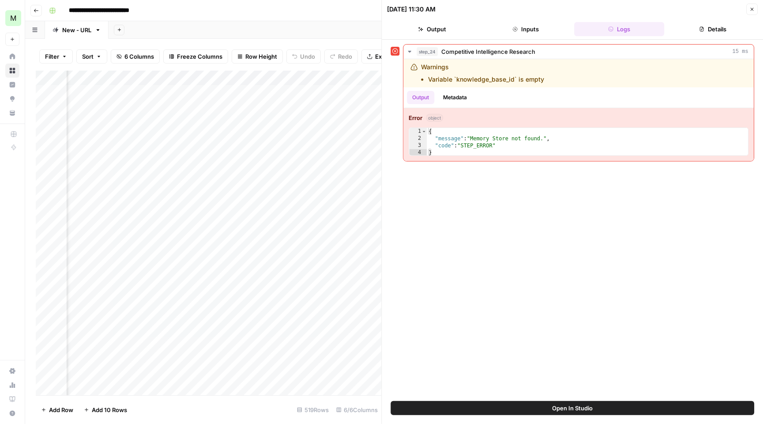
click at [525, 31] on button "Inputs" at bounding box center [526, 29] width 90 height 14
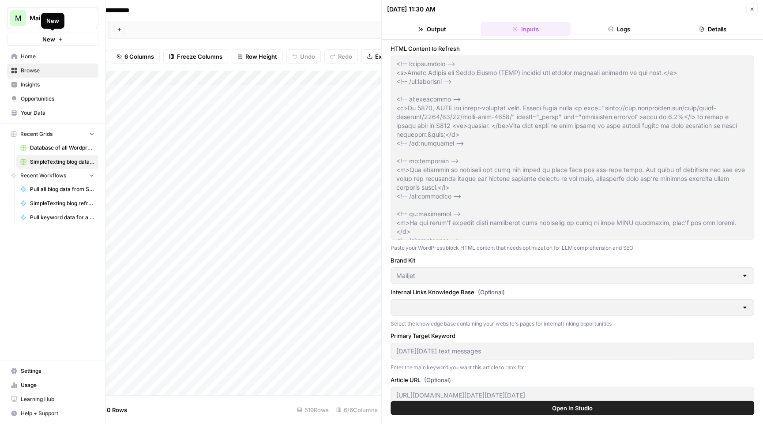
click at [54, 35] on span "New" at bounding box center [48, 39] width 13 height 9
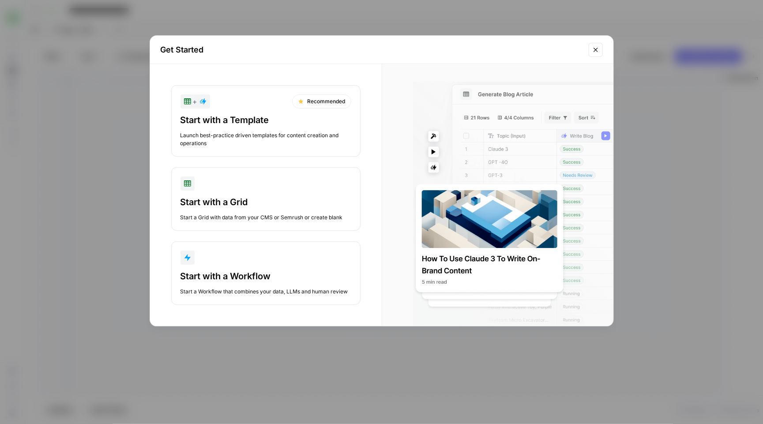
scroll to position [0, 157]
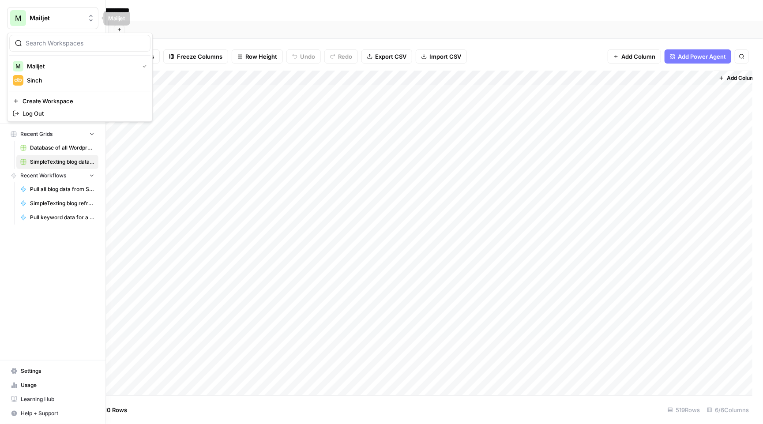
click at [9, 16] on button "M Mailjet" at bounding box center [52, 18] width 91 height 22
click at [77, 240] on div "M Mailjet New Home Browse Insights Opportunities Your Data Recent Grids Databas…" at bounding box center [53, 212] width 106 height 424
click at [47, 109] on span "Your Data" at bounding box center [58, 113] width 74 height 8
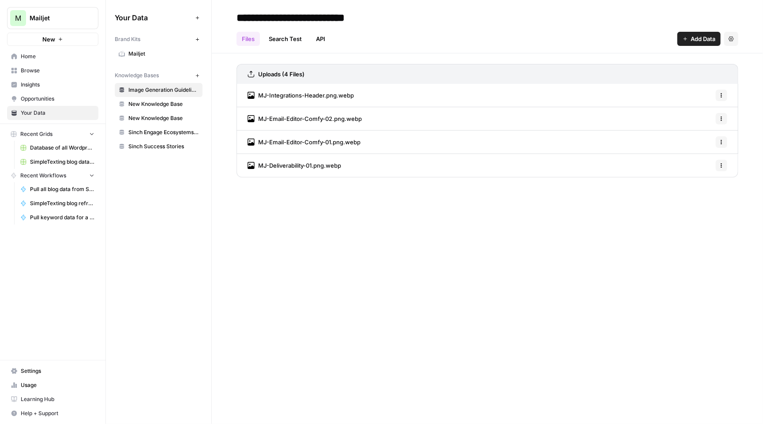
click at [199, 41] on icon "button" at bounding box center [197, 39] width 5 height 5
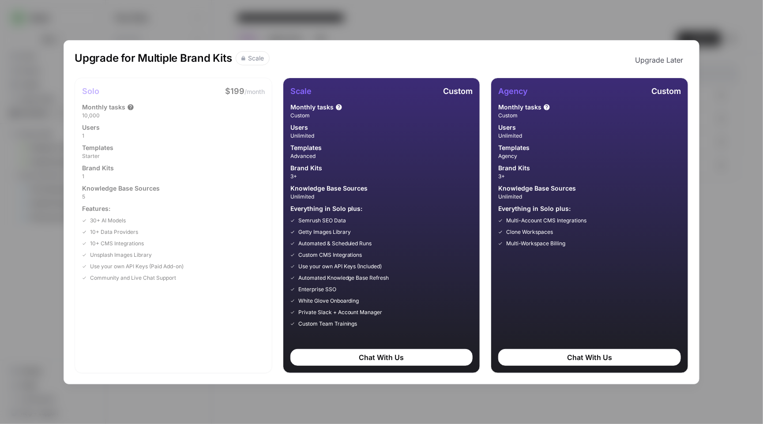
click at [725, 39] on div "Upgrade for Multiple Brand Kits Scale Upgrade Later Solo $199 /month Monthly ta…" at bounding box center [381, 212] width 763 height 424
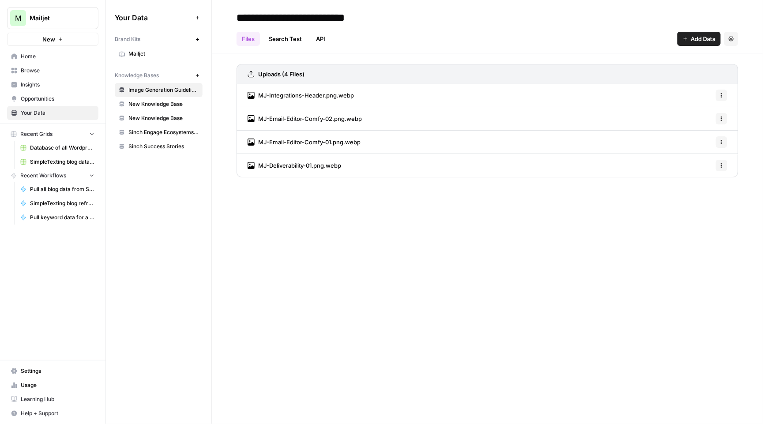
click at [152, 48] on link "Mailjet" at bounding box center [159, 54] width 88 height 14
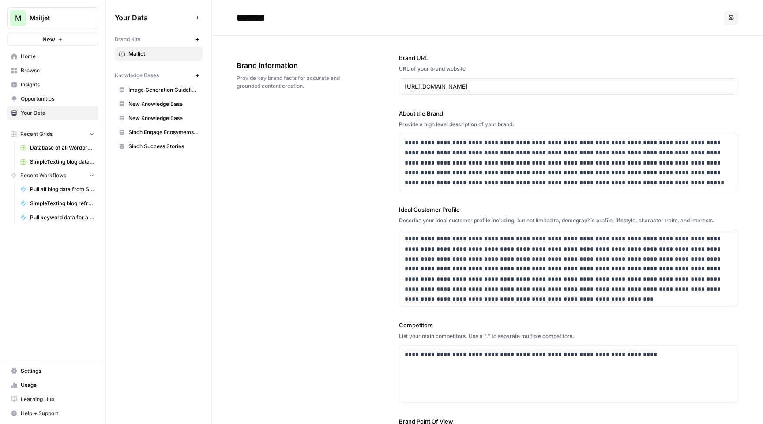
click at [734, 18] on icon "button" at bounding box center [731, 17] width 5 height 5
click at [717, 37] on span "Regenerate" at bounding box center [714, 38] width 28 height 9
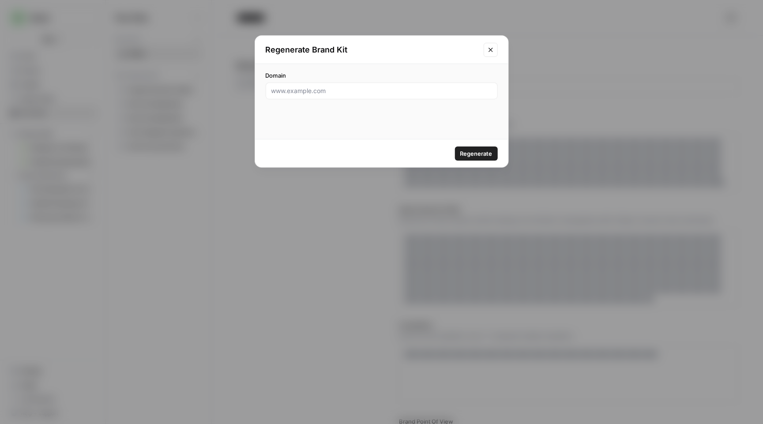
click at [373, 97] on div at bounding box center [382, 91] width 232 height 17
type input "www.simpletexting.com"
click at [476, 153] on button "Regenerate" at bounding box center [476, 154] width 43 height 14
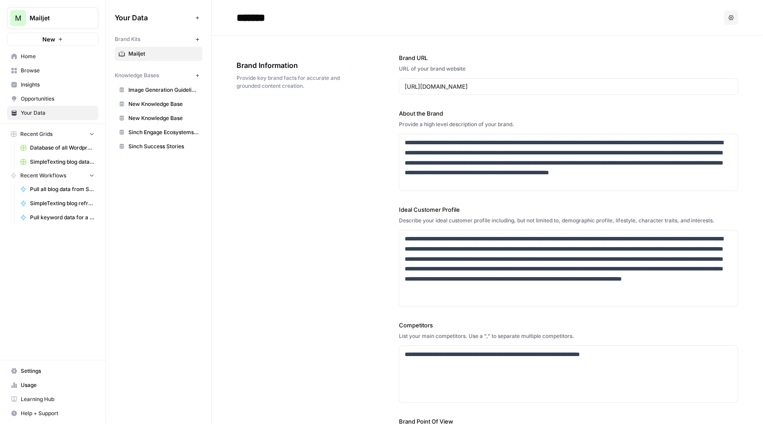
click at [732, 19] on icon "button" at bounding box center [731, 17] width 5 height 5
click at [702, 39] on span "Regenerate" at bounding box center [714, 38] width 28 height 9
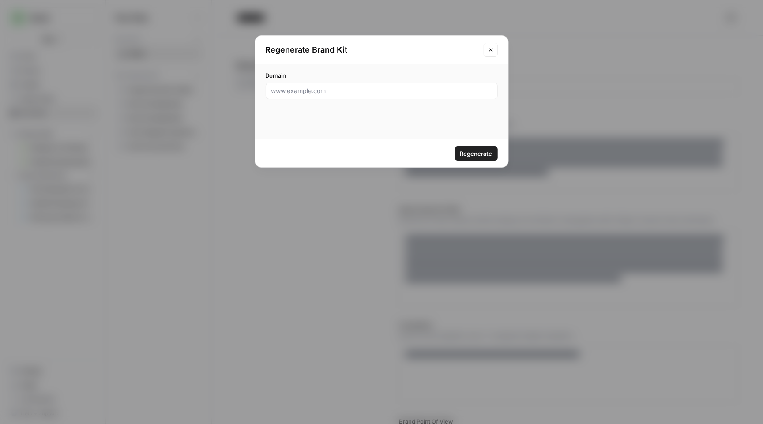
click at [398, 96] on div at bounding box center [382, 91] width 232 height 17
type input "https://www.simpletexting.com"
click at [476, 153] on button "Regenerate" at bounding box center [476, 154] width 43 height 14
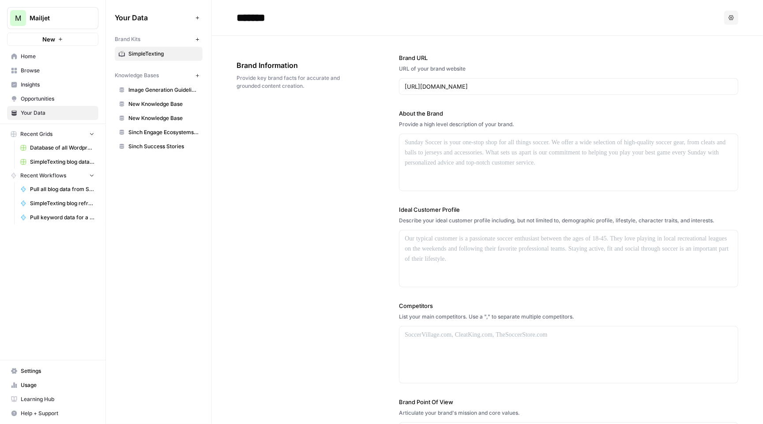
type input "**********"
type input "https://www.simpletexting.com"
type input "Start Texting Free"
type input "https://app2.simpletexting.com/sign-up/"
type input "https://simpletexting.com/blog/where-have-we-come-since-the-first-smartphone/"
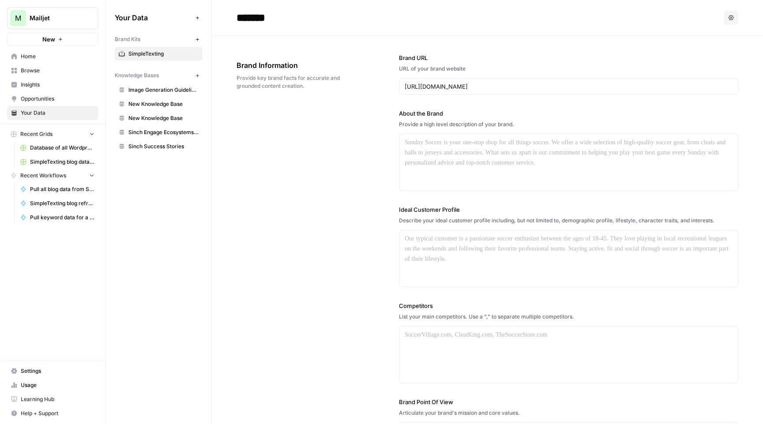
type input "# Smartphone history and evolution"
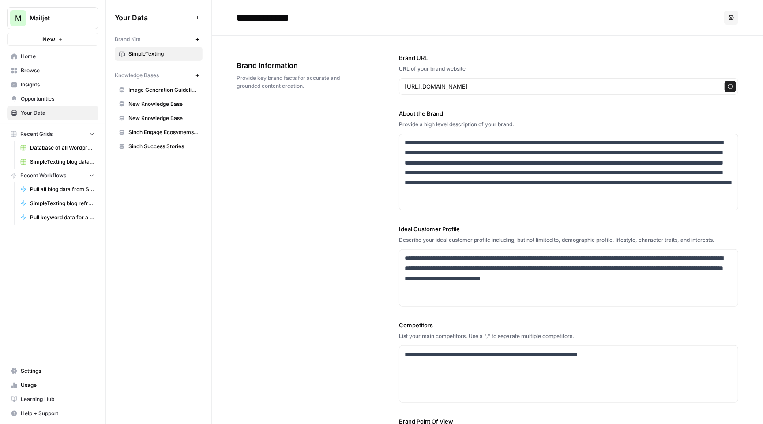
click at [75, 148] on span "Database of all Wordpress media" at bounding box center [62, 148] width 64 height 8
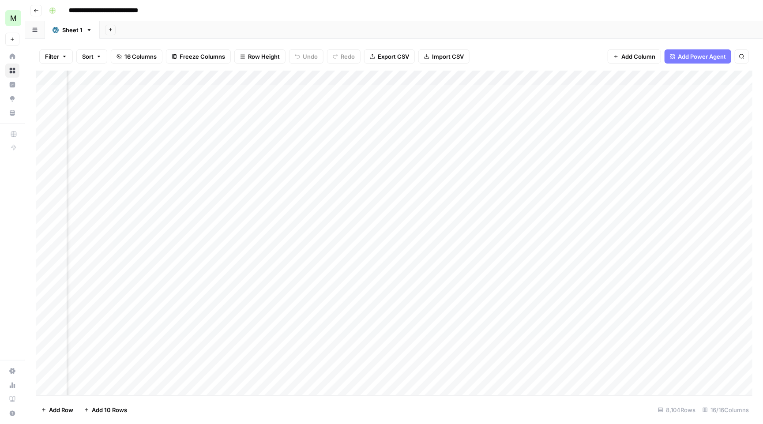
scroll to position [0, 453]
click at [35, 10] on icon "button" at bounding box center [36, 10] width 5 height 5
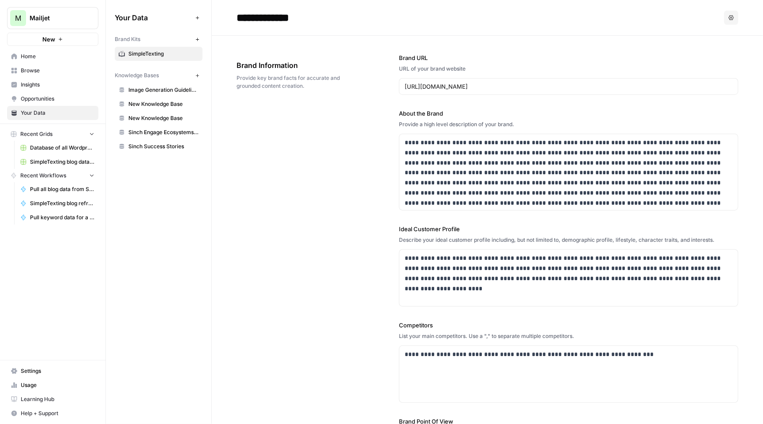
click at [42, 67] on span "Browse" at bounding box center [58, 71] width 74 height 8
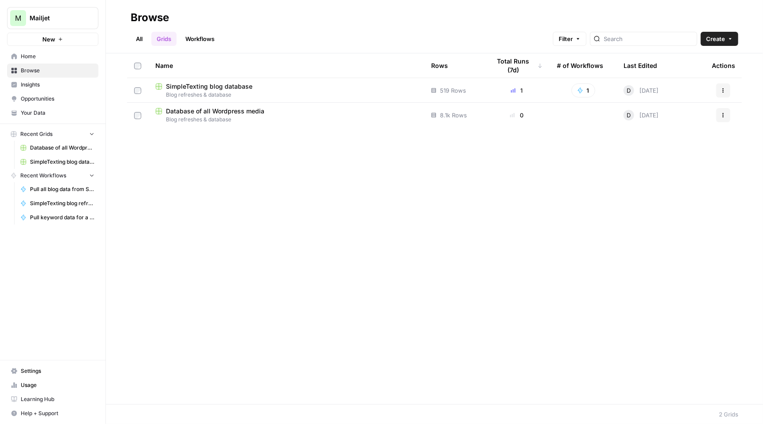
click at [192, 79] on td "SimpleTexting blog database Blog refreshes & database" at bounding box center [286, 90] width 276 height 24
click at [192, 89] on span "SimpleTexting blog database" at bounding box center [209, 86] width 87 height 9
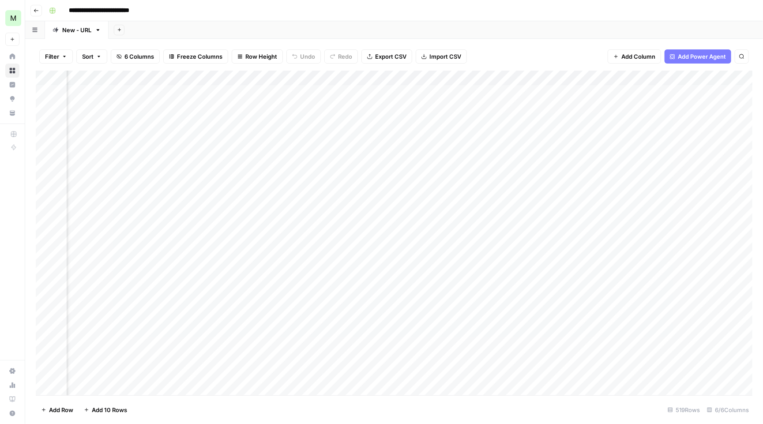
click at [752, 74] on div "Add Column" at bounding box center [394, 234] width 717 height 327
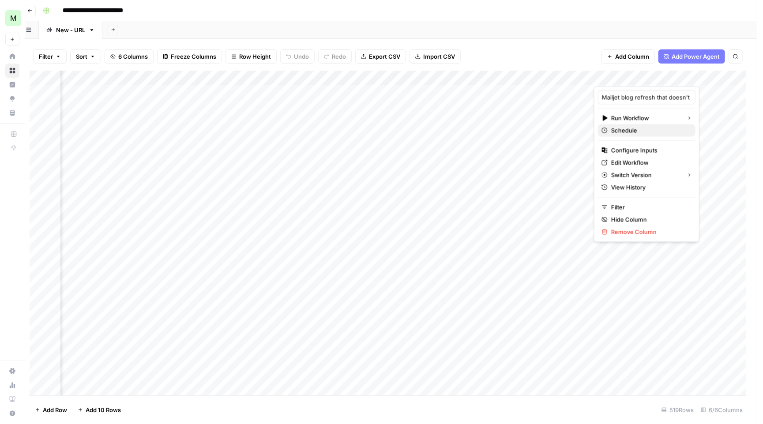
scroll to position [0, 6]
click at [660, 151] on span "Configure Inputs" at bounding box center [649, 150] width 77 height 9
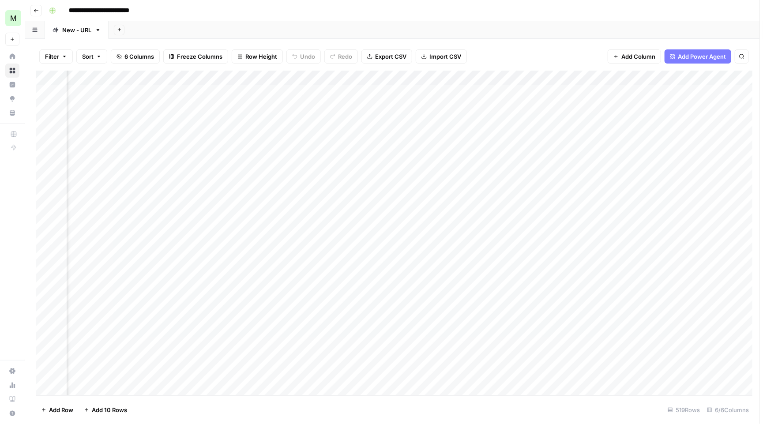
scroll to position [0, 0]
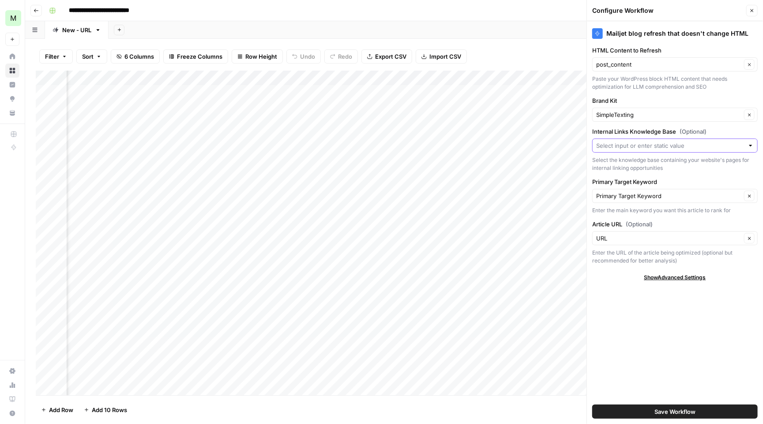
click at [660, 145] on input "Internal Links Knowledge Base (Optional)" at bounding box center [670, 145] width 148 height 9
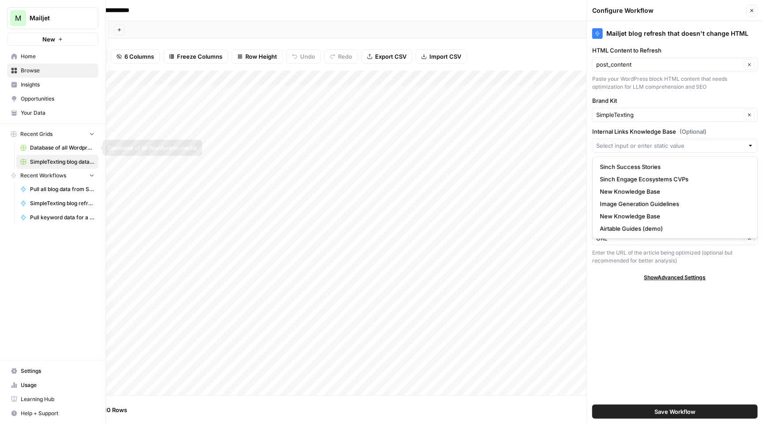
click at [61, 115] on span "Your Data" at bounding box center [58, 113] width 74 height 8
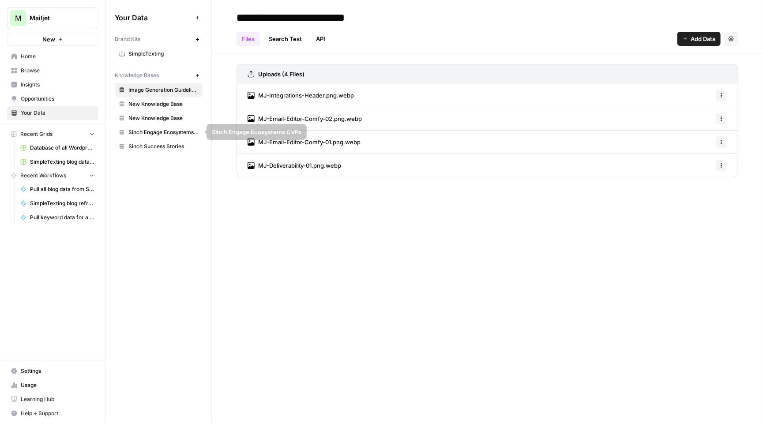
click at [155, 109] on link "New Knowledge Base" at bounding box center [159, 104] width 88 height 14
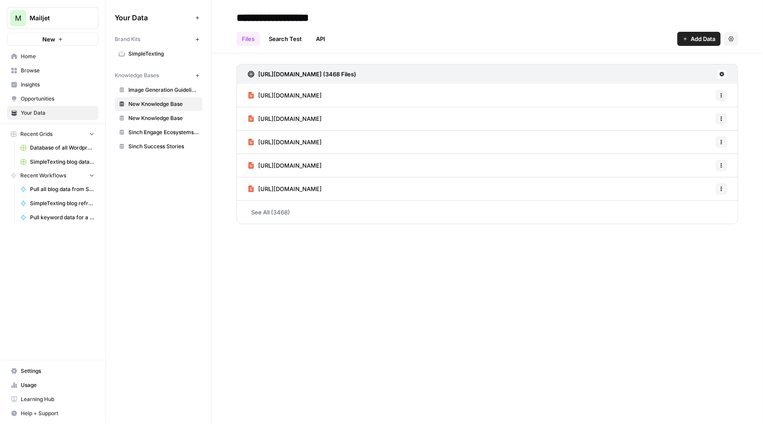
click at [160, 117] on span "New Knowledge Base" at bounding box center [163, 118] width 70 height 8
click at [295, 7] on header "**********" at bounding box center [487, 26] width 551 height 53
click at [295, 15] on input "**********" at bounding box center [303, 18] width 141 height 18
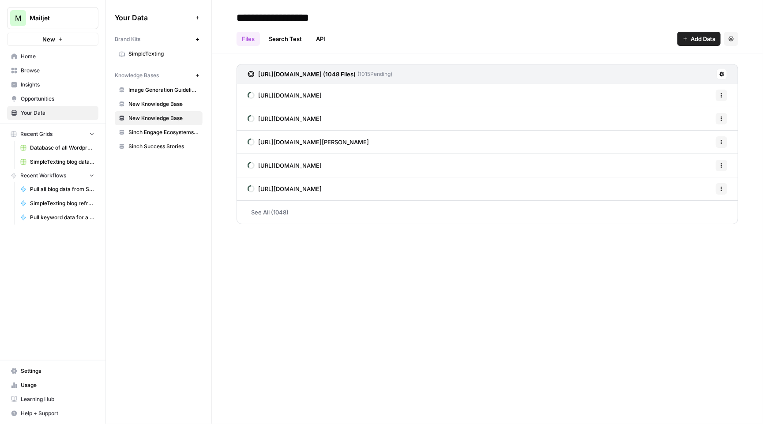
click at [295, 15] on input "**********" at bounding box center [303, 18] width 141 height 18
type input "**********"
click at [52, 75] on span "Browse" at bounding box center [58, 71] width 74 height 8
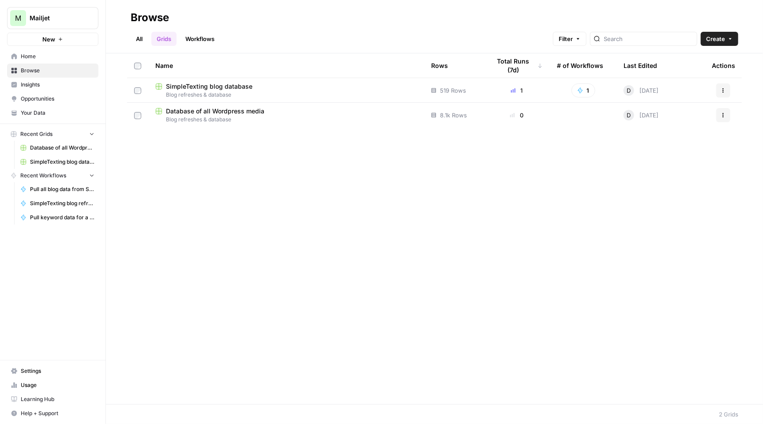
click at [219, 81] on td "SimpleTexting blog database Blog refreshes & database" at bounding box center [286, 90] width 276 height 24
click at [219, 88] on span "SimpleTexting blog database" at bounding box center [209, 86] width 87 height 9
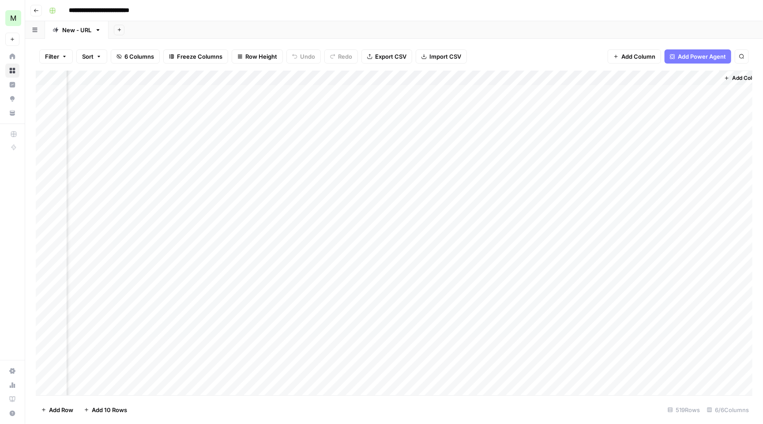
scroll to position [0, 168]
click at [686, 73] on div "Add Column" at bounding box center [394, 234] width 717 height 327
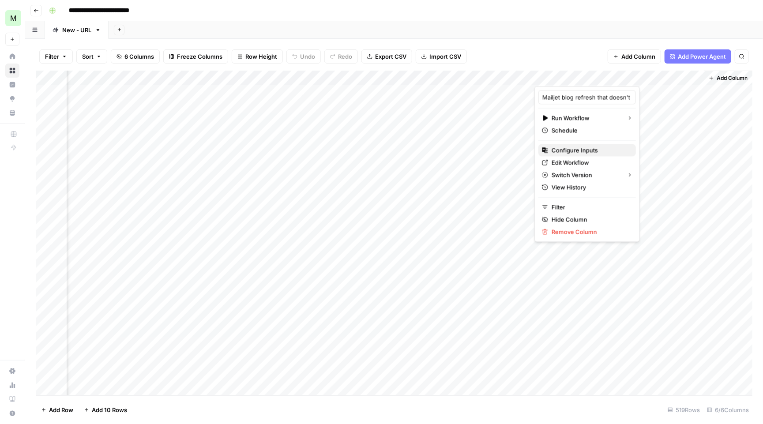
click at [596, 151] on span "Configure Inputs" at bounding box center [590, 150] width 77 height 9
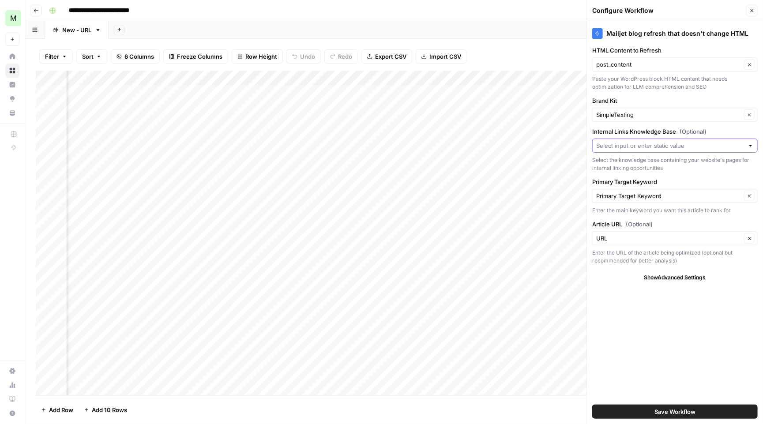
click at [645, 149] on input "Internal Links Knowledge Base (Optional)" at bounding box center [670, 145] width 148 height 9
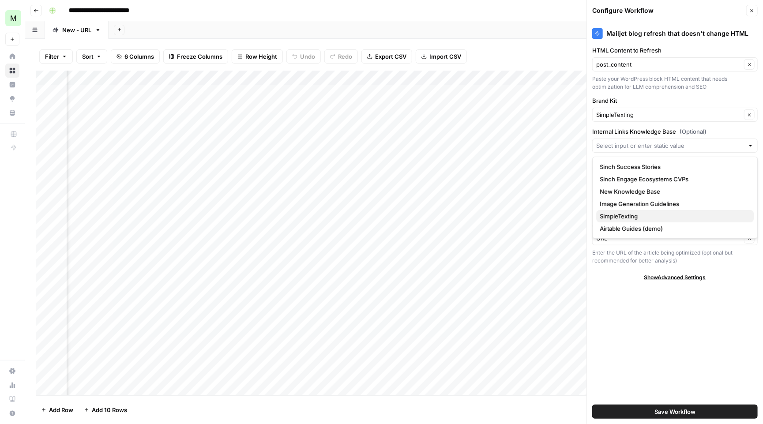
click at [651, 215] on span "SimpleTexting" at bounding box center [673, 216] width 147 height 9
type input "SimpleTexting"
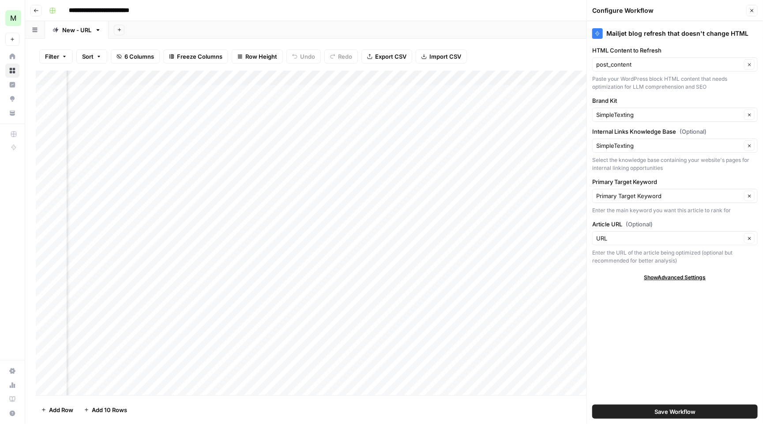
click at [670, 415] on span "Save Workflow" at bounding box center [675, 411] width 41 height 9
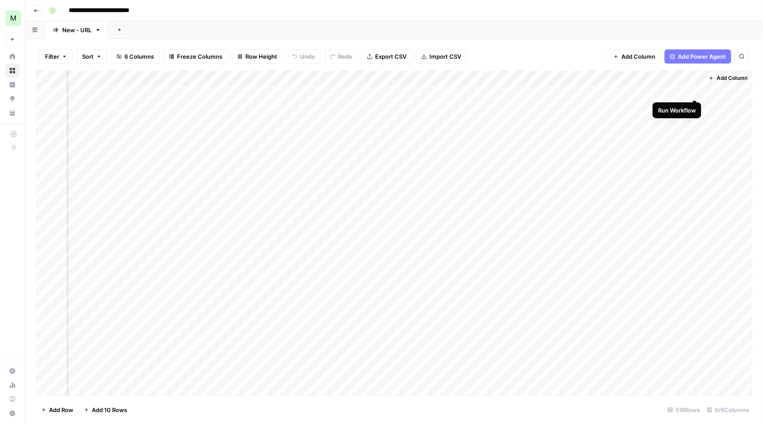
click at [693, 89] on div "Add Column" at bounding box center [394, 234] width 717 height 327
click at [685, 87] on div "Add Column" at bounding box center [394, 234] width 717 height 327
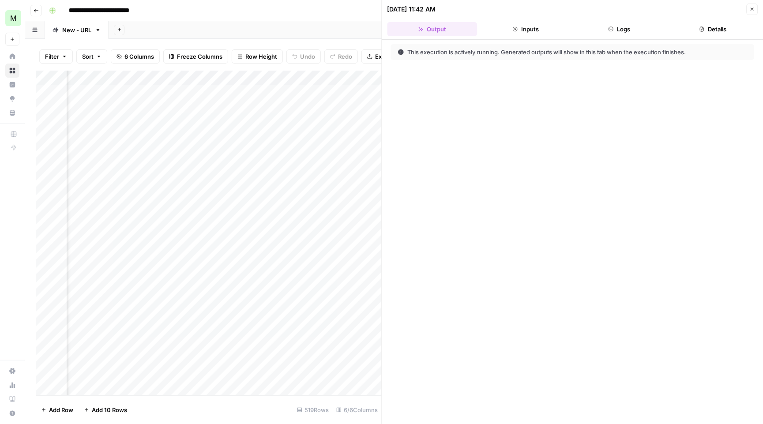
click at [641, 34] on button "Logs" at bounding box center [619, 29] width 90 height 14
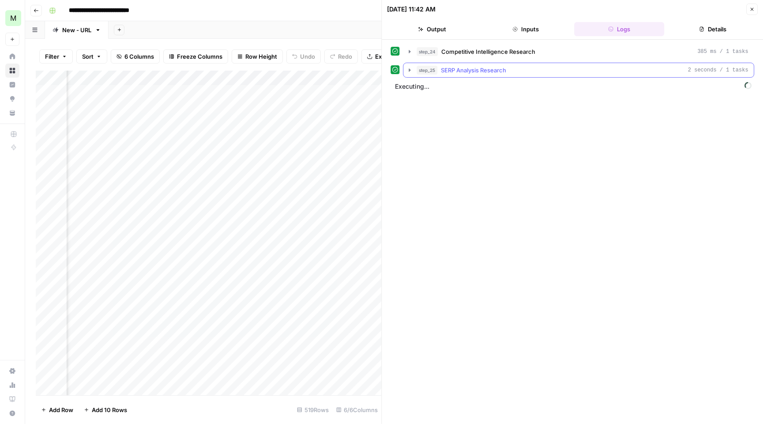
click at [410, 71] on icon "button" at bounding box center [410, 69] width 2 height 3
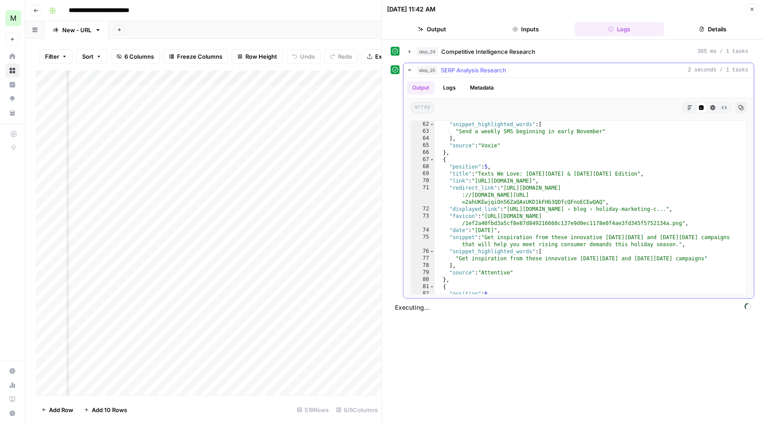
scroll to position [599, 0]
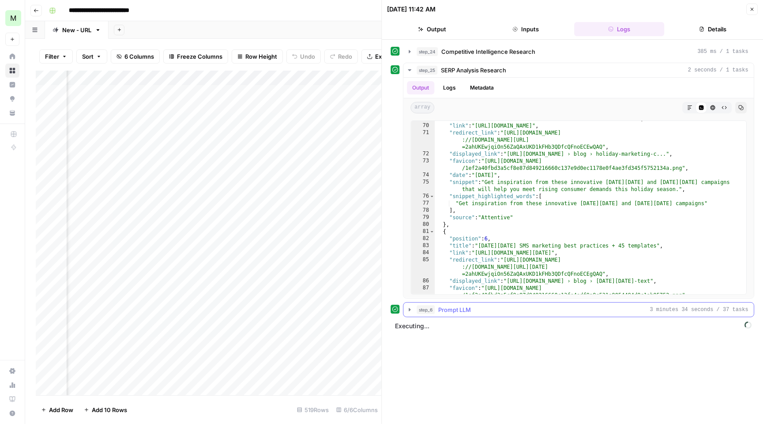
click at [411, 308] on icon "button" at bounding box center [410, 309] width 7 height 7
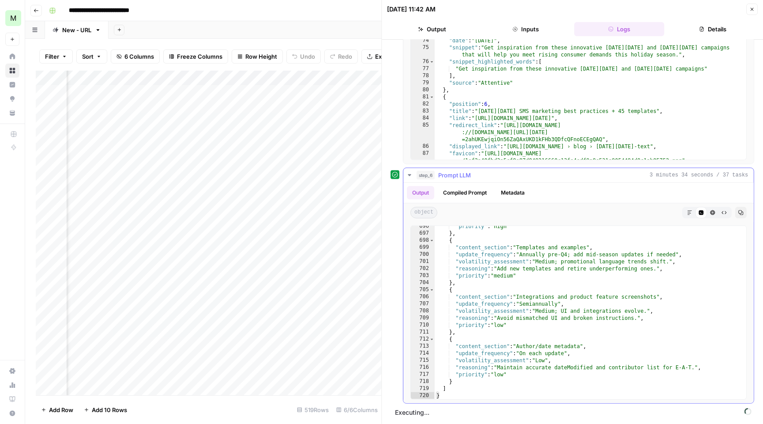
scroll to position [0, 0]
click at [415, 175] on button "step_6 Prompt LLM 3 minutes 34 seconds / 37 tasks" at bounding box center [579, 175] width 350 height 14
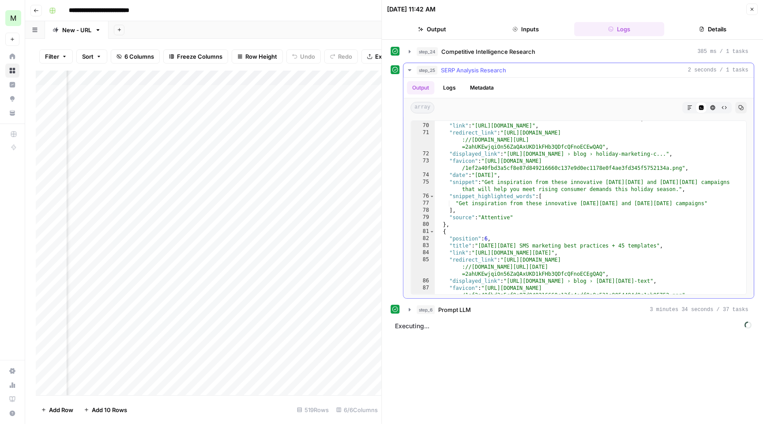
click at [409, 69] on icon "button" at bounding box center [410, 70] width 7 height 7
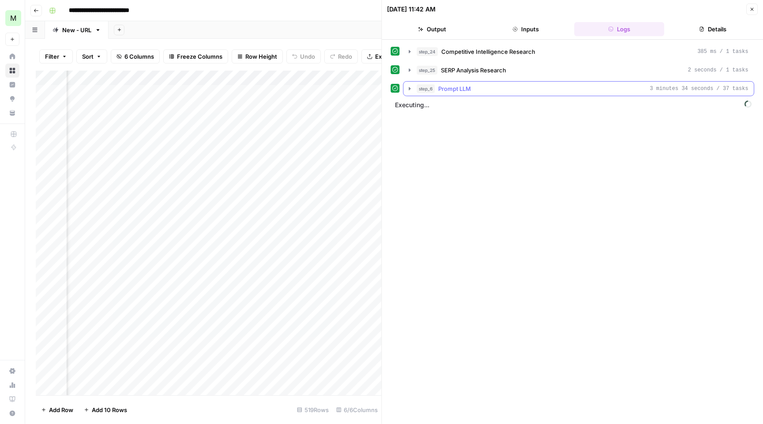
click at [411, 87] on icon "button" at bounding box center [410, 88] width 7 height 7
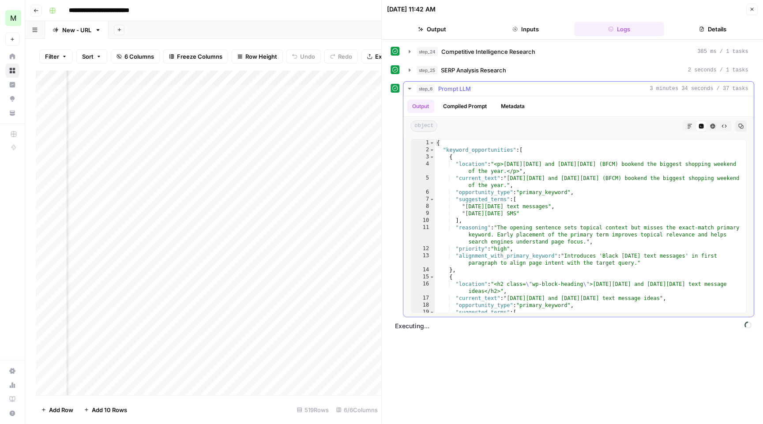
click at [410, 89] on icon "button" at bounding box center [409, 89] width 3 height 2
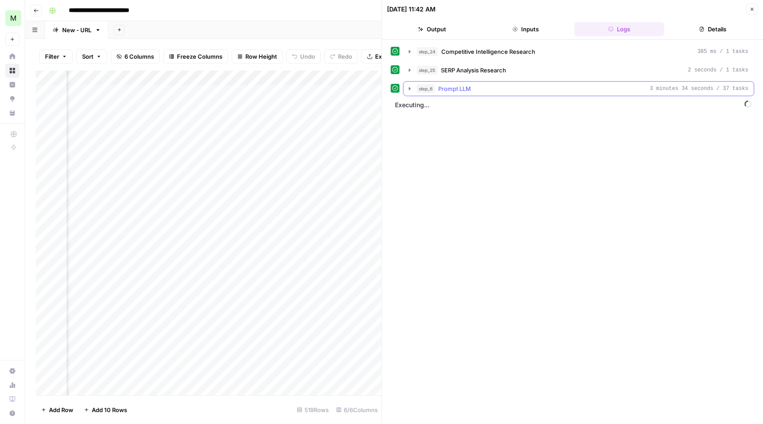
click at [411, 89] on icon "button" at bounding box center [410, 88] width 2 height 3
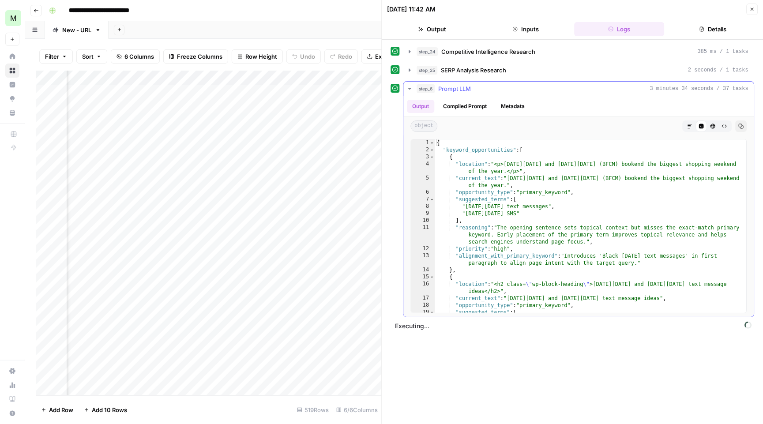
click at [411, 89] on icon "button" at bounding box center [409, 89] width 3 height 2
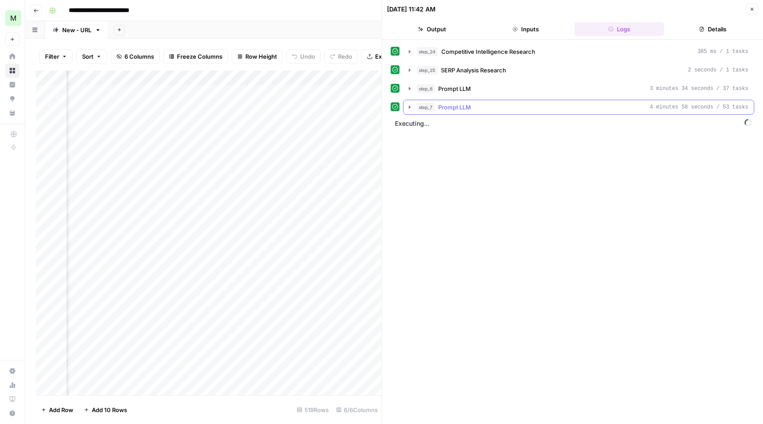
click at [410, 105] on icon "button" at bounding box center [410, 107] width 7 height 7
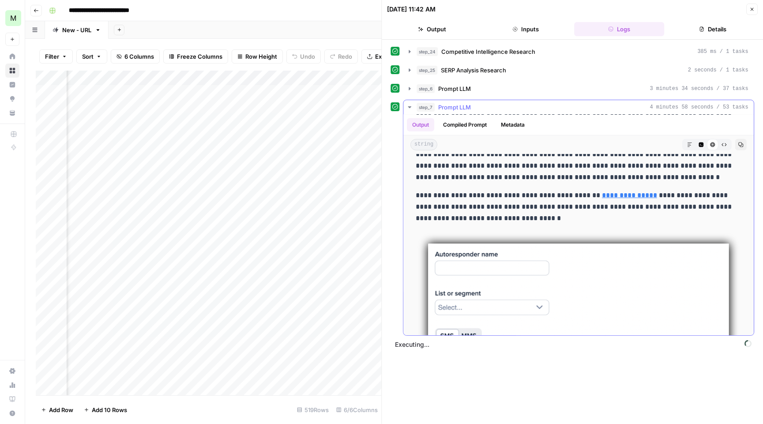
scroll to position [3989, 0]
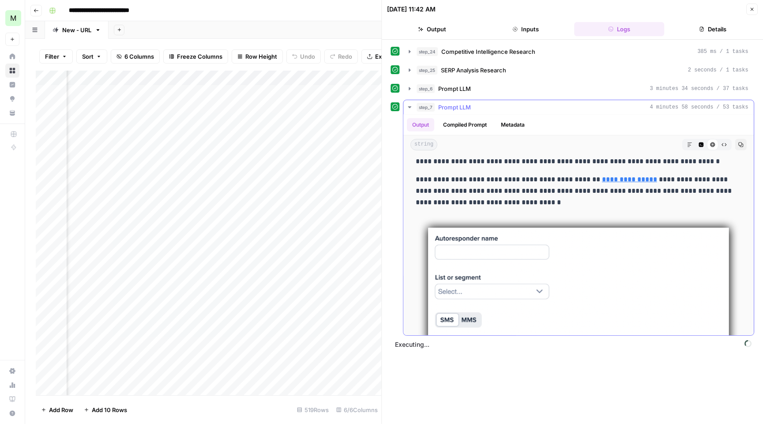
click at [412, 107] on icon "button" at bounding box center [410, 107] width 7 height 7
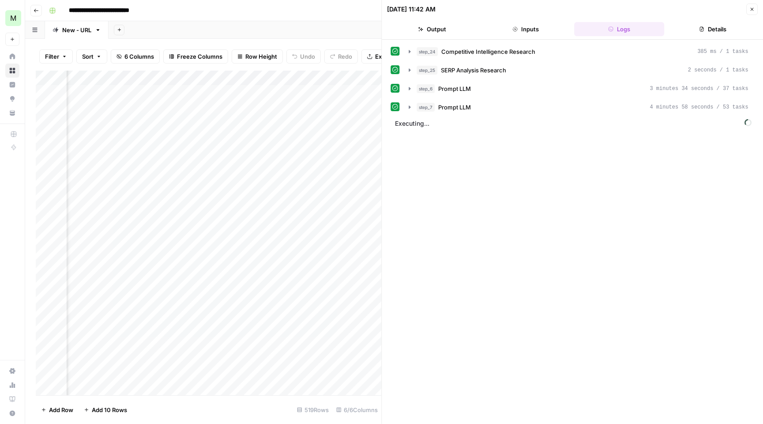
click at [753, 8] on icon "button" at bounding box center [752, 9] width 5 height 5
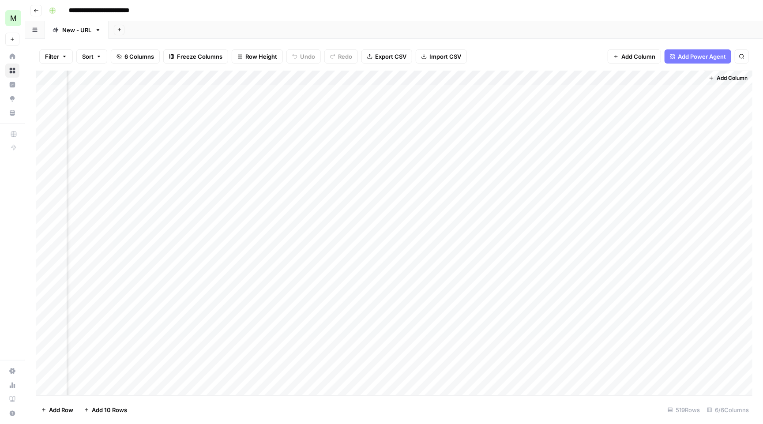
scroll to position [0, 168]
click at [734, 72] on button "Add Column" at bounding box center [728, 77] width 46 height 11
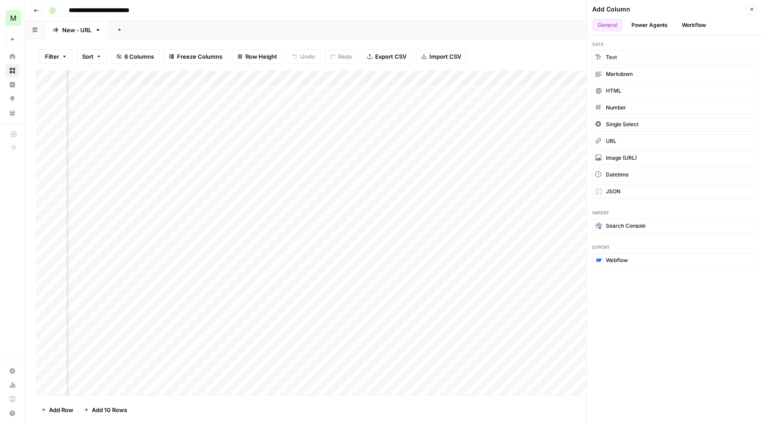
click at [695, 30] on button "Workflow" at bounding box center [694, 25] width 35 height 13
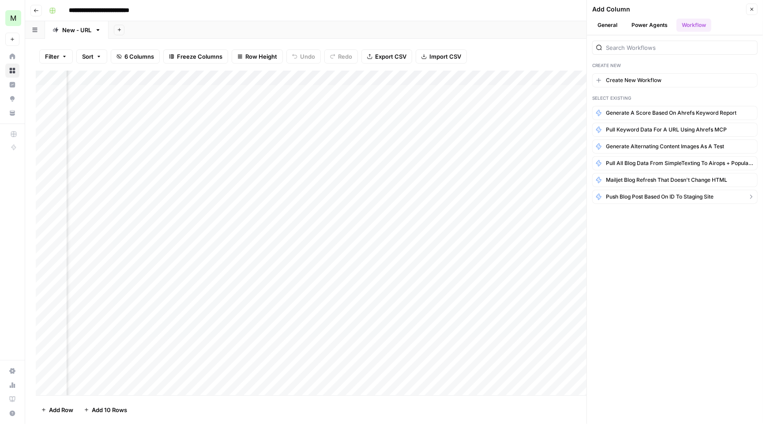
click at [683, 196] on span "Push blog post based on ID to staging site" at bounding box center [660, 197] width 108 height 8
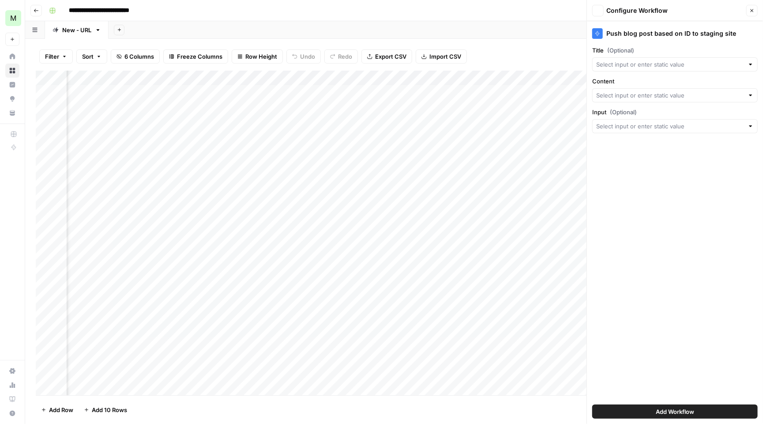
type input "Create New Column"
click at [648, 62] on input "Title (Optional)" at bounding box center [670, 64] width 148 height 9
click at [646, 113] on span "post_title" at bounding box center [668, 114] width 136 height 9
type input "post_title"
click at [649, 96] on input "Content" at bounding box center [674, 95] width 136 height 9
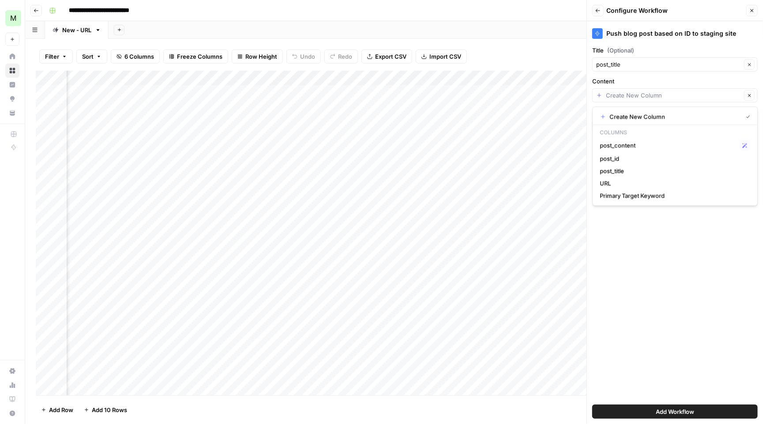
type input "Create New Column"
click at [726, 309] on div "Push blog post based on ID to staging site Title (Optional) post_title Clear Co…" at bounding box center [675, 222] width 176 height 403
click at [684, 130] on input "Input (Optional)" at bounding box center [670, 126] width 148 height 9
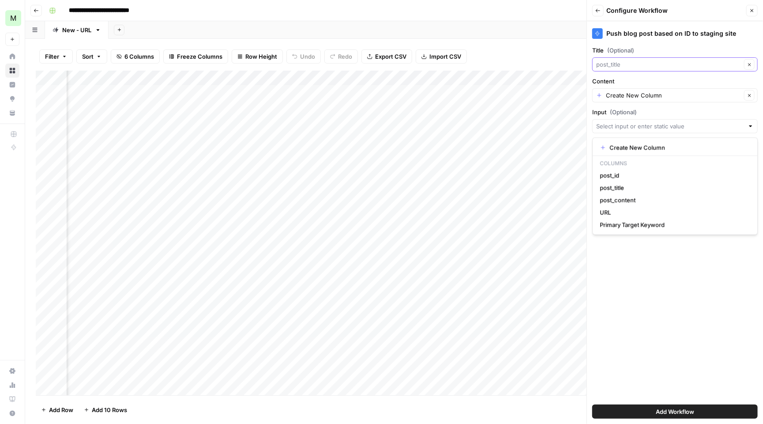
click at [639, 65] on input "Title (Optional)" at bounding box center [668, 64] width 145 height 9
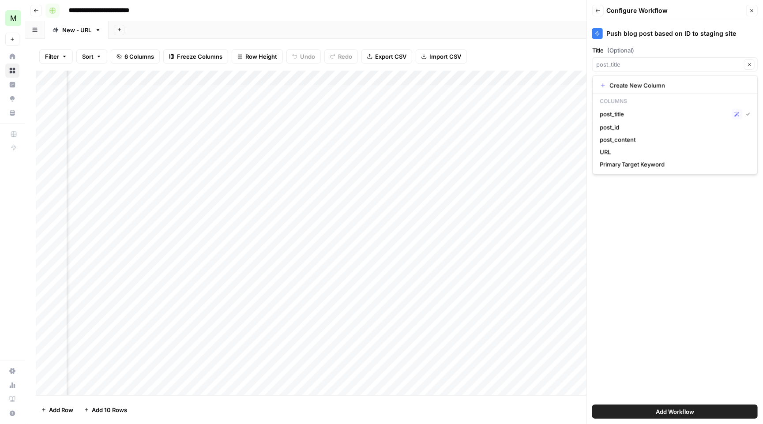
type input "post_title"
click at [39, 11] on button "Go back" at bounding box center [35, 10] width 11 height 11
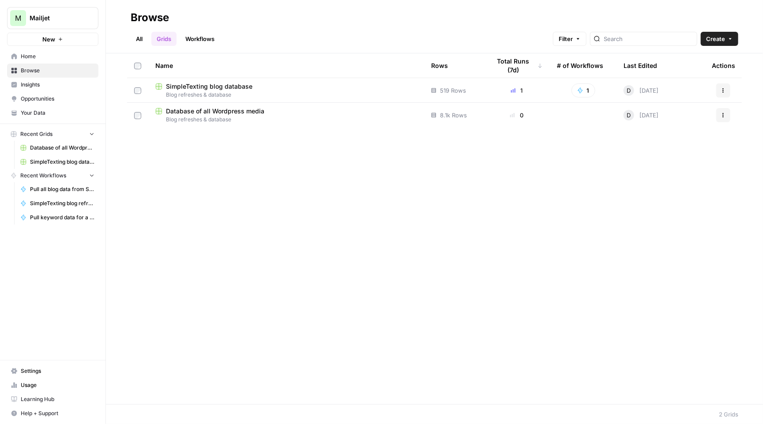
click at [205, 36] on link "Workflows" at bounding box center [200, 39] width 40 height 14
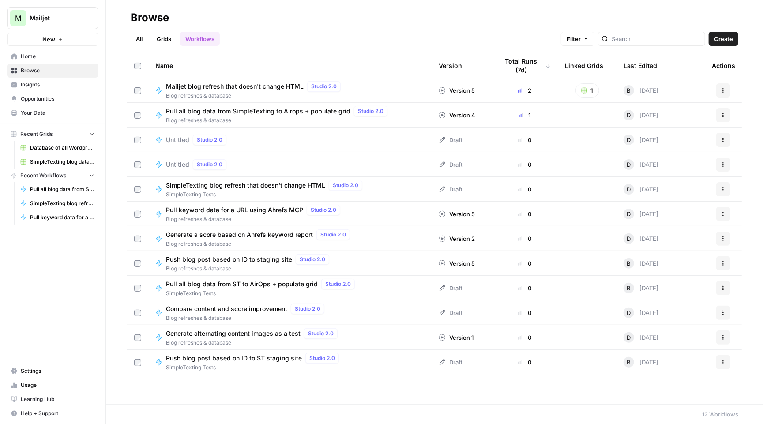
click at [269, 260] on span "Push blog post based on ID to staging site" at bounding box center [229, 259] width 126 height 9
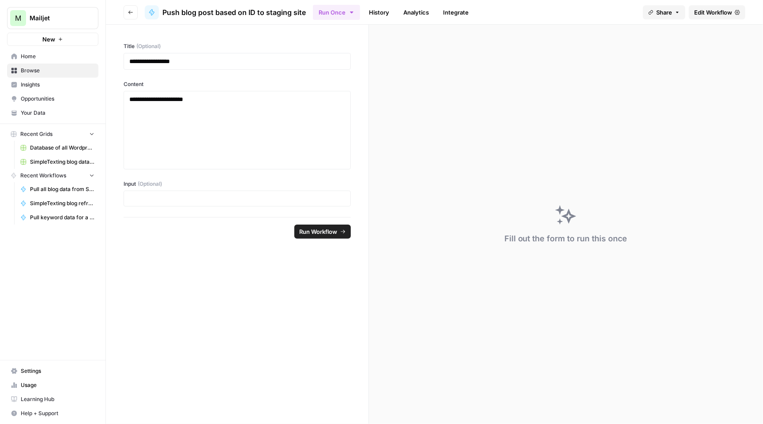
click at [712, 11] on span "Edit Workflow" at bounding box center [713, 12] width 38 height 9
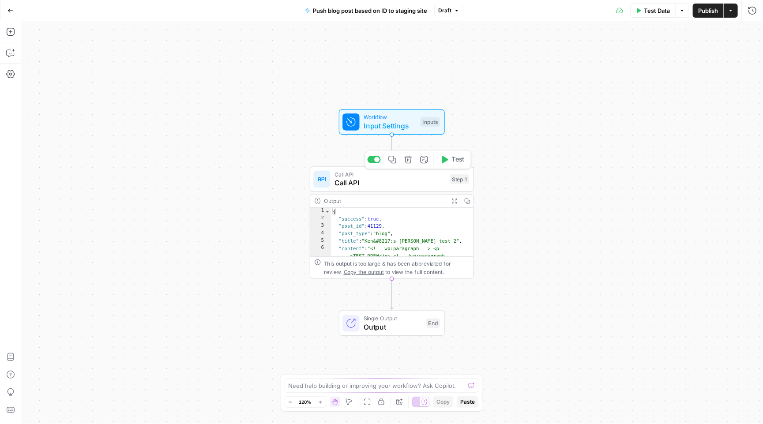
click at [417, 185] on span "Call API" at bounding box center [390, 183] width 111 height 11
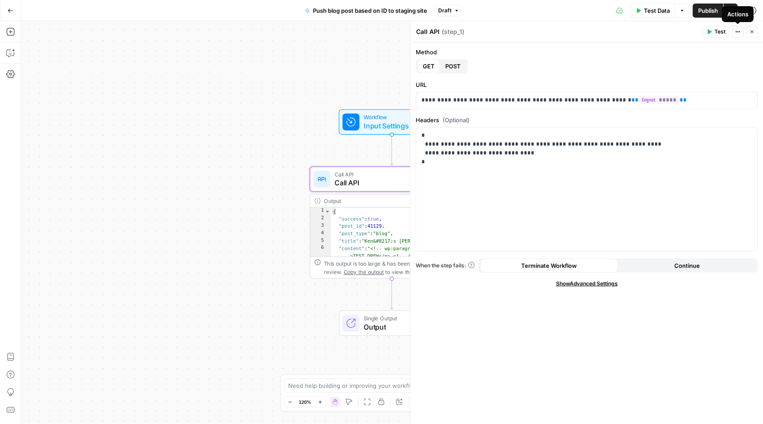
click at [754, 30] on icon "button" at bounding box center [752, 31] width 5 height 5
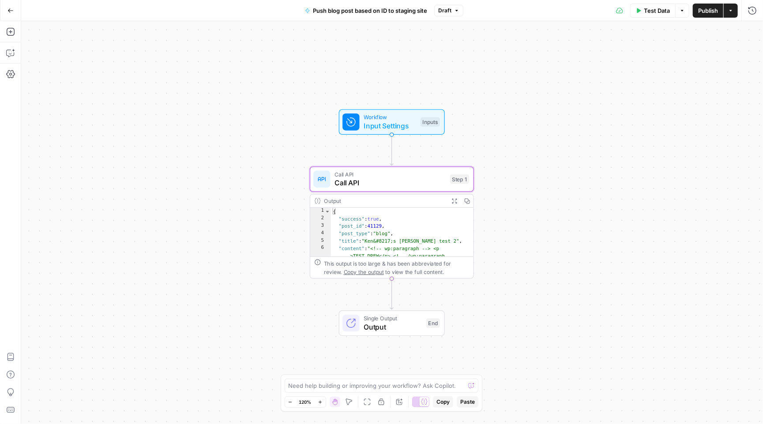
click at [389, 113] on span "Workflow" at bounding box center [390, 117] width 53 height 8
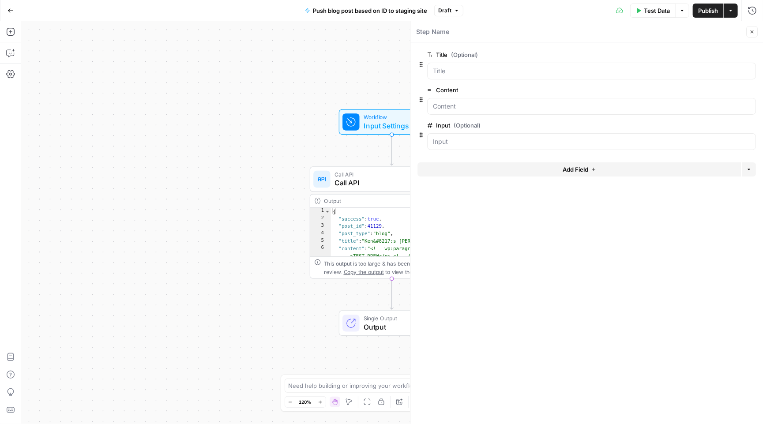
click at [755, 30] on icon "button" at bounding box center [752, 31] width 5 height 5
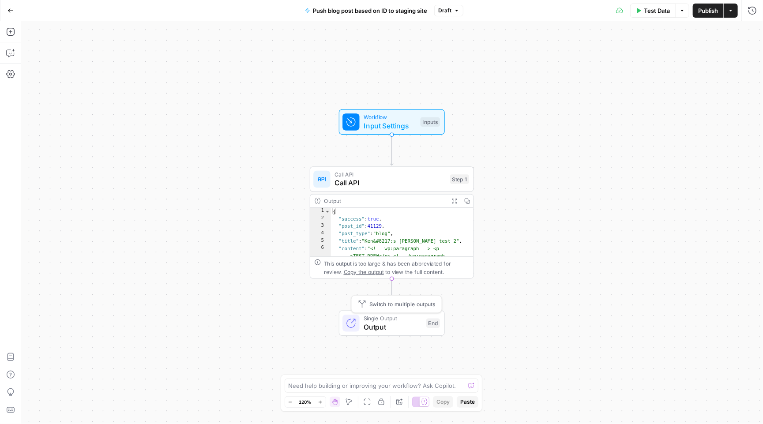
click at [395, 329] on span "Output" at bounding box center [393, 327] width 58 height 11
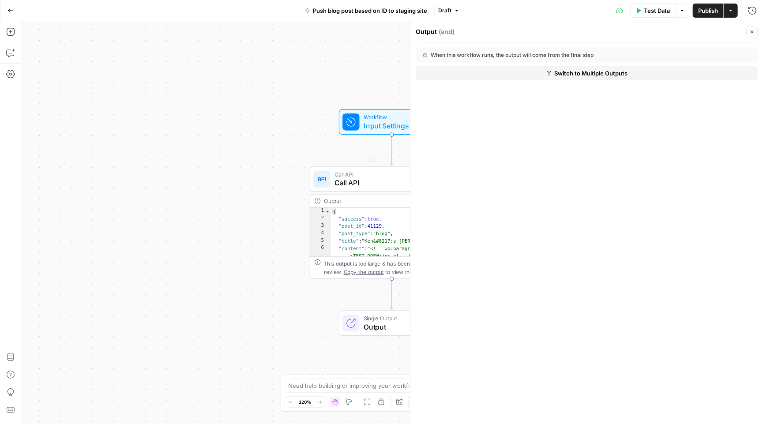
click at [381, 128] on span "Input Settings" at bounding box center [390, 126] width 53 height 11
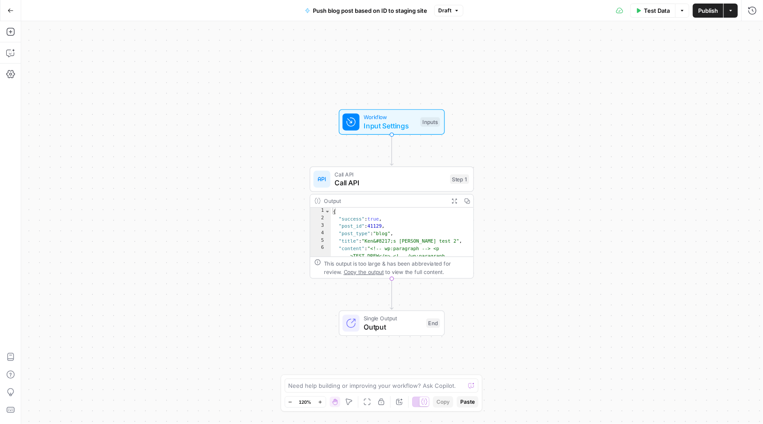
type textarea "Inputs"
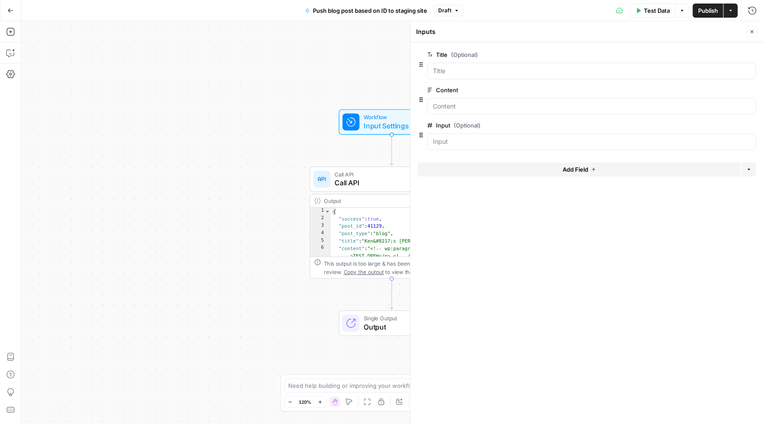
click at [381, 185] on span "Call API" at bounding box center [390, 183] width 111 height 11
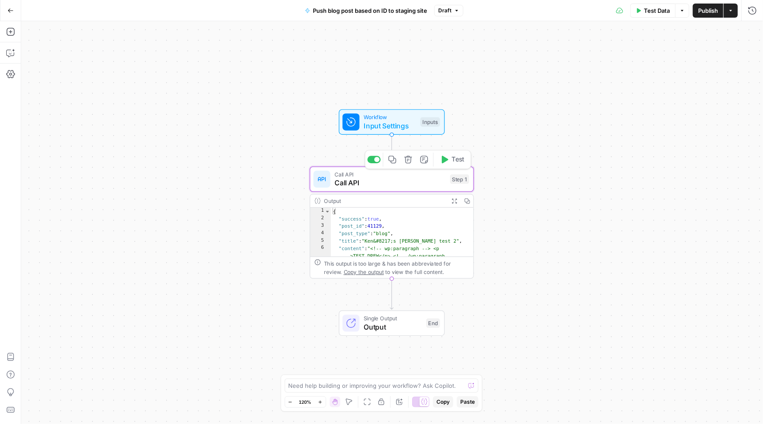
type textarea "Call API"
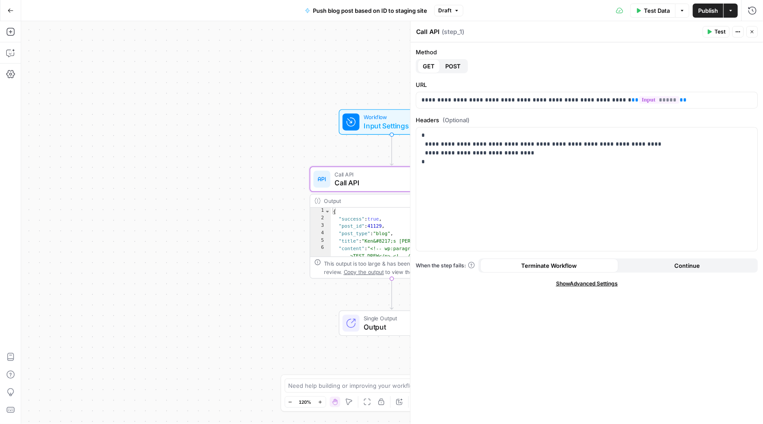
click at [456, 67] on span "POST" at bounding box center [452, 66] width 15 height 9
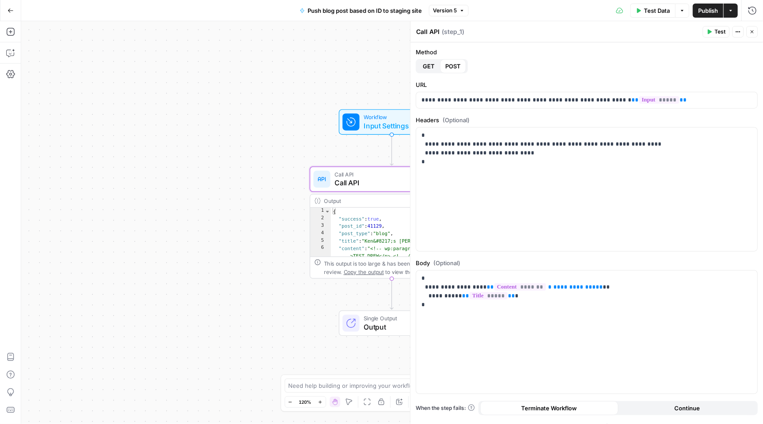
click at [432, 66] on span "GET" at bounding box center [429, 66] width 12 height 9
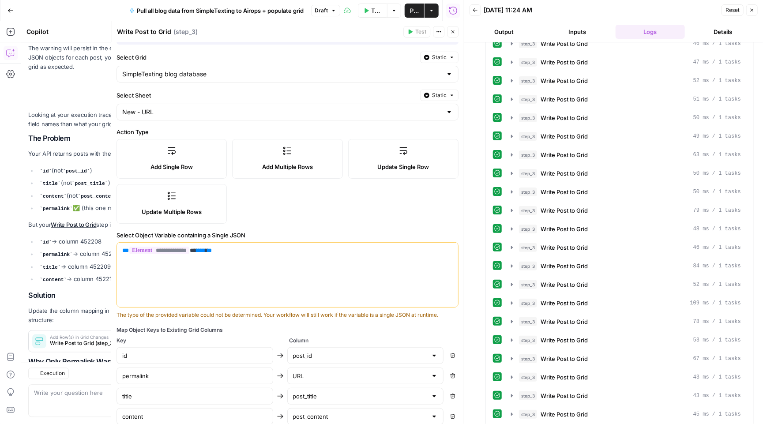
scroll to position [996, 0]
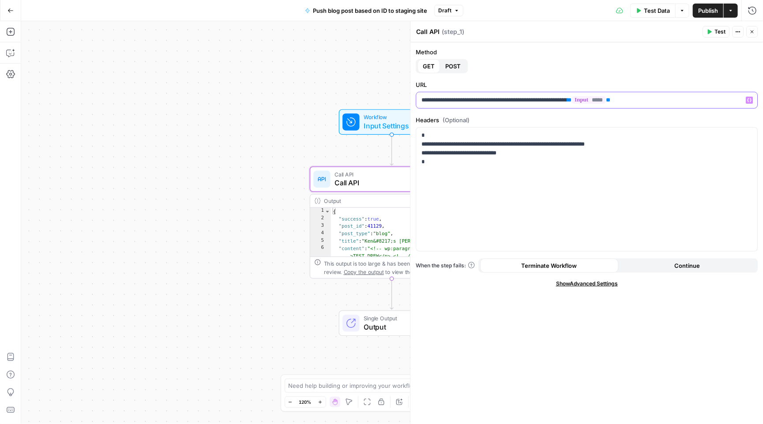
click at [606, 99] on p "**********" at bounding box center [587, 100] width 331 height 9
drag, startPoint x: 605, startPoint y: 101, endPoint x: 402, endPoint y: 87, distance: 203.1
click at [402, 87] on body "M Mailjet New Home Browse Insights Opportunities Your Data Recent Grids Databas…" at bounding box center [381, 212] width 763 height 424
click at [572, 105] on div "**********" at bounding box center [586, 100] width 341 height 16
drag, startPoint x: 591, startPoint y: 101, endPoint x: 390, endPoint y: 83, distance: 201.7
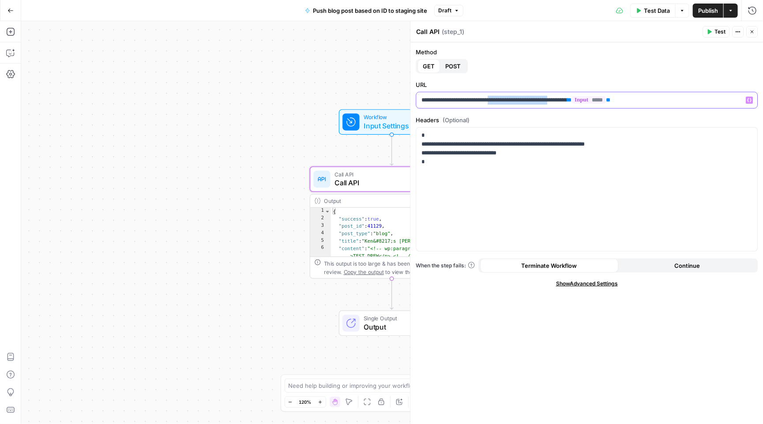
click at [390, 83] on body "M Mailjet New Home Browse Insights Opportunities Your Data Recent Grids Databas…" at bounding box center [381, 212] width 763 height 424
click at [560, 102] on p "**********" at bounding box center [587, 100] width 331 height 9
drag, startPoint x: 586, startPoint y: 97, endPoint x: 413, endPoint y: 98, distance: 173.1
click at [413, 98] on div "**********" at bounding box center [586, 222] width 353 height 403
paste div
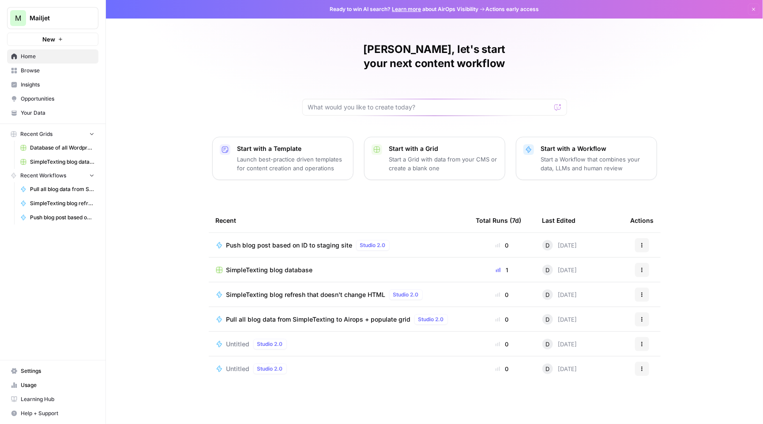
click at [300, 241] on span "Push blog post based on ID to staging site" at bounding box center [289, 245] width 126 height 9
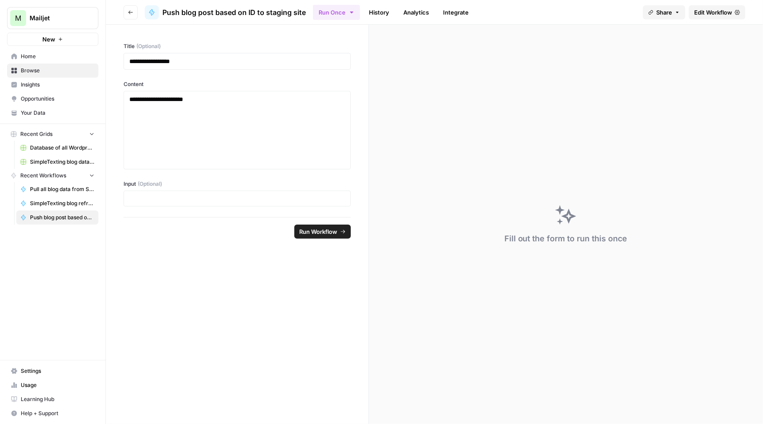
click at [717, 12] on span "Edit Workflow" at bounding box center [713, 12] width 38 height 9
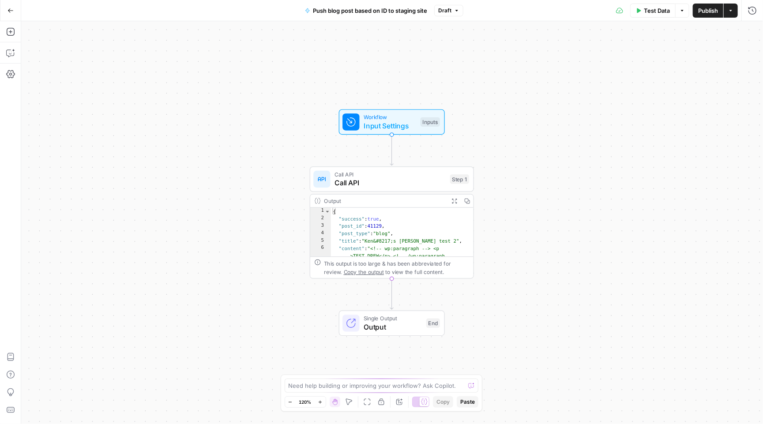
click at [15, 4] on button "Go Back" at bounding box center [11, 11] width 16 height 16
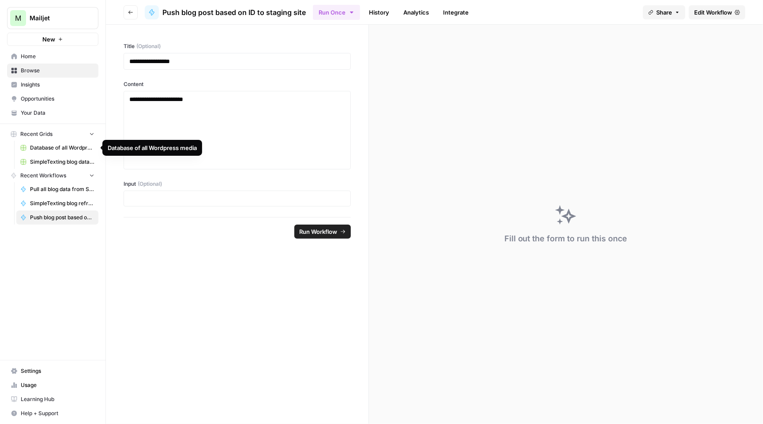
click at [74, 159] on span "SimpleTexting blog database" at bounding box center [62, 162] width 64 height 8
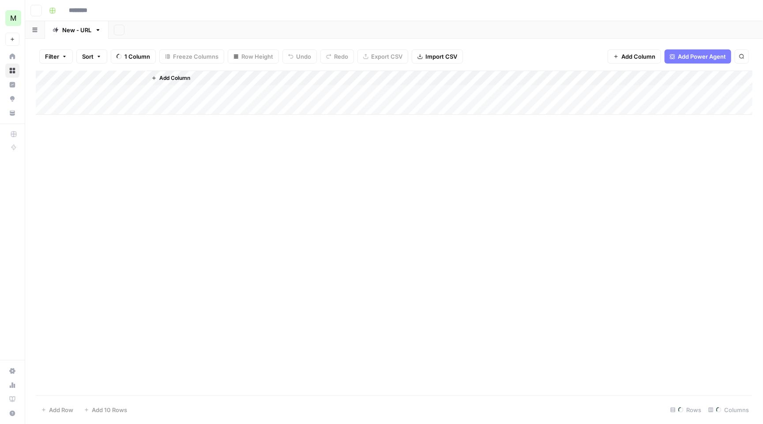
type input "**********"
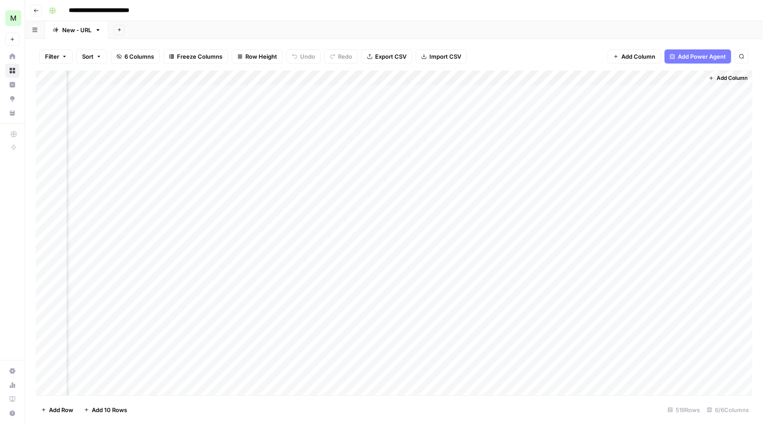
scroll to position [0, 168]
click at [681, 89] on div "Add Column" at bounding box center [394, 234] width 717 height 327
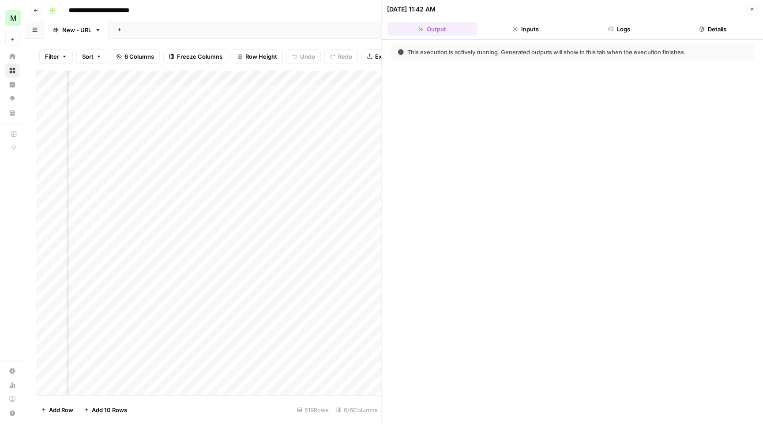
click at [620, 30] on button "Logs" at bounding box center [619, 29] width 90 height 14
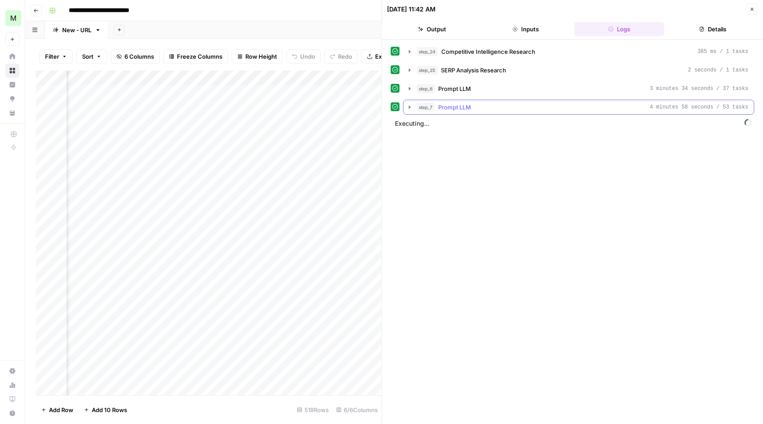
click at [412, 105] on icon "button" at bounding box center [410, 107] width 7 height 7
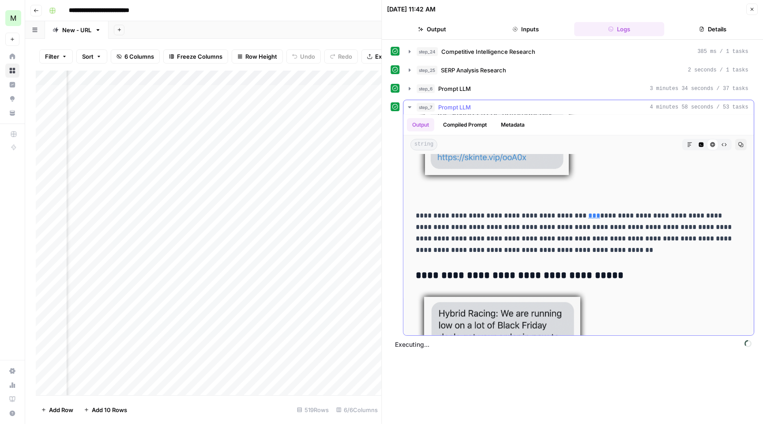
scroll to position [2265, 0]
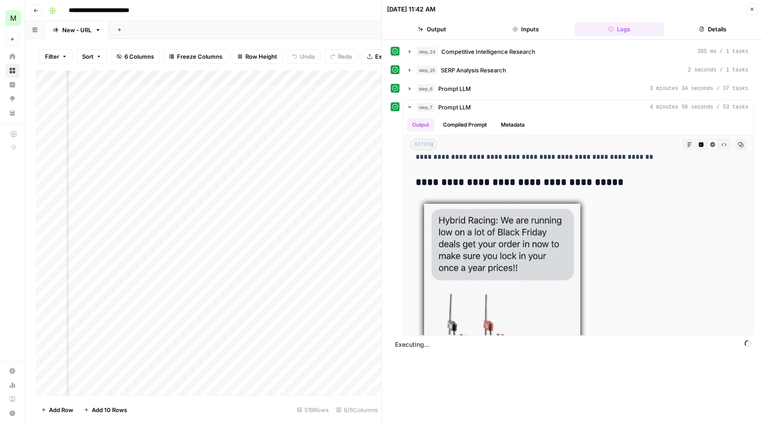
click at [713, 30] on button "Details" at bounding box center [713, 29] width 90 height 14
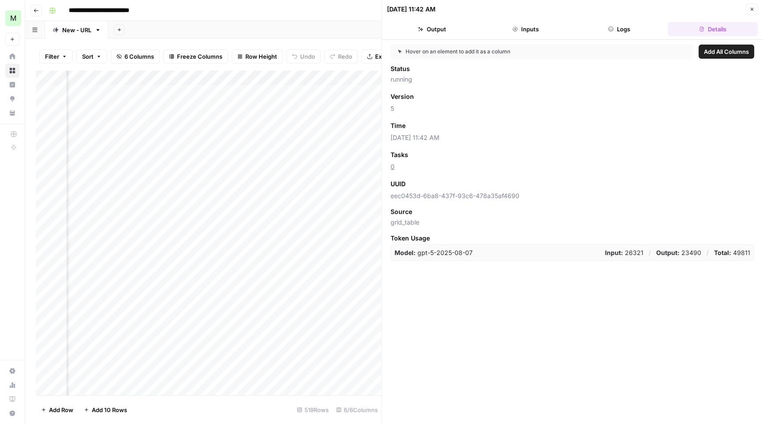
click at [649, 27] on button "Logs" at bounding box center [619, 29] width 90 height 14
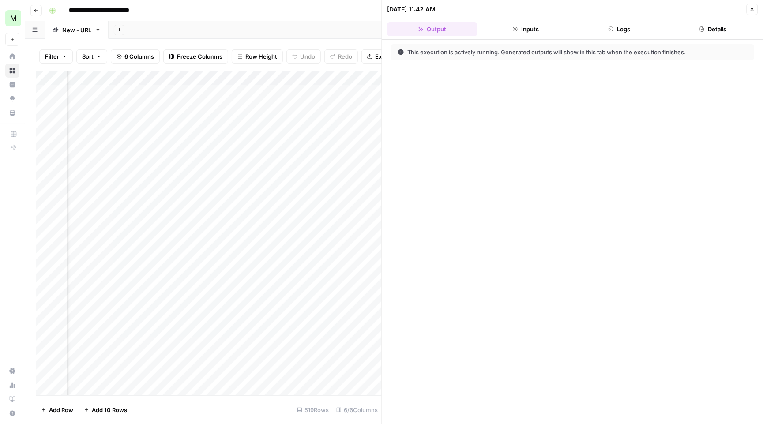
click at [511, 30] on button "Inputs" at bounding box center [526, 29] width 90 height 14
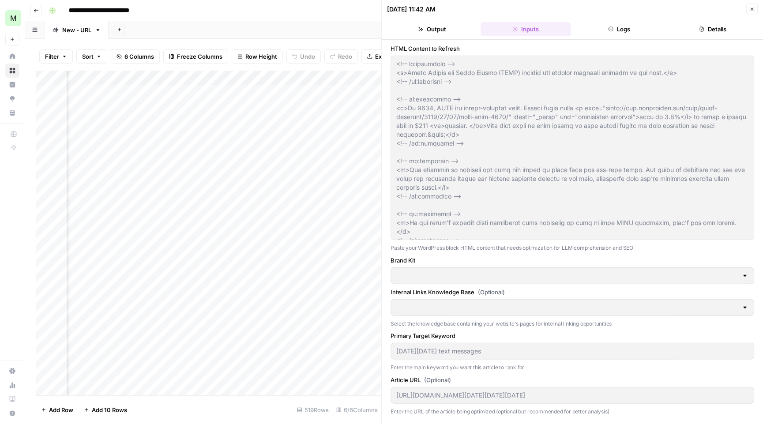
type input "SimpleTexting"
click at [623, 33] on button "Logs" at bounding box center [619, 29] width 90 height 14
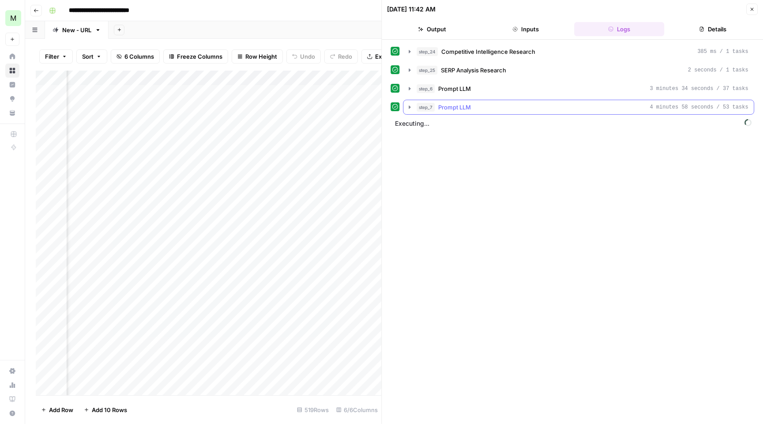
click at [419, 105] on span "step_7" at bounding box center [426, 107] width 18 height 9
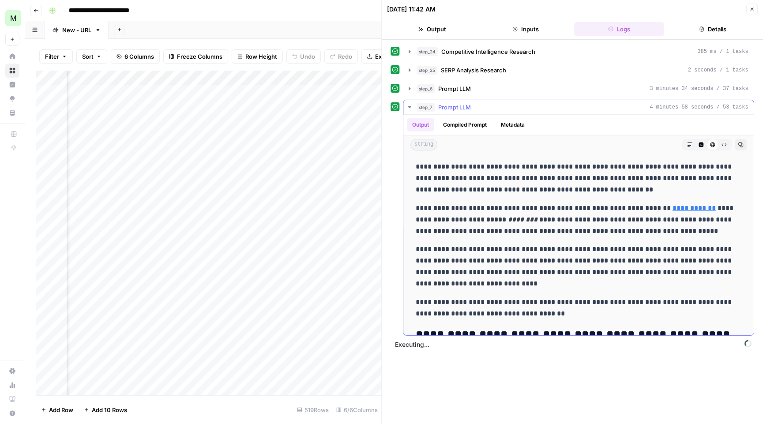
click at [474, 128] on button "Compiled Prompt" at bounding box center [465, 124] width 54 height 13
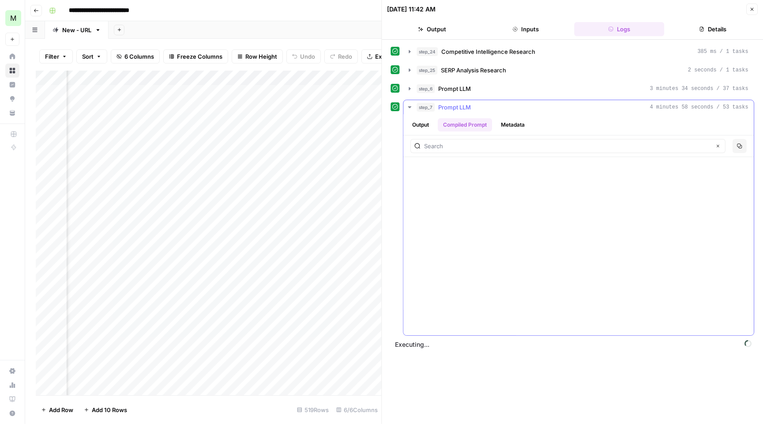
scroll to position [9339, 0]
click at [423, 117] on div "Output Compiled Prompt Metadata" at bounding box center [579, 125] width 350 height 20
click at [423, 124] on button "Output" at bounding box center [420, 124] width 27 height 13
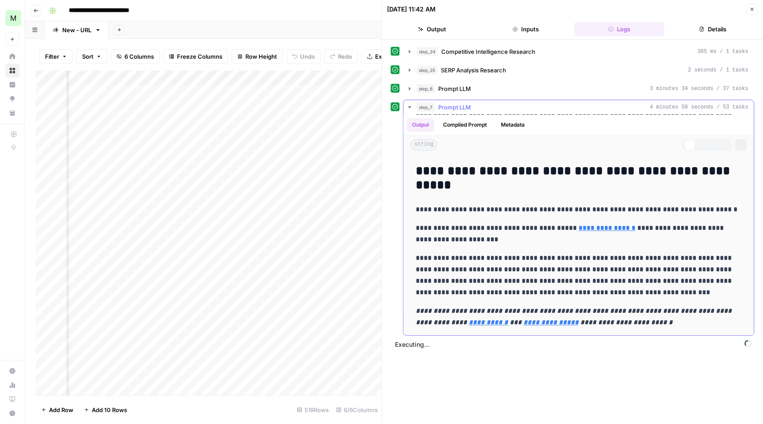
scroll to position [0, 0]
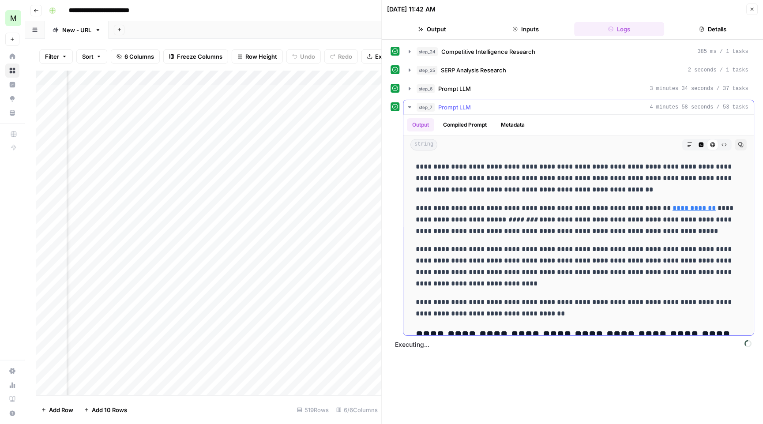
click at [406, 105] on button "step_7 Prompt LLM 4 minutes 58 seconds / 53 tasks" at bounding box center [579, 107] width 350 height 14
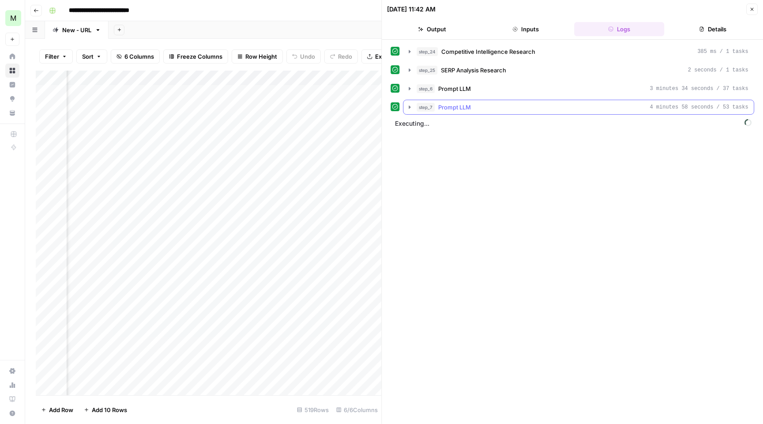
click at [412, 108] on icon "button" at bounding box center [410, 107] width 7 height 7
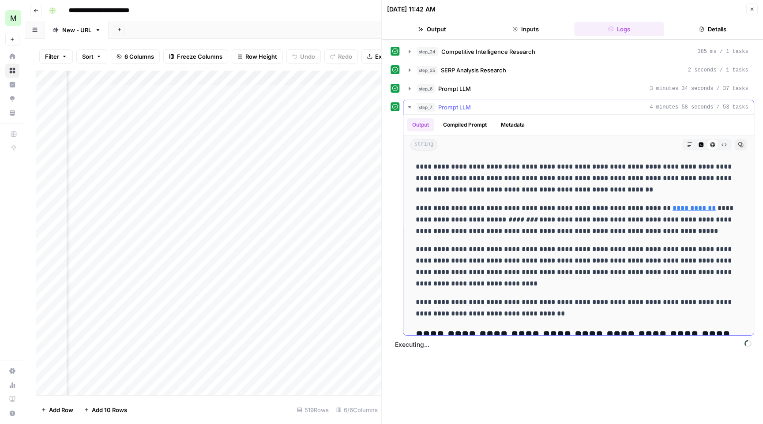
click at [690, 147] on icon "button" at bounding box center [689, 144] width 5 height 5
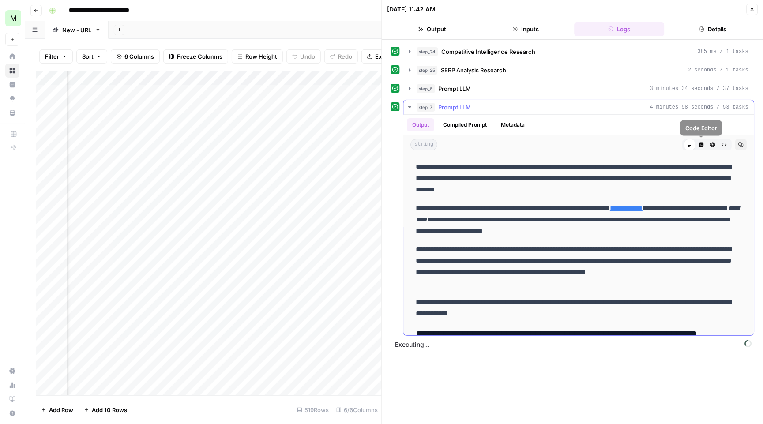
click at [701, 144] on icon "button" at bounding box center [701, 145] width 5 height 5
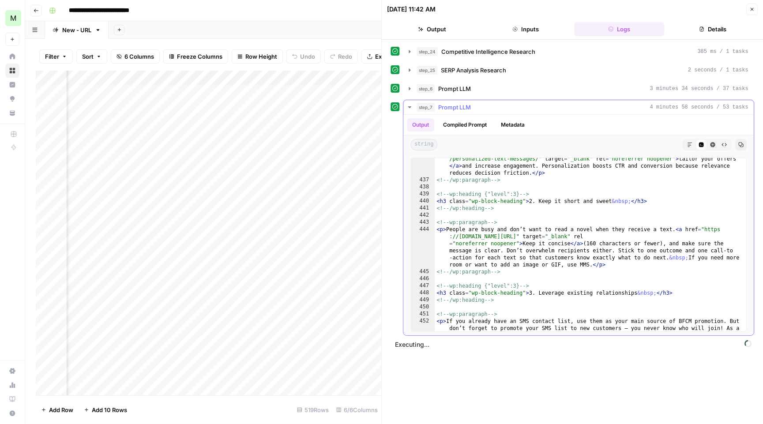
scroll to position [4798, 0]
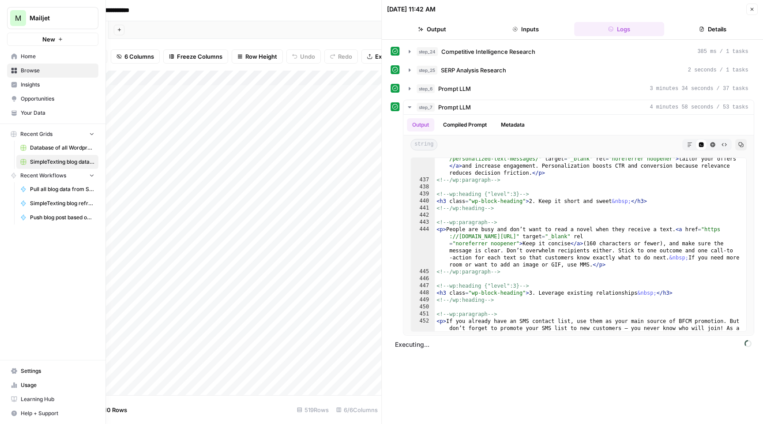
click at [24, 56] on span "Home" at bounding box center [58, 57] width 74 height 8
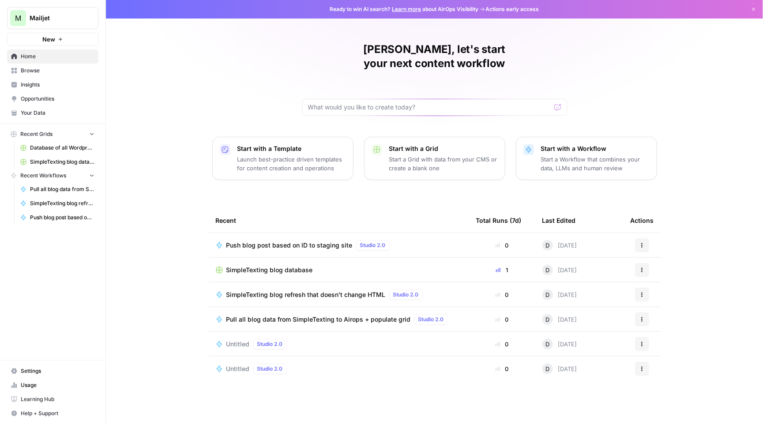
click at [317, 339] on div "Untitled Studio 2.0" at bounding box center [339, 344] width 246 height 11
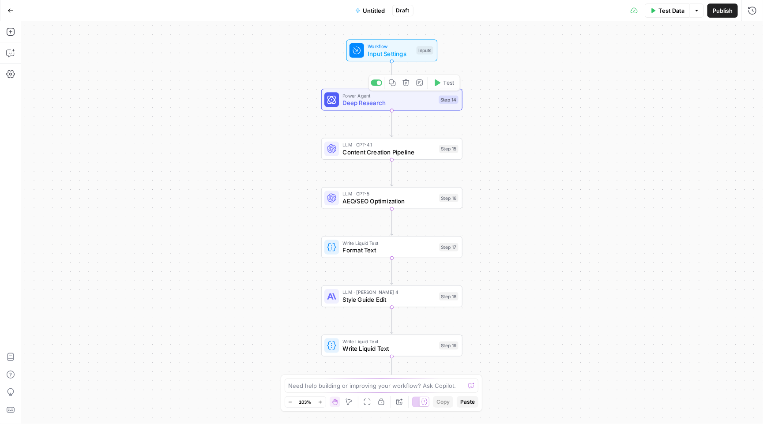
click at [389, 49] on span "Input Settings" at bounding box center [390, 53] width 45 height 9
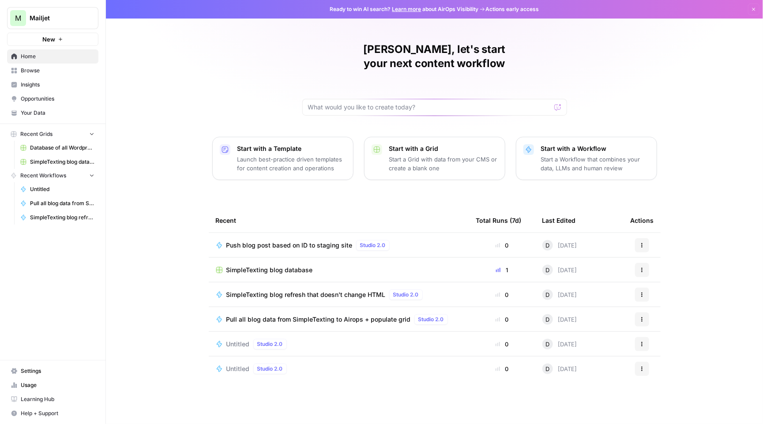
click at [302, 266] on span "SimpleTexting blog database" at bounding box center [269, 270] width 87 height 9
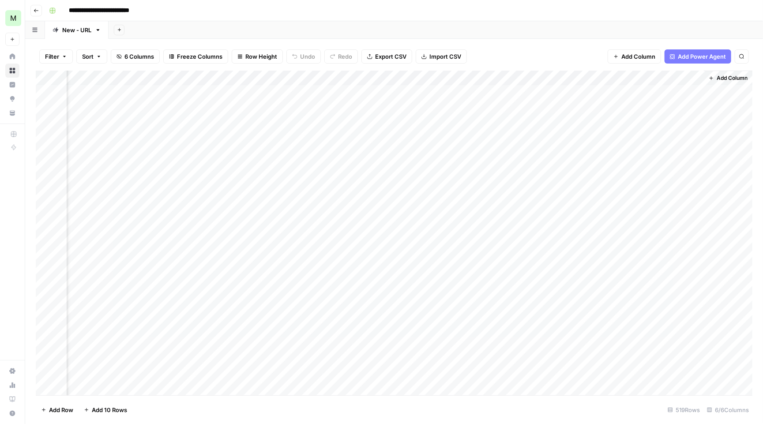
scroll to position [0, 168]
click at [683, 88] on div "Add Column" at bounding box center [394, 234] width 717 height 327
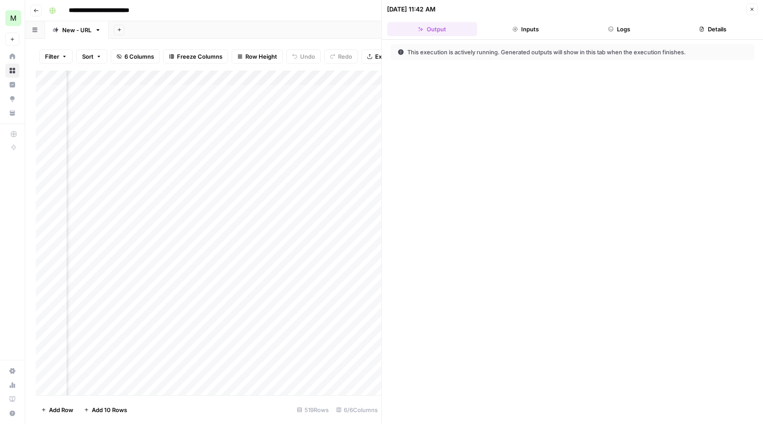
click at [514, 25] on button "Inputs" at bounding box center [526, 29] width 90 height 14
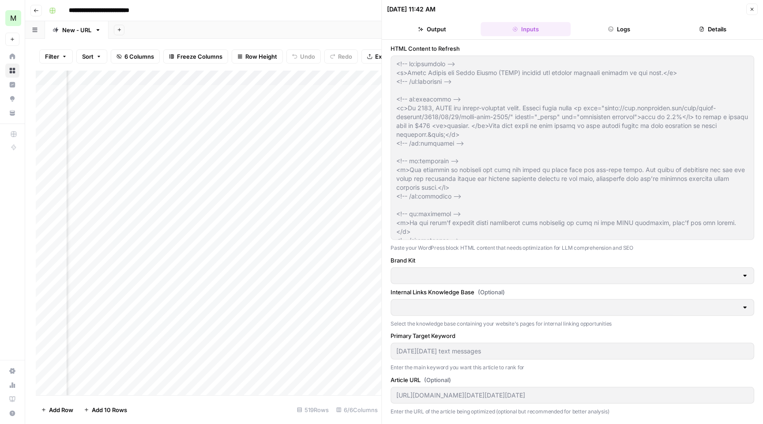
type input "SimpleTexting"
click at [619, 23] on button "Logs" at bounding box center [619, 29] width 90 height 14
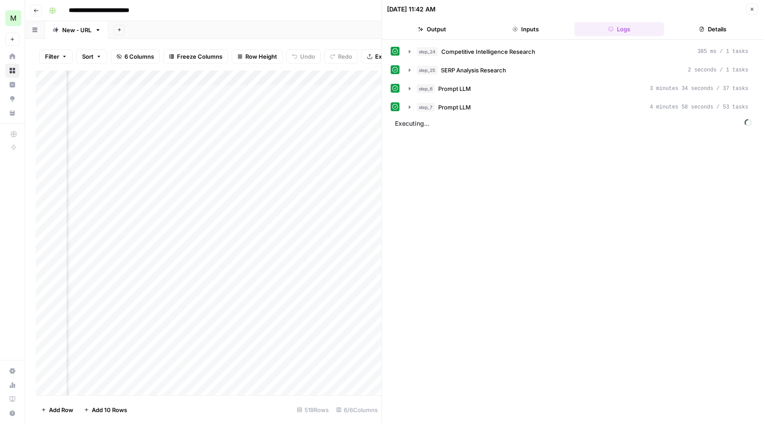
click at [419, 125] on span "Executing..." at bounding box center [574, 124] width 362 height 14
click at [412, 109] on icon "button" at bounding box center [410, 107] width 7 height 7
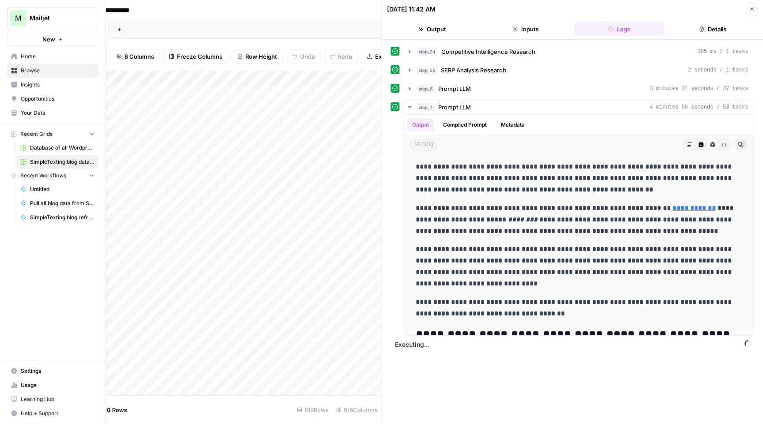
click at [28, 51] on link "Home" at bounding box center [52, 56] width 91 height 14
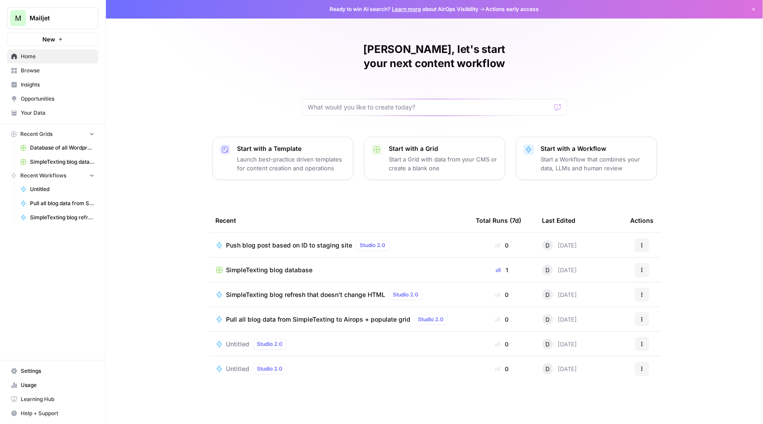
click at [324, 290] on span "SimpleTexting blog refresh that doesn't change HTML" at bounding box center [305, 294] width 159 height 9
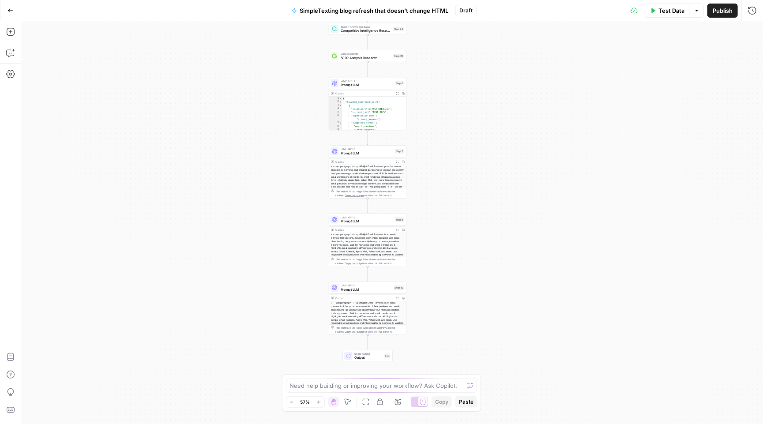
drag, startPoint x: 324, startPoint y: 281, endPoint x: 287, endPoint y: 200, distance: 89.9
click at [287, 200] on div "Workflow Input Settings Inputs Search Knowledge Base Competitive Intelligence R…" at bounding box center [392, 222] width 742 height 403
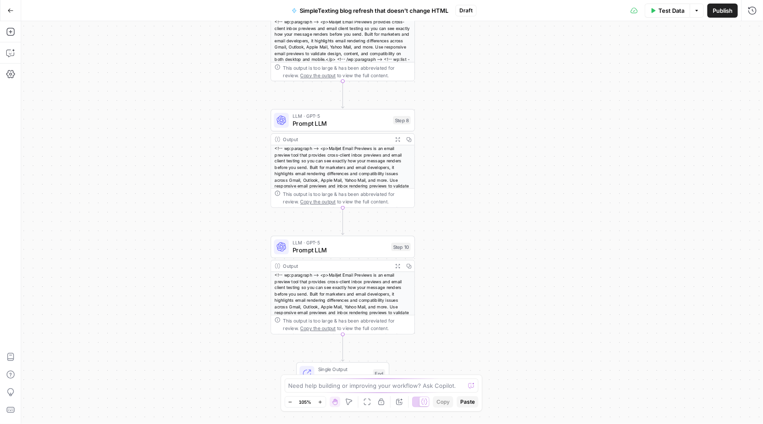
click at [398, 266] on icon "button" at bounding box center [398, 266] width 5 height 5
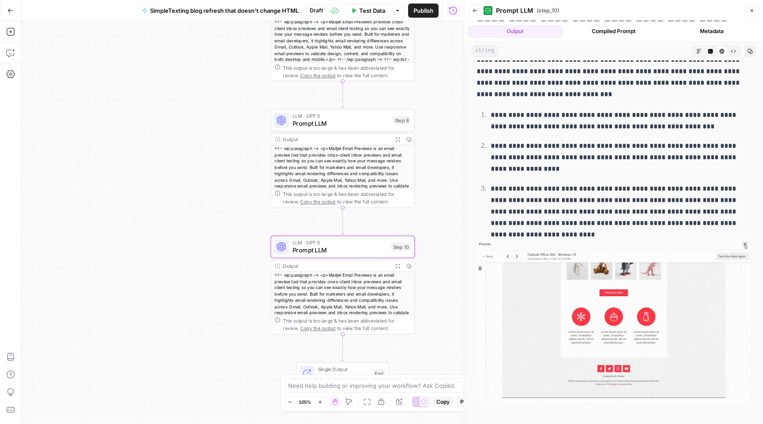
scroll to position [1323, 0]
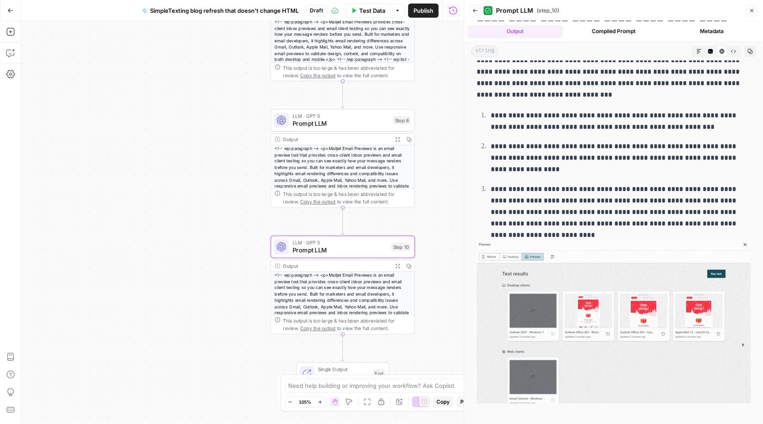
click at [398, 137] on icon "button" at bounding box center [398, 139] width 5 height 5
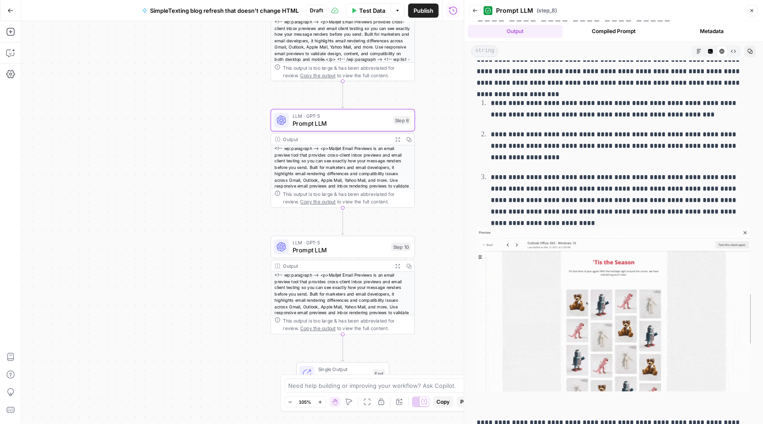
scroll to position [1346, 0]
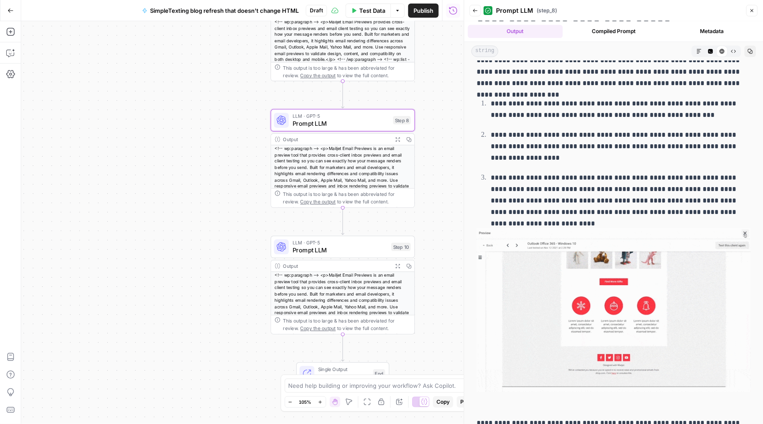
click at [396, 264] on icon "button" at bounding box center [398, 266] width 5 height 5
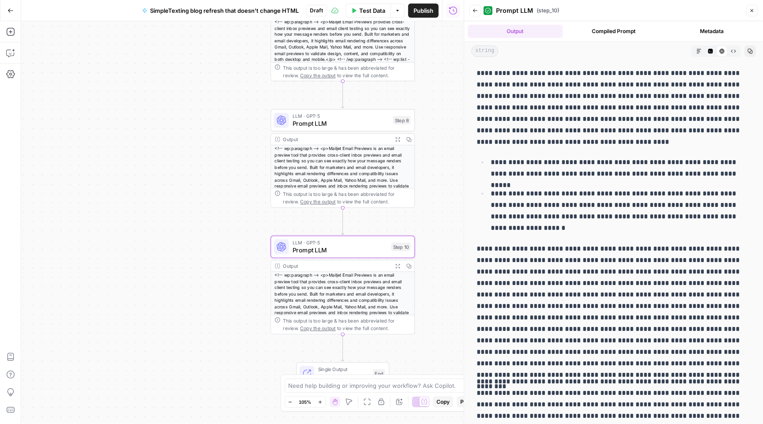
click at [344, 244] on span "LLM · GPT-5" at bounding box center [340, 243] width 95 height 8
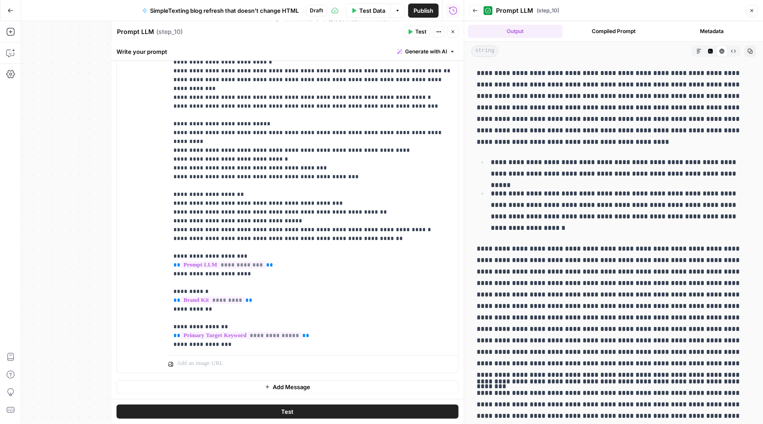
scroll to position [0, 0]
click at [753, 10] on icon "button" at bounding box center [752, 10] width 3 height 3
